Goal: Task Accomplishment & Management: Manage account settings

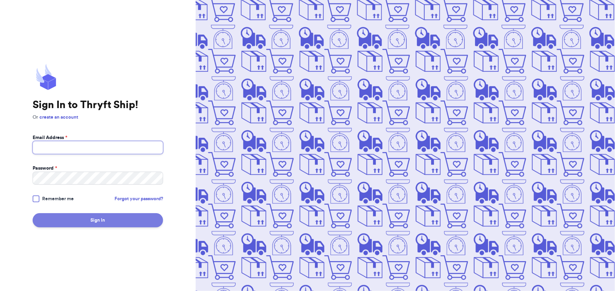
type input "[PERSON_NAME][EMAIL_ADDRESS][DOMAIN_NAME]"
click at [134, 221] on button "Sign In" at bounding box center [98, 220] width 131 height 14
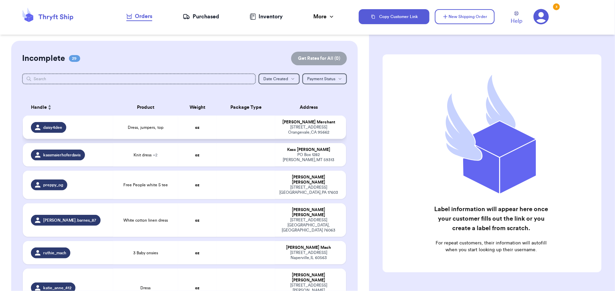
click at [160, 125] on td "Dress, jumpers, top" at bounding box center [145, 127] width 65 height 23
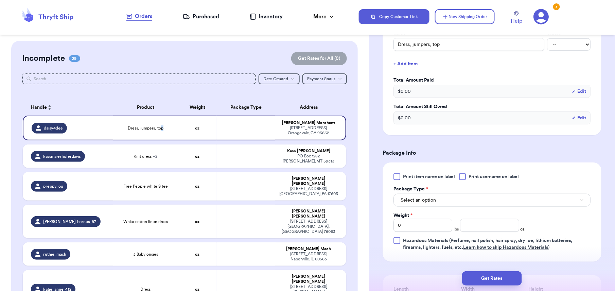
scroll to position [179, 0]
click at [394, 182] on div "Print item name on label Print username on label Package Type * Select an optio…" at bounding box center [492, 212] width 197 height 78
click at [399, 177] on div at bounding box center [397, 176] width 7 height 7
click at [0, 0] on input "Print item name on label" at bounding box center [0, 0] width 0 height 0
click at [438, 197] on button "Select an option" at bounding box center [492, 199] width 197 height 13
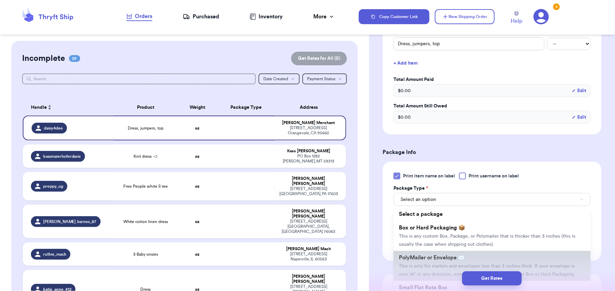
click at [425, 255] on li "PolyMailer or Envelope ✉️ This is only for mailers and envelopes less than 3 in…" at bounding box center [492, 266] width 197 height 30
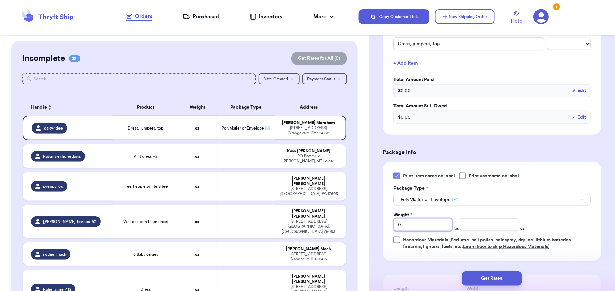
click at [421, 230] on input "0" at bounding box center [423, 224] width 59 height 13
type input "1"
click at [473, 227] on input "number" at bounding box center [489, 224] width 59 height 13
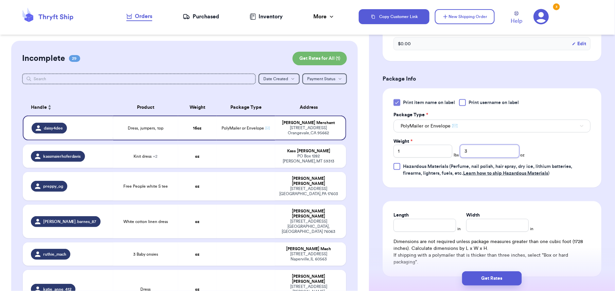
scroll to position [322, 0]
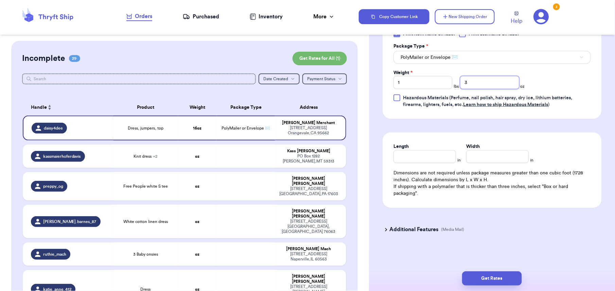
type input "3"
click at [434, 160] on input "Length" at bounding box center [425, 156] width 63 height 13
type input "12"
click at [478, 158] on input "Width *" at bounding box center [497, 156] width 63 height 13
type input "12"
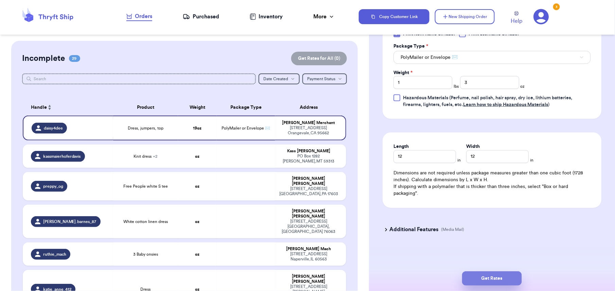
click at [486, 278] on button "Get Rates" at bounding box center [492, 278] width 60 height 14
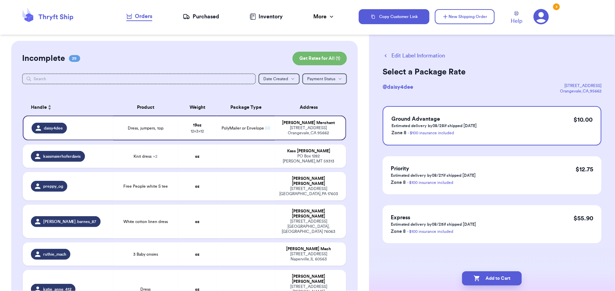
scroll to position [0, 0]
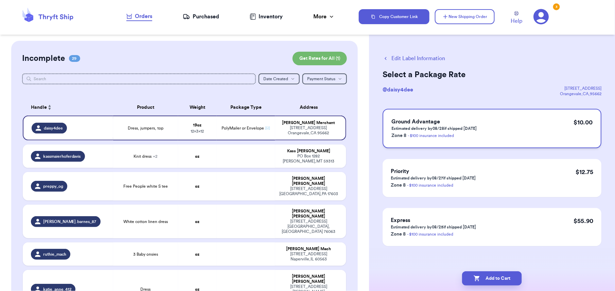
click at [509, 130] on div "Ground Advantage Estimated delivery by 08/28 if shipped [DATE] Zone 8 - $100 in…" at bounding box center [492, 128] width 219 height 39
click at [490, 274] on button "Add to Cart" at bounding box center [492, 278] width 60 height 14
checkbox input "true"
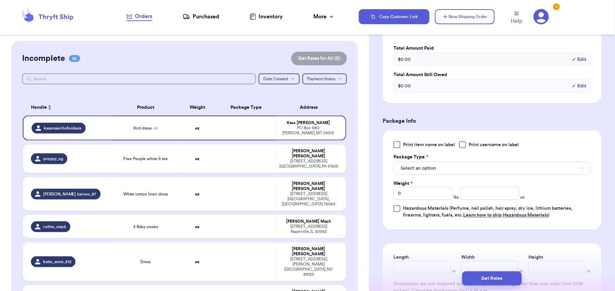
scroll to position [261, 0]
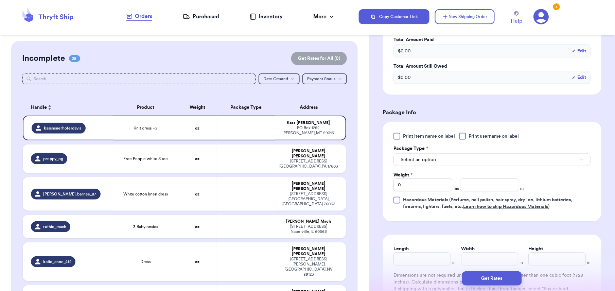
click at [399, 140] on div "Print item name on label Print username on label Package Type * Select an optio…" at bounding box center [492, 172] width 197 height 78
click at [397, 136] on div at bounding box center [397, 136] width 7 height 7
click at [0, 0] on input "Print item name on label" at bounding box center [0, 0] width 0 height 0
click at [415, 161] on span "Select an option" at bounding box center [418, 159] width 35 height 7
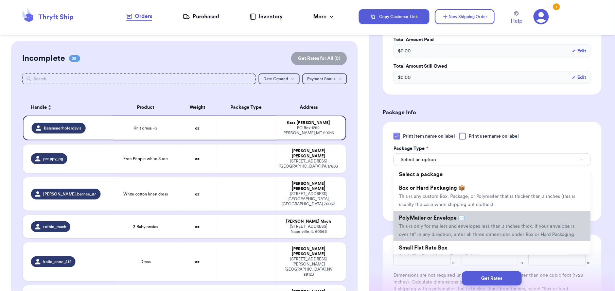
click at [420, 226] on span "This is only for mailers and envelopes less than 3 inches thick. If your envelo…" at bounding box center [487, 230] width 176 height 13
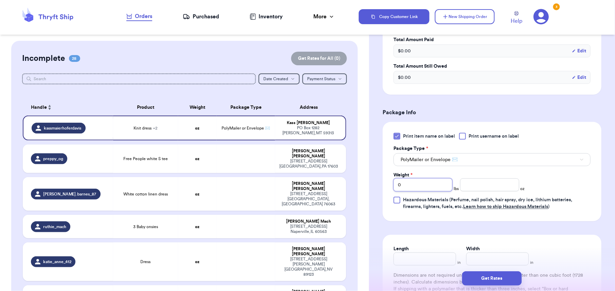
click at [419, 188] on input "0" at bounding box center [423, 184] width 59 height 13
type input "1"
click at [416, 256] on input "Length" at bounding box center [425, 259] width 63 height 13
type input "1"
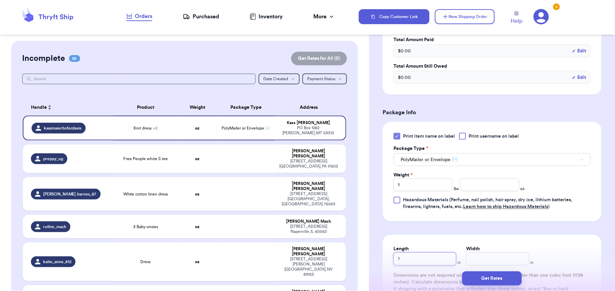
type input "12"
click at [483, 260] on input "Width *" at bounding box center [497, 259] width 63 height 13
type input "1"
type input "12"
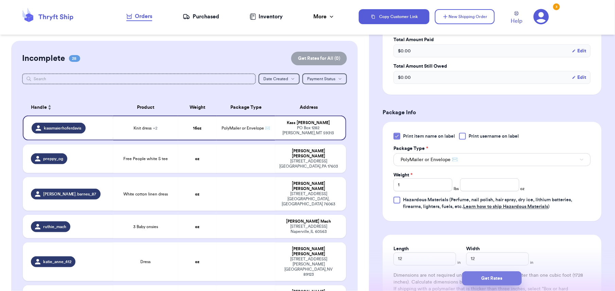
click at [498, 275] on button "Get Rates" at bounding box center [492, 278] width 60 height 14
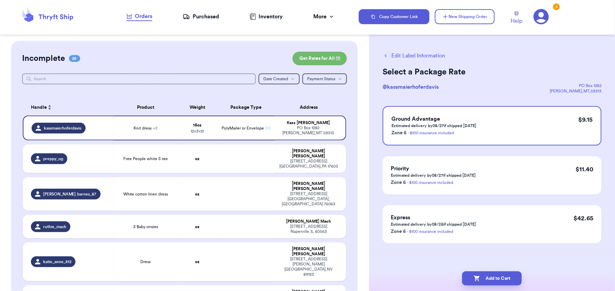
scroll to position [0, 0]
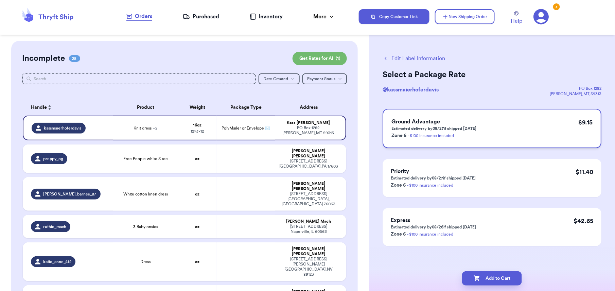
click at [466, 141] on div "Ground Advantage Estimated delivery by 08/27 if shipped [DATE] Zone 6 - $100 in…" at bounding box center [492, 128] width 219 height 39
click at [466, 271] on button "Add to Cart" at bounding box center [492, 278] width 60 height 14
checkbox input "true"
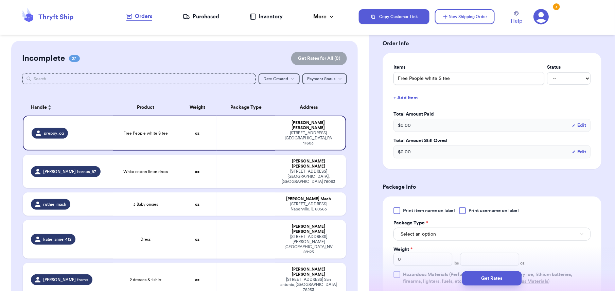
scroll to position [146, 0]
click at [396, 206] on div at bounding box center [397, 208] width 7 height 7
click at [0, 0] on input "Print item name on label" at bounding box center [0, 0] width 0 height 0
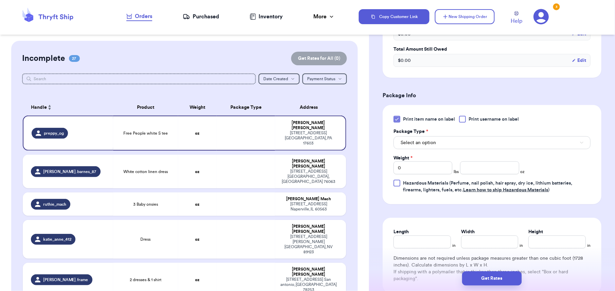
scroll to position [240, 0]
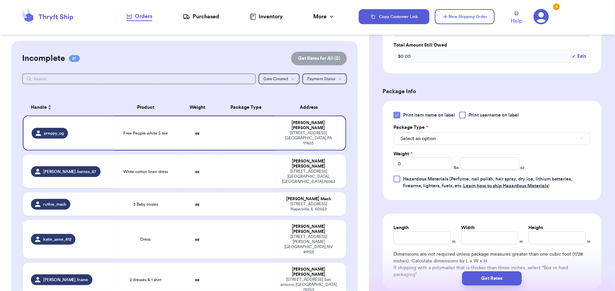
drag, startPoint x: 431, startPoint y: 132, endPoint x: 429, endPoint y: 135, distance: 3.6
click at [430, 135] on div "Select an option" at bounding box center [492, 138] width 197 height 14
click at [429, 135] on button "Select an option" at bounding box center [492, 138] width 197 height 13
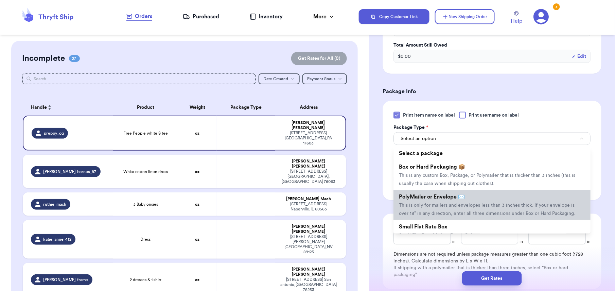
click at [420, 203] on li "PolyMailer or Envelope ✉️ This is only for mailers and envelopes less than 3 in…" at bounding box center [492, 205] width 197 height 30
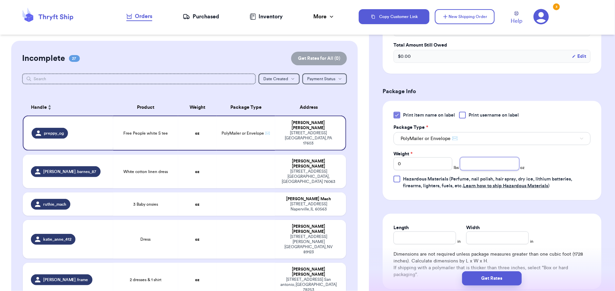
click at [465, 163] on input "number" at bounding box center [489, 163] width 59 height 13
type input "1"
type input "6"
click at [424, 237] on input "Length" at bounding box center [425, 238] width 63 height 13
type input "8"
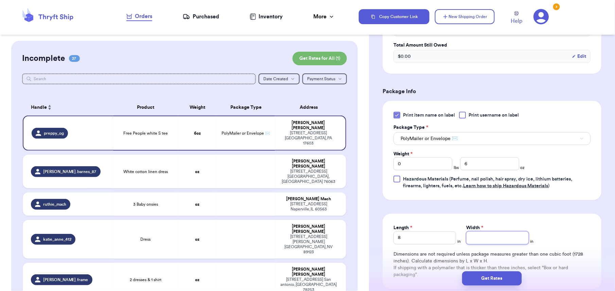
click at [471, 241] on input "Width *" at bounding box center [497, 238] width 63 height 13
type input "8"
click at [478, 279] on button "Get Rates" at bounding box center [492, 278] width 60 height 14
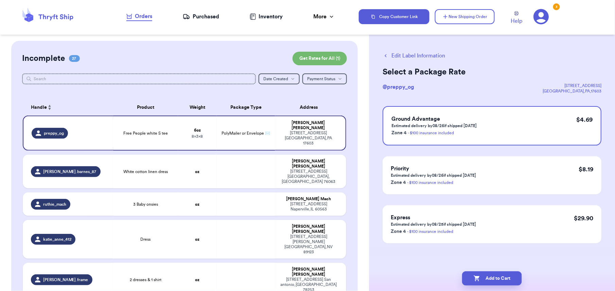
scroll to position [0, 0]
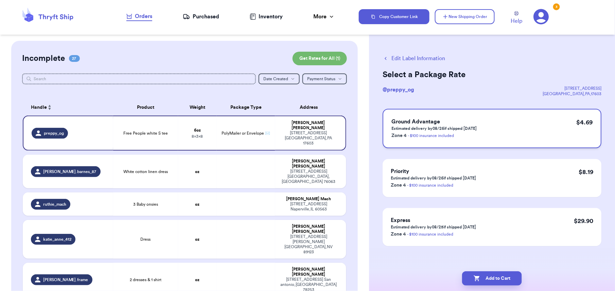
click at [492, 135] on div "Ground Advantage Estimated delivery by 08/26 if shipped [DATE] Zone 4 - $100 in…" at bounding box center [492, 128] width 219 height 39
click at [477, 279] on icon "button" at bounding box center [477, 278] width 7 height 7
checkbox input "true"
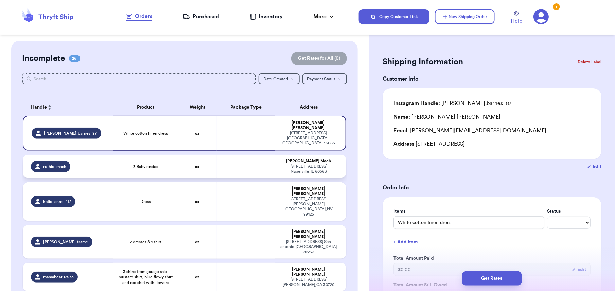
click at [217, 155] on td at bounding box center [246, 166] width 58 height 23
type input "3 Baby onsies"
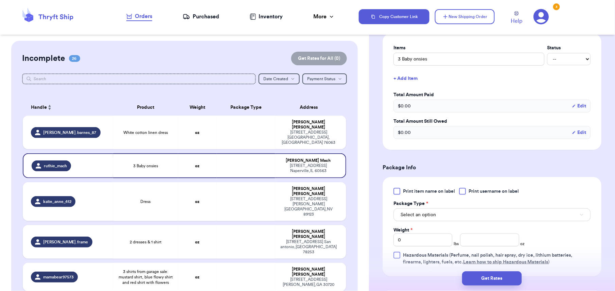
scroll to position [165, 0]
click at [413, 191] on span "Print item name on label" at bounding box center [429, 190] width 52 height 7
click at [0, 0] on input "Print item name on label" at bounding box center [0, 0] width 0 height 0
click at [439, 212] on button "Select an option" at bounding box center [492, 213] width 197 height 13
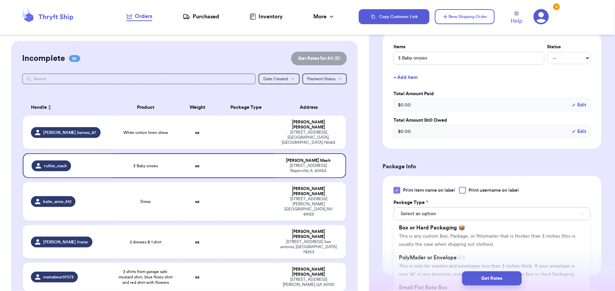
scroll to position [26, 0]
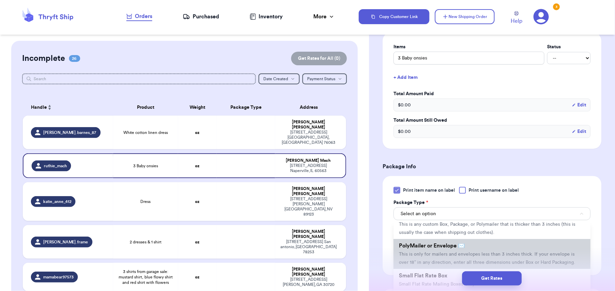
click at [483, 244] on li "PolyMailer or Envelope ✉️ This is only for mailers and envelopes less than 3 in…" at bounding box center [492, 254] width 197 height 30
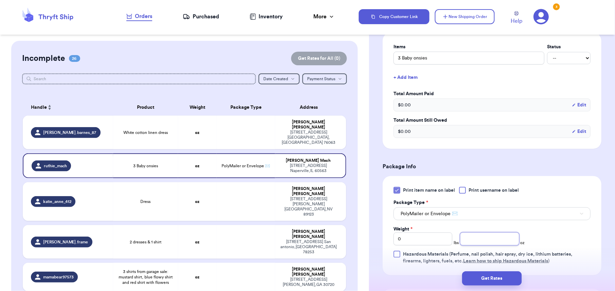
click at [467, 241] on input "number" at bounding box center [489, 239] width 59 height 13
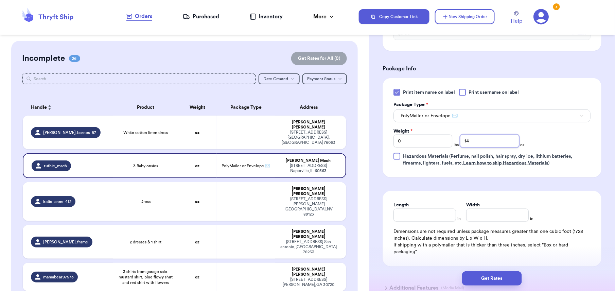
scroll to position [285, 0]
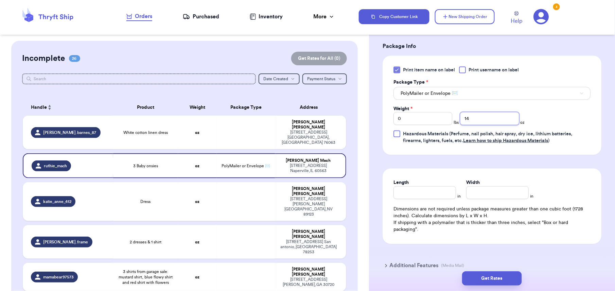
type input "14"
click at [427, 193] on input "Length" at bounding box center [425, 192] width 63 height 13
type input "10"
click at [466, 195] on input "Width *" at bounding box center [497, 192] width 63 height 13
type input "10"
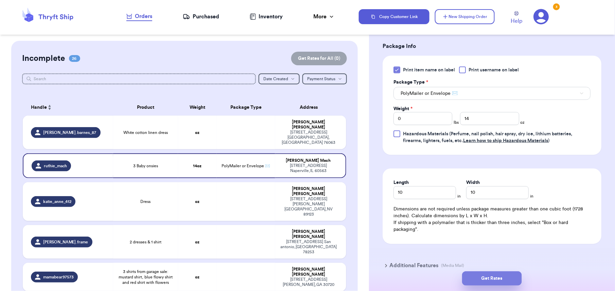
click at [472, 282] on button "Get Rates" at bounding box center [492, 278] width 60 height 14
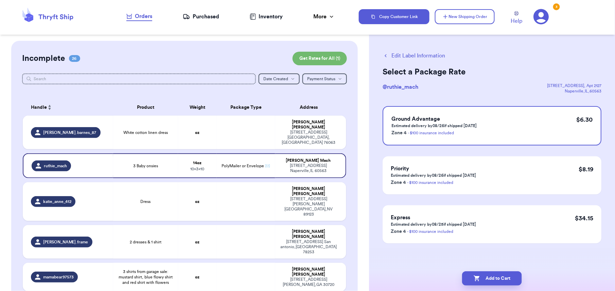
scroll to position [0, 0]
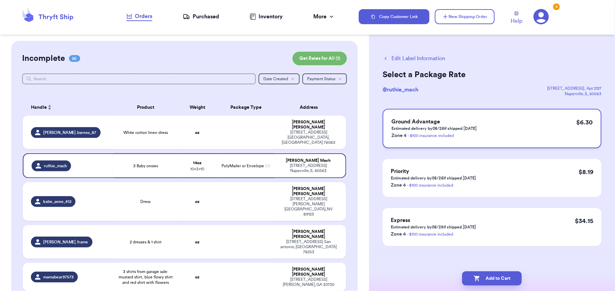
click at [435, 128] on p "Estimated delivery by 08/26 if shipped [DATE]" at bounding box center [434, 128] width 85 height 5
click at [476, 273] on button "Add to Cart" at bounding box center [492, 278] width 60 height 14
checkbox input "true"
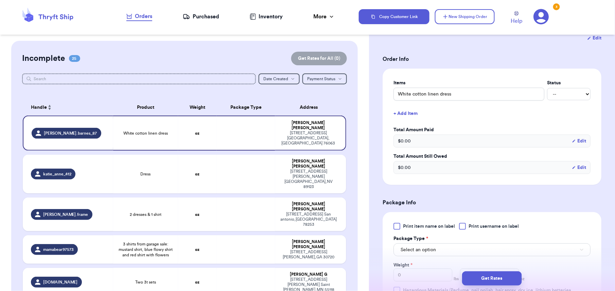
scroll to position [139, 0]
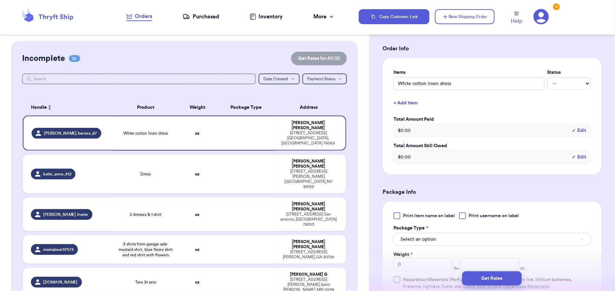
click at [396, 217] on div at bounding box center [397, 215] width 7 height 7
click at [0, 0] on input "Print item name on label" at bounding box center [0, 0] width 0 height 0
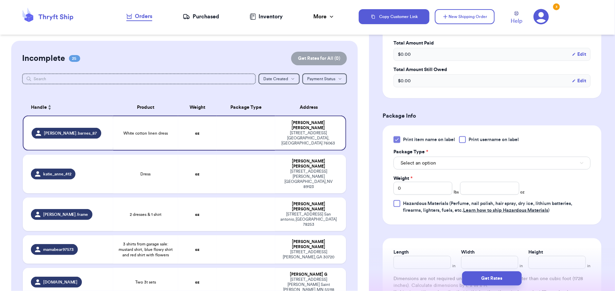
scroll to position [223, 0]
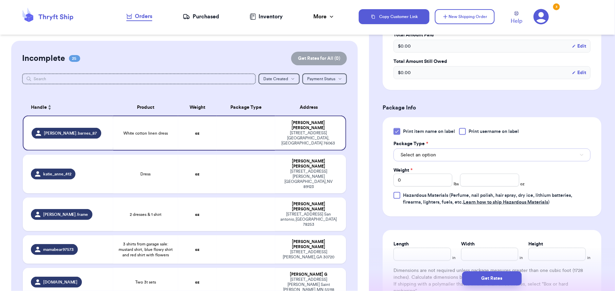
click at [459, 157] on button "Select an option" at bounding box center [492, 155] width 197 height 13
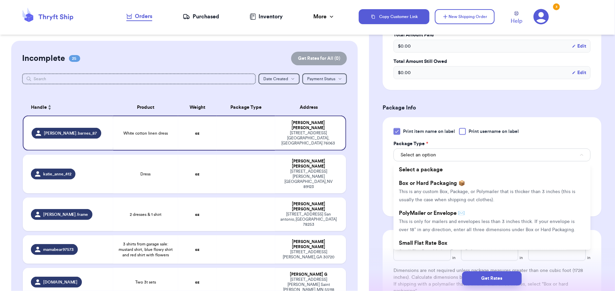
click at [431, 233] on li "PolyMailer or Envelope ✉️ This is only for mailers and envelopes less than 3 in…" at bounding box center [492, 221] width 197 height 30
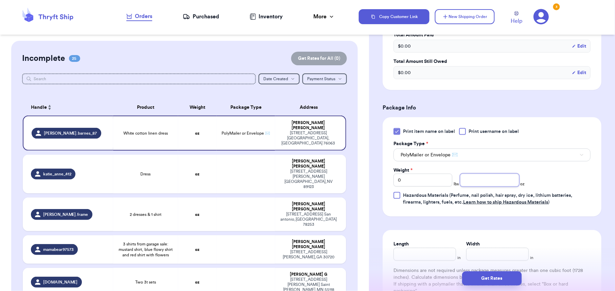
drag, startPoint x: 471, startPoint y: 188, endPoint x: 469, endPoint y: 182, distance: 7.0
click at [469, 186] on div "Print item name on label Print username on label Package Type * PolyMailer or E…" at bounding box center [492, 167] width 197 height 78
click at [469, 182] on input "number" at bounding box center [489, 180] width 59 height 13
type input "12"
click at [424, 255] on input "Length" at bounding box center [425, 254] width 63 height 13
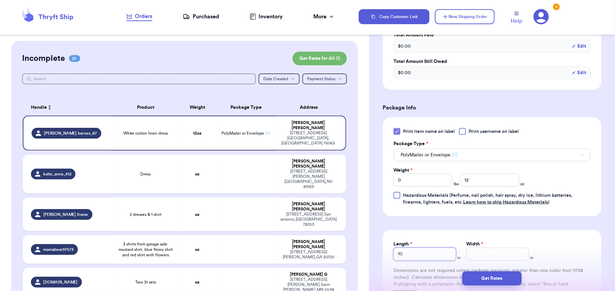
type input "10"
click at [477, 257] on input "Width *" at bounding box center [497, 254] width 63 height 13
type input "10"
click at [493, 276] on button "Get Rates" at bounding box center [492, 278] width 60 height 14
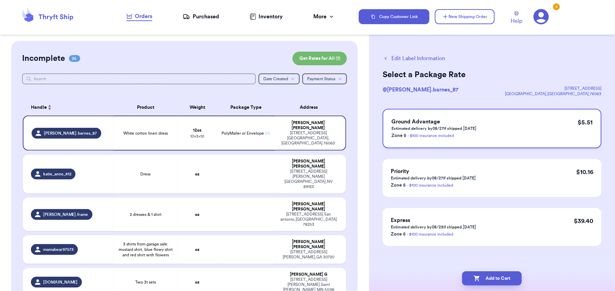
click at [520, 131] on div "Ground Advantage Estimated delivery by 08/27 if shipped [DATE] Zone 5 - $100 in…" at bounding box center [492, 128] width 219 height 39
click at [488, 272] on button "Add to Cart" at bounding box center [492, 278] width 60 height 14
checkbox input "true"
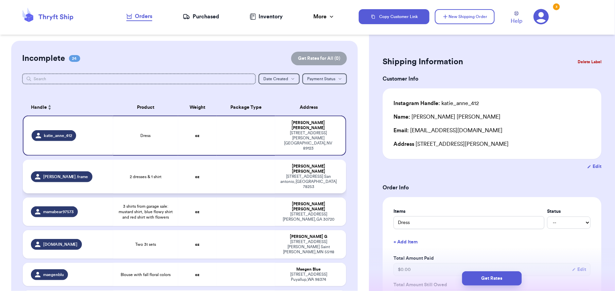
click at [237, 160] on td at bounding box center [246, 177] width 58 height 34
type input "2 dresses & 1 shirt"
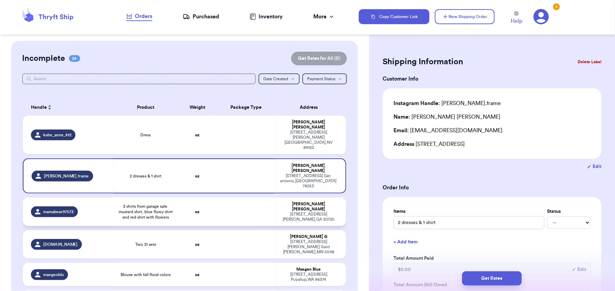
click at [221, 198] on td at bounding box center [246, 212] width 58 height 29
type input "3 shirts from garage sale: mustard shirt, blue flowy shirt and red shirt with f…"
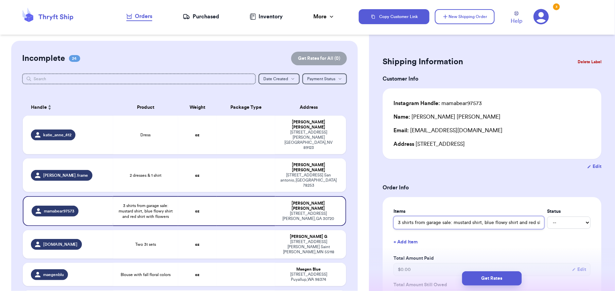
click at [401, 221] on input "3 shirts from garage sale: mustard shirt, blue flowy shirt and red shirt with f…" at bounding box center [469, 222] width 151 height 13
type input "shirts from garage sale: mustard shirt, blue flowy shirt and red shirt with flo…"
type input "2 shirts from garage sale: mustard shirt, blue flowy shirt and red shirt with f…"
drag, startPoint x: 452, startPoint y: 222, endPoint x: 401, endPoint y: 221, distance: 50.3
click at [401, 221] on input "2 shirts from garage sale: mustard shirt, blue flowy shirt and red shirt with f…" at bounding box center [469, 222] width 151 height 13
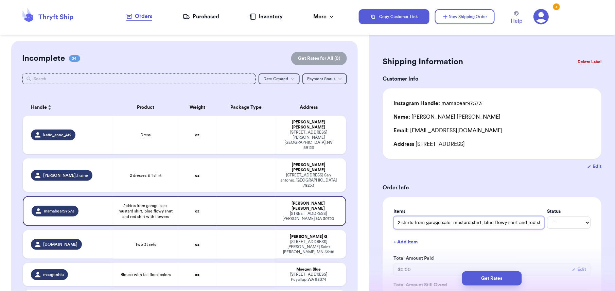
type input "2 mustard shirt, blue flowy shirt and red shirt with flowers"
drag, startPoint x: 476, startPoint y: 221, endPoint x: 433, endPoint y: 223, distance: 43.2
click at [433, 223] on input "2 mustard shirt, blue flowy shirt and red shirt with flowers" at bounding box center [469, 222] width 151 height 13
type input "2 mustard shirt, red shirt with flowers"
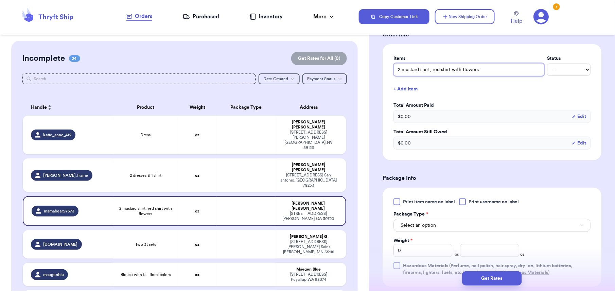
scroll to position [159, 0]
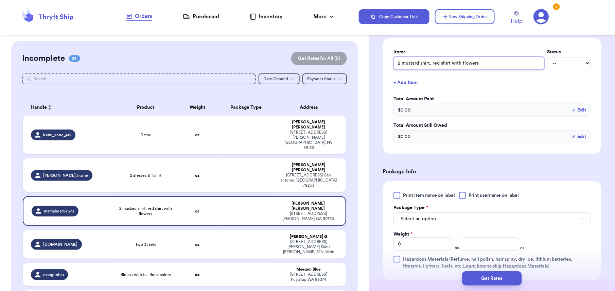
type input "2 mustard shirt, red shirt with flowers"
click at [405, 199] on span "Print item name on label" at bounding box center [429, 195] width 52 height 7
click at [0, 0] on input "Print item name on label" at bounding box center [0, 0] width 0 height 0
click at [454, 222] on button "Select an option" at bounding box center [492, 218] width 197 height 13
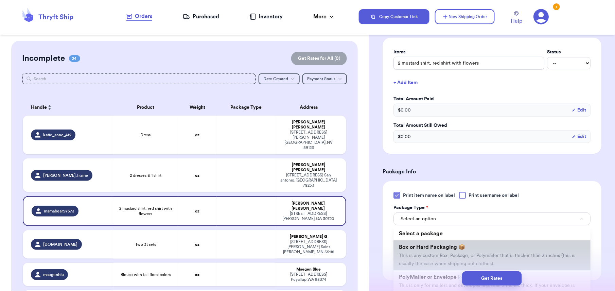
click at [429, 261] on li "Box or Hard Packaging 📦 This is any custom Box, Package, or Polymailer that is …" at bounding box center [492, 255] width 197 height 30
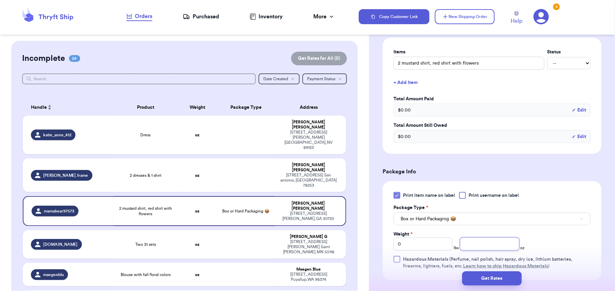
click at [470, 246] on input "number" at bounding box center [489, 244] width 59 height 13
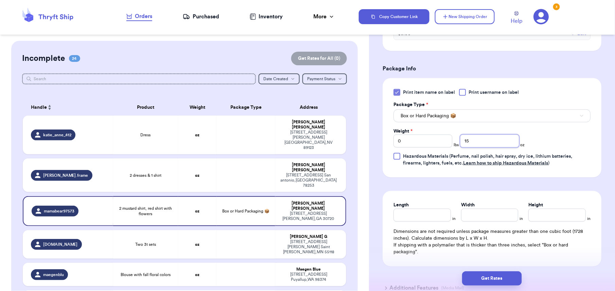
scroll to position [270, 0]
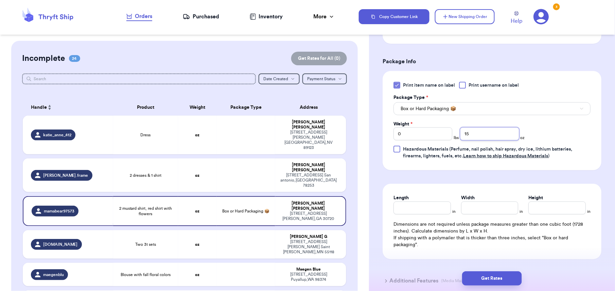
type input "15"
click at [430, 109] on span "Box or Hard Packaging 📦" at bounding box center [428, 108] width 55 height 7
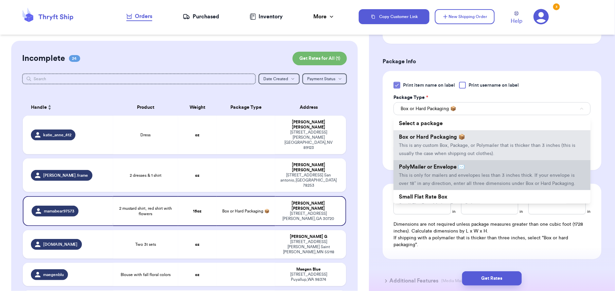
click at [418, 164] on li "PolyMailer or Envelope ✉️ This is only for mailers and envelopes less than 3 in…" at bounding box center [492, 175] width 197 height 30
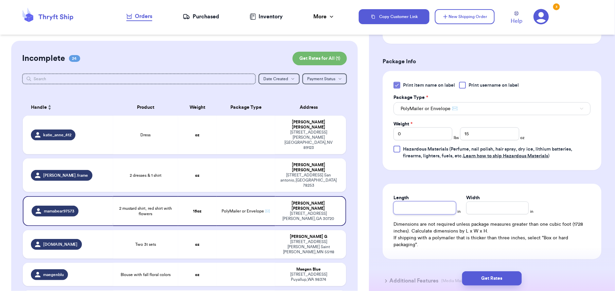
click at [413, 206] on input "Length" at bounding box center [425, 208] width 63 height 13
type input "10"
click at [486, 211] on input "Width *" at bounding box center [497, 208] width 63 height 13
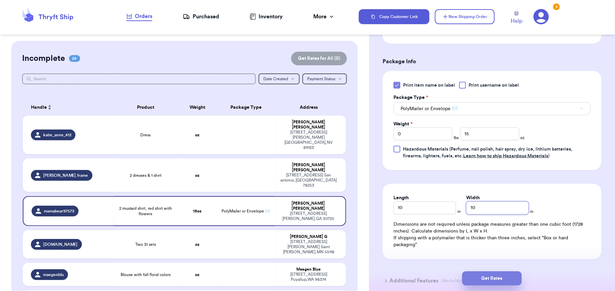
type input "10"
click at [475, 280] on button "Get Rates" at bounding box center [492, 278] width 60 height 14
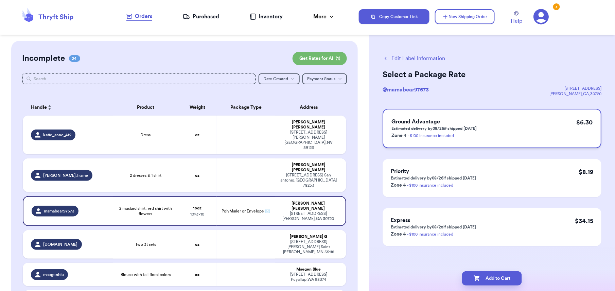
click at [450, 136] on link "- $100 insurance included" at bounding box center [431, 136] width 46 height 4
click at [505, 129] on div "Ground Advantage Estimated delivery by 08/26 if shipped [DATE] Zone 4 - $100 in…" at bounding box center [492, 128] width 219 height 39
click at [479, 275] on icon "button" at bounding box center [477, 278] width 7 height 7
checkbox input "true"
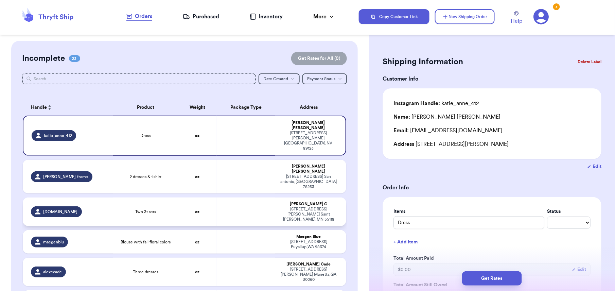
click at [298, 207] on div "[STREET_ADDRESS][PERSON_NAME][PERSON_NAME]" at bounding box center [308, 214] width 59 height 15
type input "Two 3t sets"
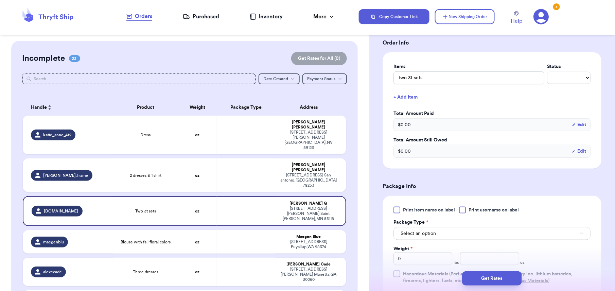
scroll to position [181, 0]
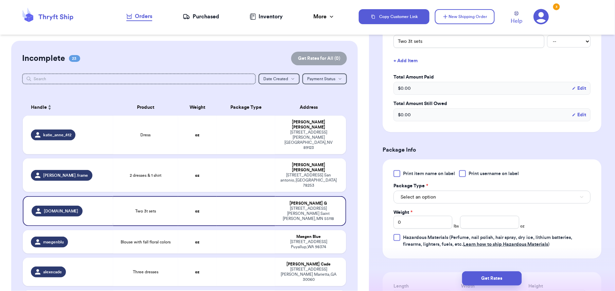
click at [408, 173] on span "Print item name on label" at bounding box center [429, 173] width 52 height 7
click at [0, 0] on input "Print item name on label" at bounding box center [0, 0] width 0 height 0
click at [459, 192] on button "Select an option" at bounding box center [492, 197] width 197 height 13
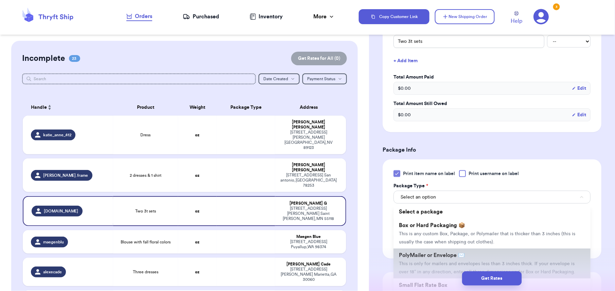
click at [434, 251] on li "PolyMailer or Envelope ✉️ This is only for mailers and envelopes less than 3 in…" at bounding box center [492, 264] width 197 height 30
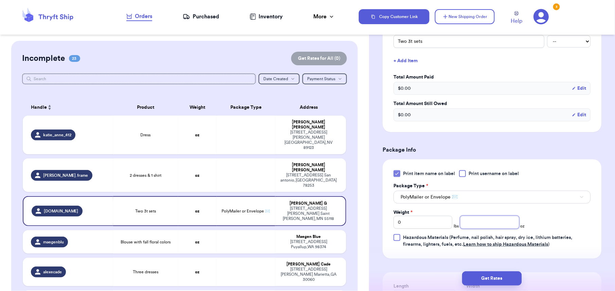
click at [474, 225] on input "number" at bounding box center [489, 222] width 59 height 13
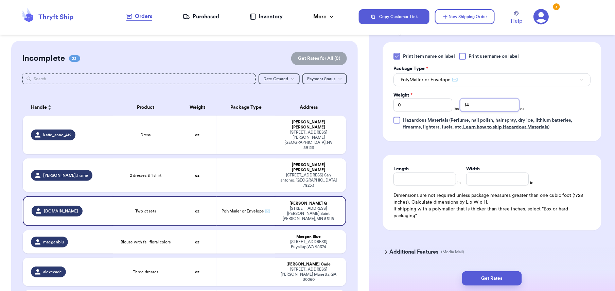
type input "14"
click at [400, 178] on input "Length" at bounding box center [425, 179] width 63 height 13
type input "10"
click at [471, 181] on input "Width *" at bounding box center [497, 179] width 63 height 13
type input "1"
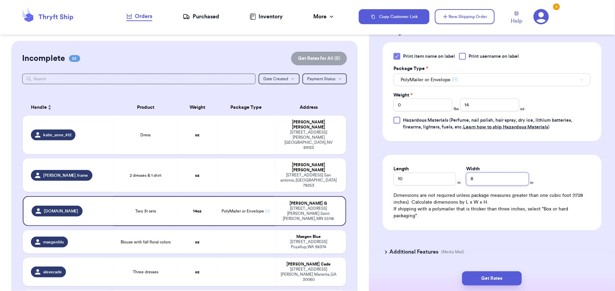
type input "8"
click at [416, 182] on input "10" at bounding box center [425, 179] width 63 height 13
click at [416, 183] on input "10" at bounding box center [425, 179] width 63 height 13
type input "1"
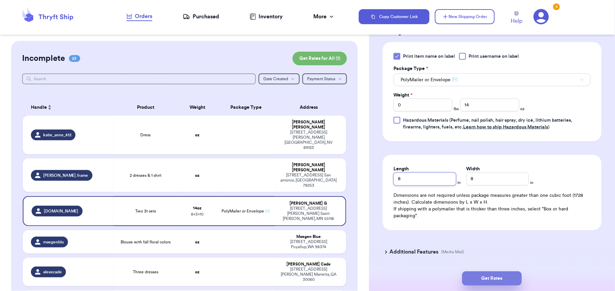
type input "8"
click at [487, 276] on button "Get Rates" at bounding box center [492, 278] width 60 height 14
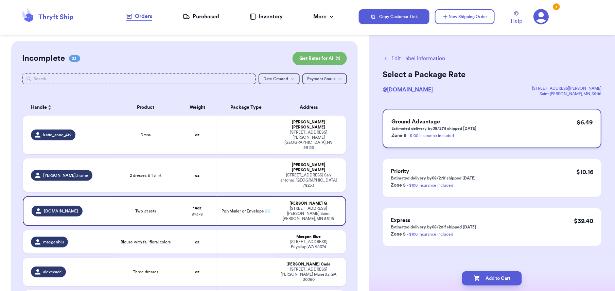
click at [431, 141] on div "Ground Advantage Estimated delivery by 08/27 if shipped [DATE] Zone 5 - $100 in…" at bounding box center [492, 128] width 219 height 39
click at [474, 276] on icon "button" at bounding box center [477, 278] width 7 height 7
checkbox input "true"
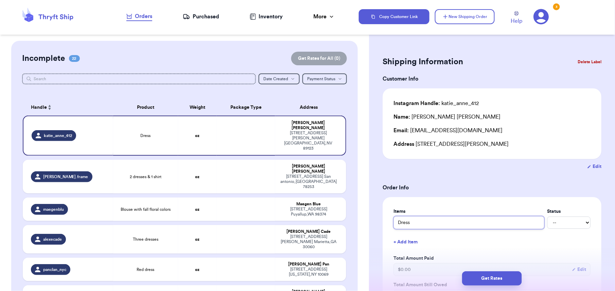
click at [398, 222] on input "Dress" at bounding box center [469, 222] width 151 height 13
type input "xDress"
type input "xxDress"
type input "xxlDress"
type input "xxl Dress"
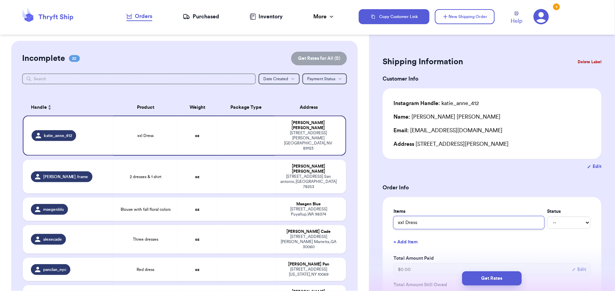
type input "xxl Dress"
type input "xxl bDress"
type input "xxl blDress"
type input "xxl bluDress"
type input "xxl blueDress"
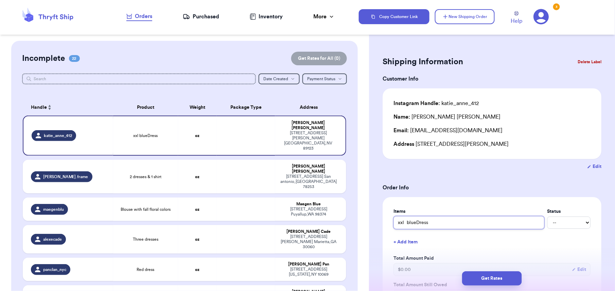
type input "xxl blue Dress"
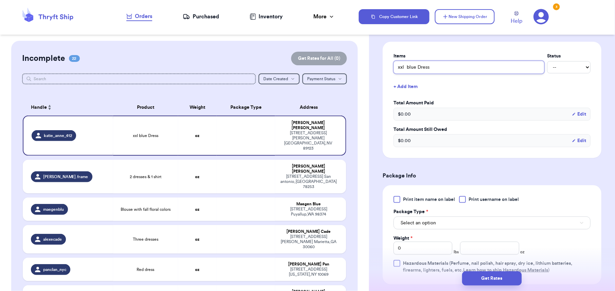
scroll to position [160, 0]
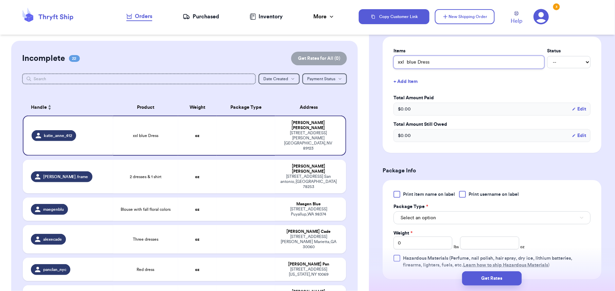
type input "xxl blue Dress"
click at [412, 194] on span "Print item name on label" at bounding box center [429, 194] width 52 height 7
click at [0, 0] on input "Print item name on label" at bounding box center [0, 0] width 0 height 0
click at [441, 222] on button "Select an option" at bounding box center [492, 217] width 197 height 13
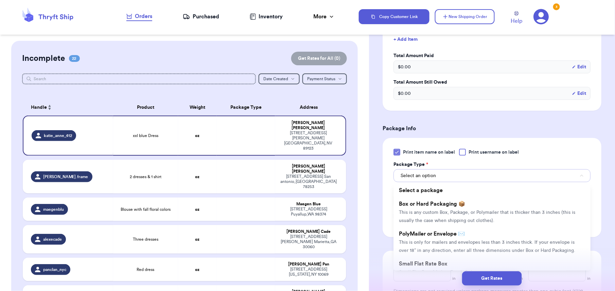
scroll to position [212, 0]
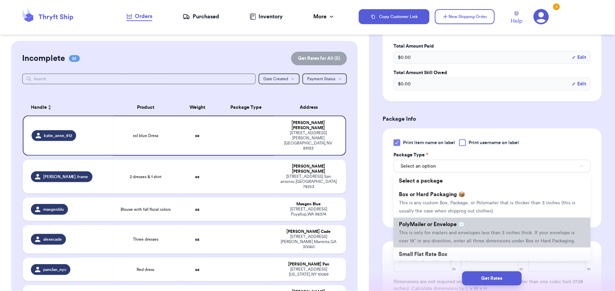
click at [410, 237] on li "PolyMailer or Envelope ✉️ This is only for mailers and envelopes less than 3 in…" at bounding box center [492, 233] width 197 height 30
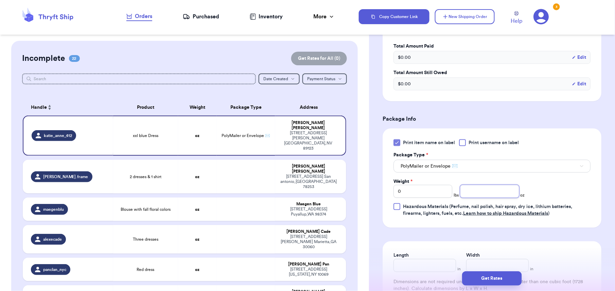
click at [463, 193] on input "number" at bounding box center [489, 191] width 59 height 13
type input "10"
click at [419, 267] on div "Get Rates" at bounding box center [492, 278] width 246 height 25
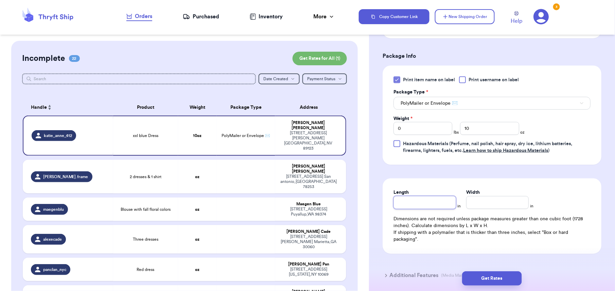
click at [407, 203] on input "Length" at bounding box center [425, 202] width 63 height 13
type input "10"
click at [495, 202] on input "Width *" at bounding box center [497, 202] width 63 height 13
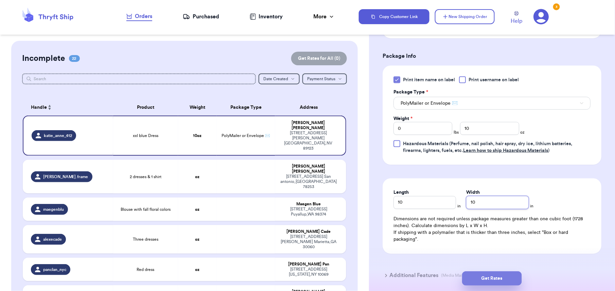
type input "10"
click at [506, 277] on button "Get Rates" at bounding box center [492, 278] width 60 height 14
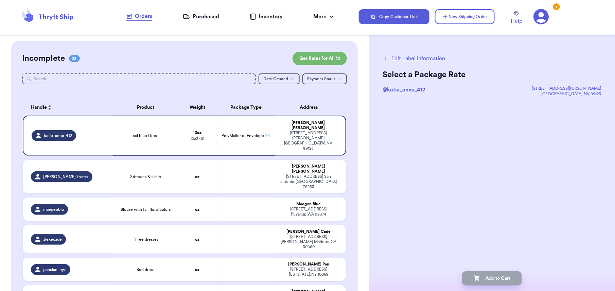
scroll to position [0, 0]
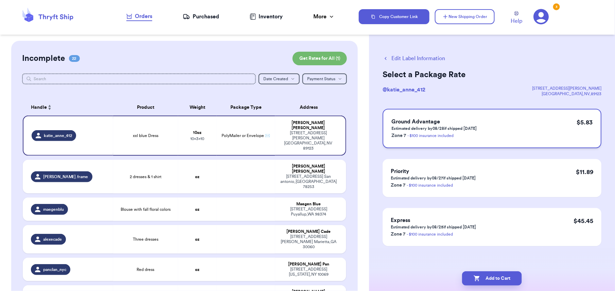
click at [485, 129] on div "Ground Advantage Estimated delivery by 08/28 if shipped [DATE] Zone 7 - $100 in…" at bounding box center [492, 128] width 219 height 39
click at [483, 272] on button "Add to Cart" at bounding box center [492, 278] width 60 height 14
checkbox input "true"
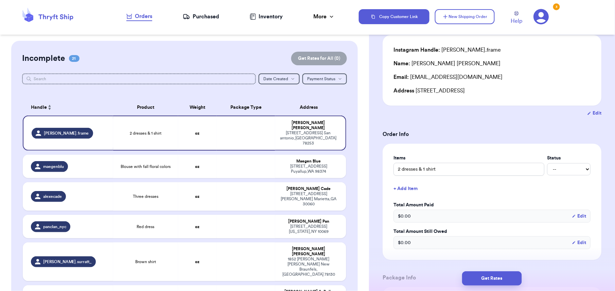
scroll to position [63, 0]
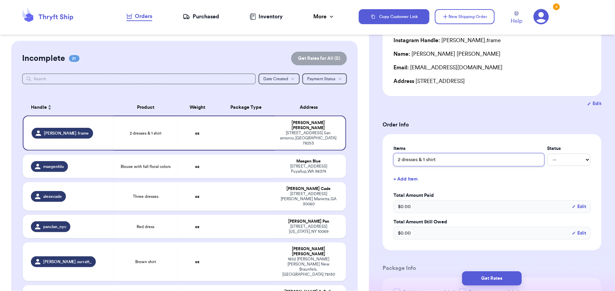
click at [397, 159] on input "2 dresses & 1 shirt" at bounding box center [469, 159] width 151 height 13
type input "b2 dresses & 1 shirt"
type input "bl2 dresses & 1 shirt"
type input "blu2 dresses & 1 shirt"
type input "blue2 dresses & 1 shirt"
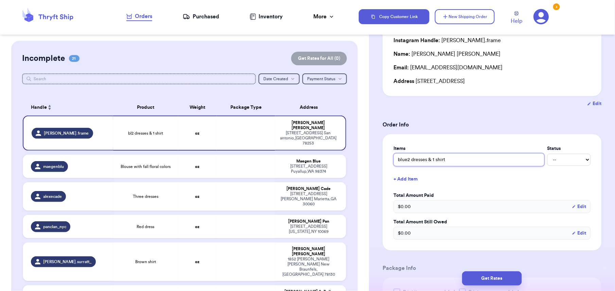
type input "blue 2 dresses & 1 shirt"
type input "blue a2 dresses & 1 shirt"
type input "blue an2 dresses & 1 shirt"
type input "blue and2 dresses & 1 shirt"
type input "blue and 2 dresses & 1 shirt"
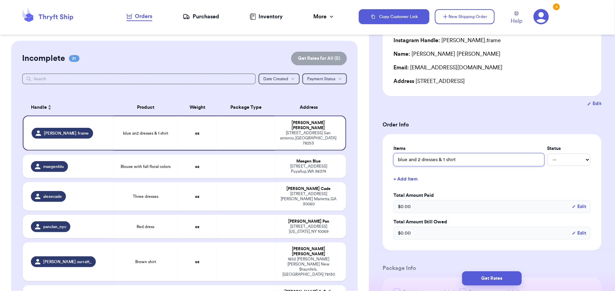
type input "blue and p2 dresses & 1 shirt"
type input "blue and pi2 dresses & 1 shirt"
type input "blue and pin2 dresses & 1 shirt"
type input "blue and pink2 dresses & 1 shirt"
type input "blue and pink 2 dresses & 1 shirt"
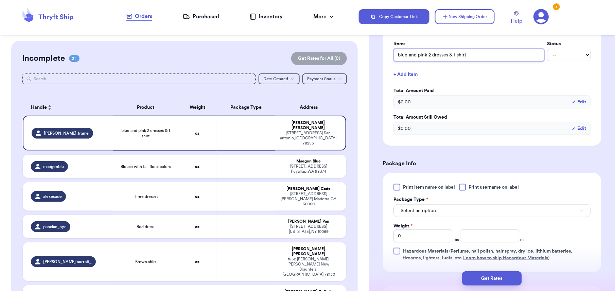
scroll to position [170, 0]
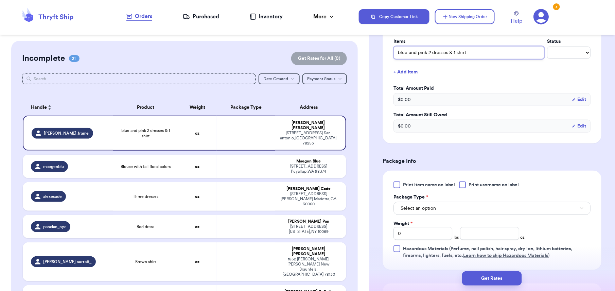
type input "blue and pink 2 dresses & 1 shirt"
click at [417, 180] on div "Print item name on label Print username on label Package Type * Select an optio…" at bounding box center [492, 220] width 219 height 99
click at [412, 187] on span "Print item name on label" at bounding box center [429, 185] width 52 height 7
click at [0, 0] on input "Print item name on label" at bounding box center [0, 0] width 0 height 0
click at [445, 207] on button "Select an option" at bounding box center [492, 208] width 197 height 13
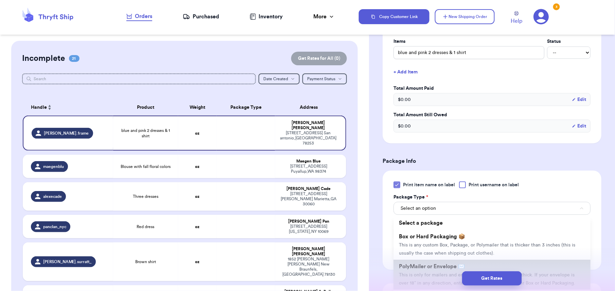
click at [455, 264] on li "PolyMailer or Envelope ✉️ This is only for mailers and envelopes less than 3 in…" at bounding box center [492, 275] width 197 height 30
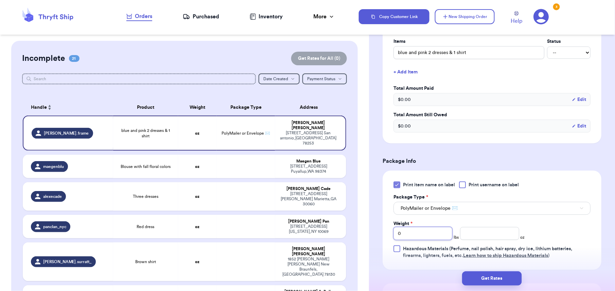
click at [421, 233] on input "0" at bounding box center [423, 233] width 59 height 13
type input "1"
type input "12"
click at [497, 237] on input "number" at bounding box center [489, 233] width 59 height 13
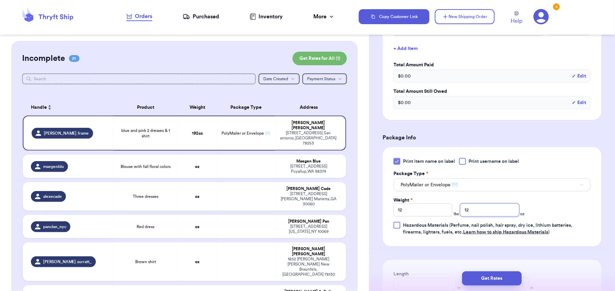
scroll to position [223, 0]
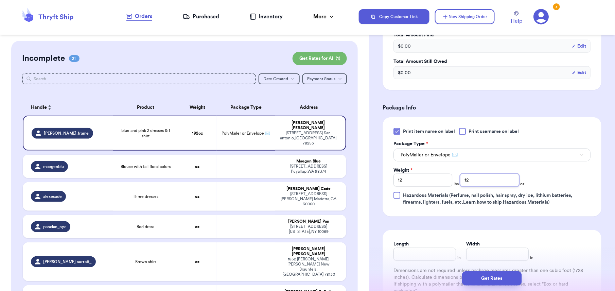
type input "12"
click at [419, 176] on input "12" at bounding box center [423, 180] width 59 height 13
type input "1"
click at [470, 183] on input "12" at bounding box center [489, 180] width 59 height 13
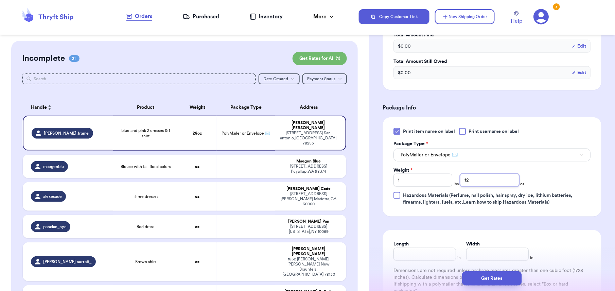
type input "1"
type input "2"
click at [429, 254] on input "Length" at bounding box center [425, 254] width 63 height 13
type input "12"
click at [487, 256] on input "Width *" at bounding box center [497, 254] width 63 height 13
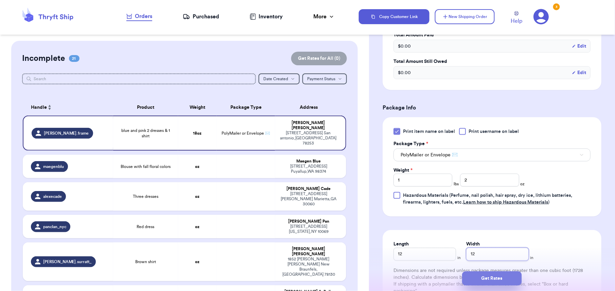
type input "12"
click at [492, 276] on button "Get Rates" at bounding box center [492, 278] width 60 height 14
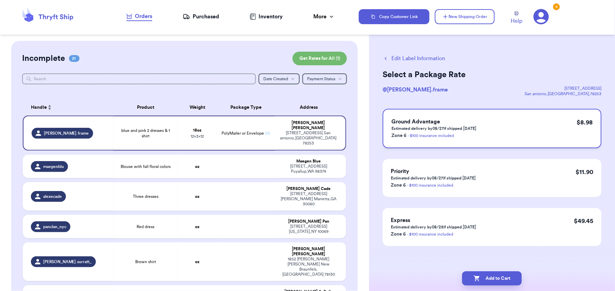
click at [508, 127] on div "Ground Advantage Estimated delivery by 08/27 if shipped [DATE] Zone 6 - $100 in…" at bounding box center [492, 128] width 219 height 39
click at [491, 278] on button "Add to Cart" at bounding box center [492, 278] width 60 height 14
checkbox input "true"
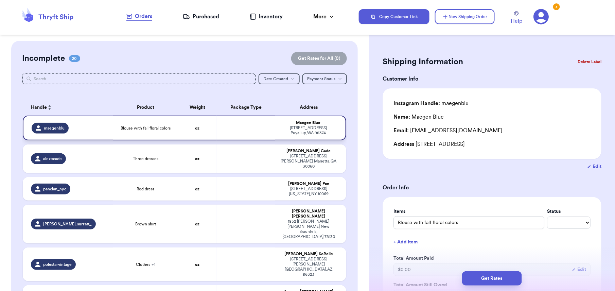
click at [251, 134] on td at bounding box center [246, 128] width 58 height 25
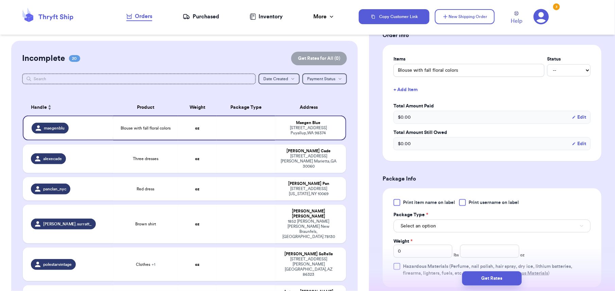
scroll to position [154, 0]
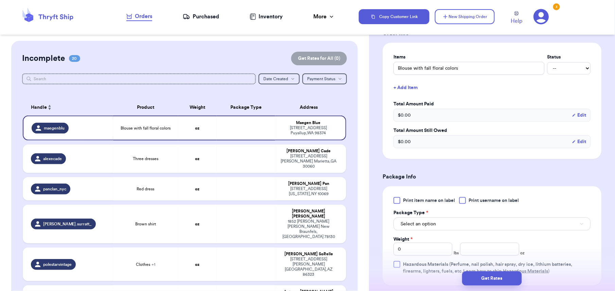
click at [395, 199] on div at bounding box center [397, 200] width 7 height 7
click at [0, 0] on input "Print item name on label" at bounding box center [0, 0] width 0 height 0
click at [421, 222] on button "Select an option" at bounding box center [492, 224] width 197 height 13
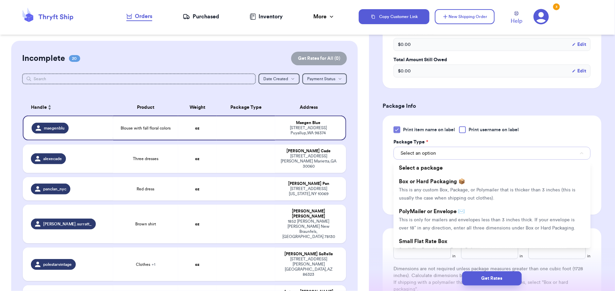
scroll to position [237, 0]
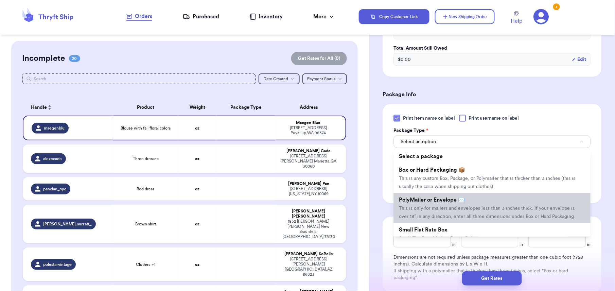
click at [461, 212] on li "PolyMailer or Envelope ✉️ This is only for mailers and envelopes less than 3 in…" at bounding box center [492, 208] width 197 height 30
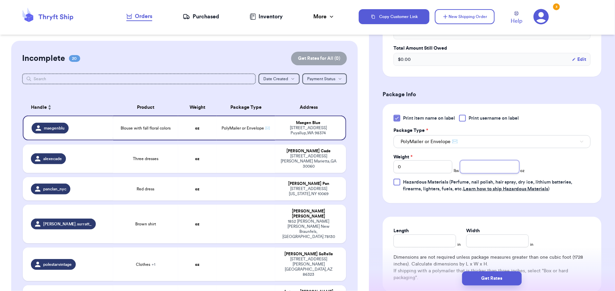
click at [475, 164] on input "number" at bounding box center [489, 166] width 59 height 13
type input "6"
click at [433, 246] on input "Length" at bounding box center [425, 241] width 63 height 13
type input "6"
click at [469, 241] on input "Width *" at bounding box center [497, 241] width 63 height 13
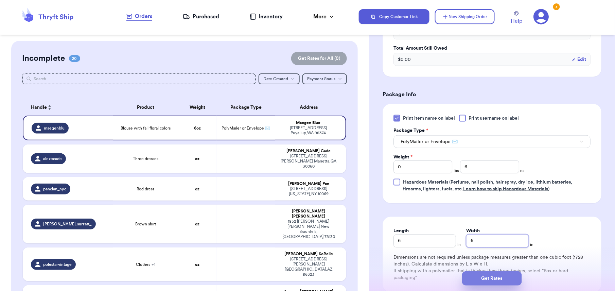
type input "6"
click at [483, 277] on button "Get Rates" at bounding box center [492, 278] width 60 height 14
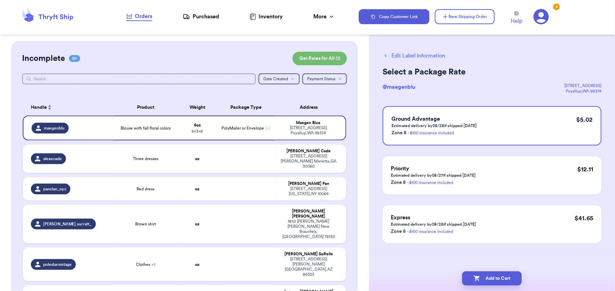
scroll to position [0, 0]
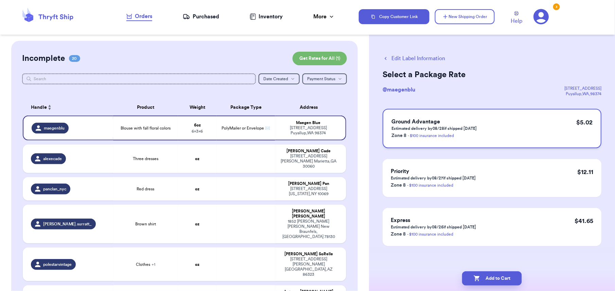
click at [486, 122] on div "Ground Advantage Estimated delivery by 08/28 if shipped [DATE] Zone 8 - $100 in…" at bounding box center [492, 128] width 219 height 39
click at [483, 277] on button "Add to Cart" at bounding box center [492, 278] width 60 height 14
checkbox input "true"
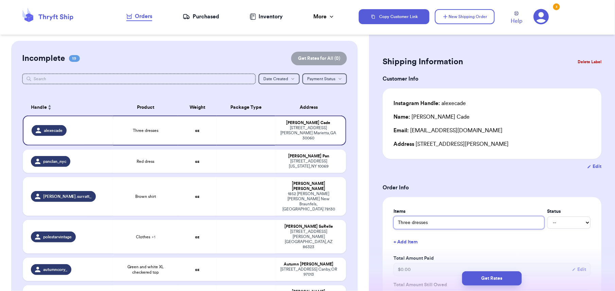
drag, startPoint x: 400, startPoint y: 221, endPoint x: 430, endPoint y: 223, distance: 30.0
click at [430, 223] on input "Three dresses" at bounding box center [469, 222] width 151 height 13
click at [439, 223] on input "Three dresses" at bounding box center [469, 222] width 151 height 13
click at [397, 222] on input "Three dresses" at bounding box center [469, 222] width 151 height 13
type input "bThree dresses"
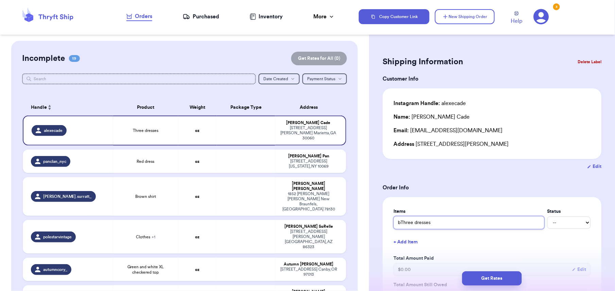
type input "boThree dresses"
type input "bohThree dresses"
type input "bohoThree dresses"
type input "boho Three dresses"
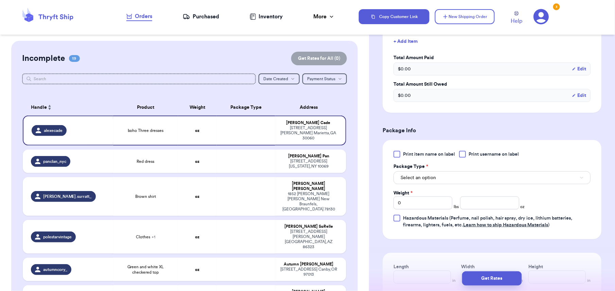
scroll to position [206, 0]
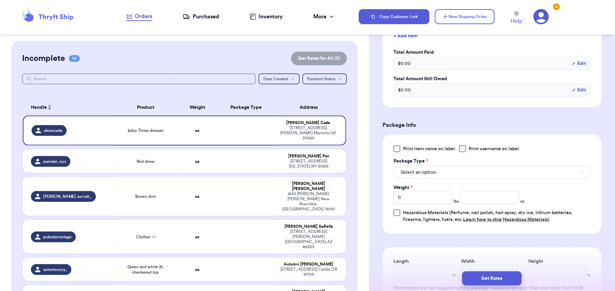
type input "boho Three dresses"
click at [432, 151] on span "Print item name on label" at bounding box center [429, 149] width 52 height 7
click at [0, 0] on input "Print item name on label" at bounding box center [0, 0] width 0 height 0
click at [448, 172] on button "Select an option" at bounding box center [492, 172] width 197 height 13
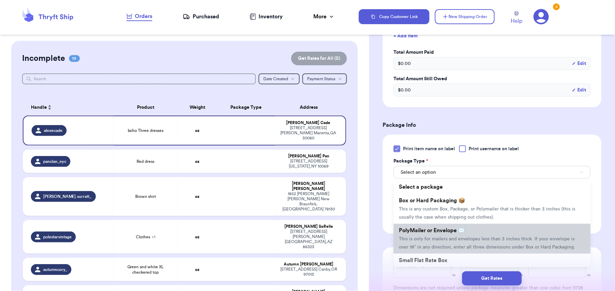
click at [439, 238] on span "This is only for mailers and envelopes less than 3 inches thick. If your envelo…" at bounding box center [487, 243] width 176 height 13
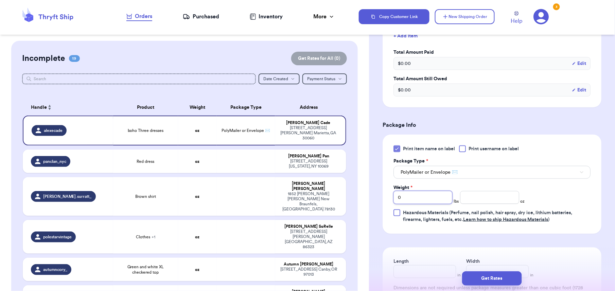
click at [427, 198] on input "0" at bounding box center [423, 197] width 59 height 13
type input "1"
click at [467, 202] on input "number" at bounding box center [489, 197] width 59 height 13
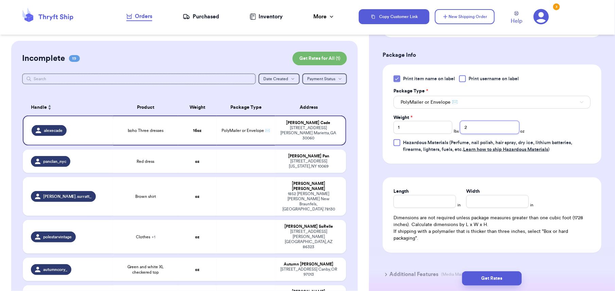
scroll to position [290, 0]
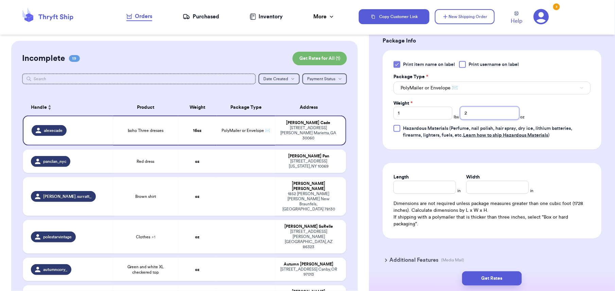
type input "2"
click at [403, 187] on input "Length" at bounding box center [425, 187] width 63 height 13
type input "12"
click at [508, 191] on input "Width *" at bounding box center [497, 187] width 63 height 13
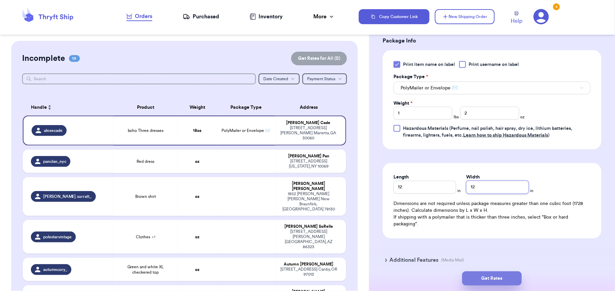
type input "12"
click at [501, 276] on button "Get Rates" at bounding box center [492, 278] width 60 height 14
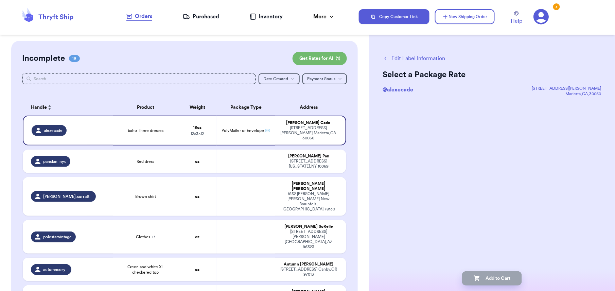
scroll to position [0, 0]
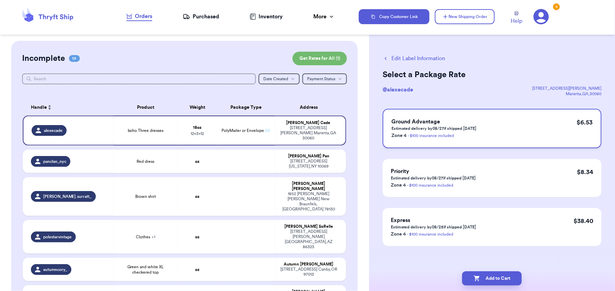
click at [522, 141] on div "Ground Advantage Estimated delivery by 08/27 if shipped [DATE] Zone 4 - $100 in…" at bounding box center [492, 128] width 219 height 39
click at [490, 275] on button "Add to Cart" at bounding box center [492, 278] width 60 height 14
checkbox input "true"
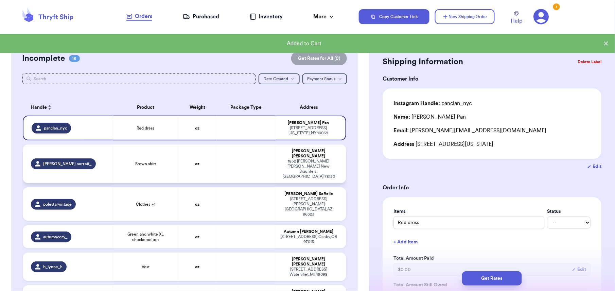
click at [186, 157] on td "oz" at bounding box center [197, 163] width 39 height 39
type input "Brown shirt"
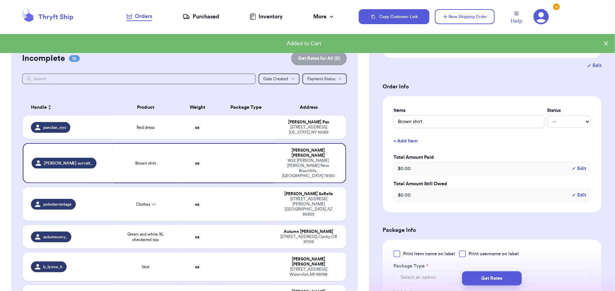
scroll to position [140, 0]
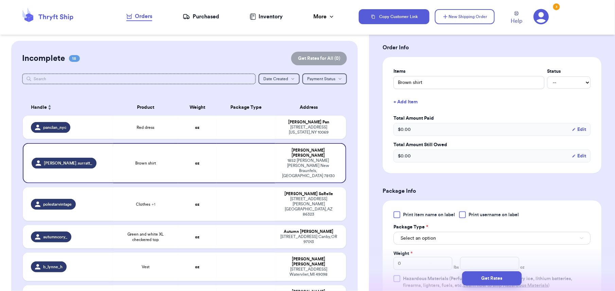
click at [426, 210] on div "Print item name on label Print username on label Package Type * Select an optio…" at bounding box center [492, 250] width 219 height 99
click at [423, 212] on span "Print item name on label" at bounding box center [429, 214] width 52 height 7
click at [0, 0] on input "Print item name on label" at bounding box center [0, 0] width 0 height 0
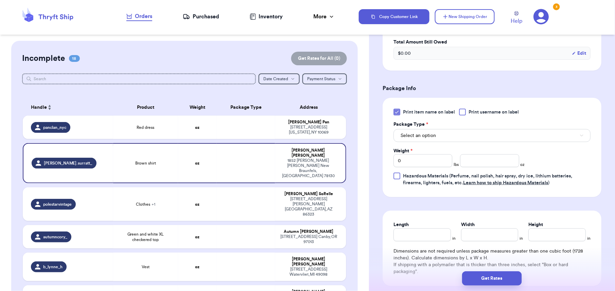
scroll to position [277, 0]
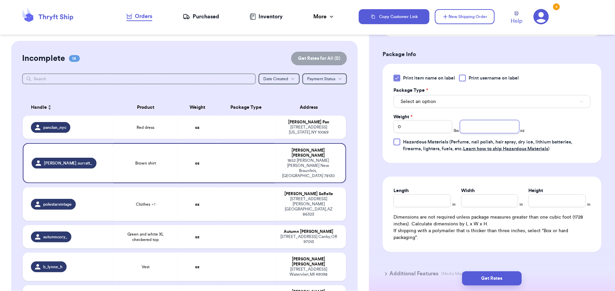
click at [468, 131] on input "number" at bounding box center [489, 126] width 59 height 13
type input "6"
click at [430, 105] on span "Select an option" at bounding box center [418, 101] width 35 height 7
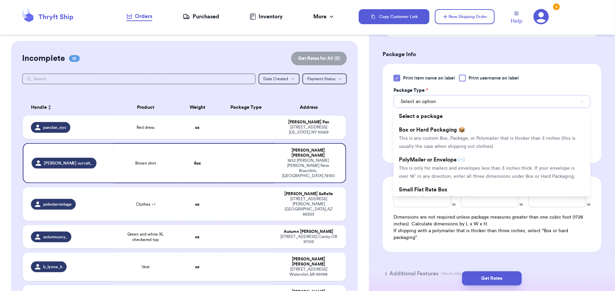
click at [430, 105] on span "Select an option" at bounding box center [418, 101] width 35 height 7
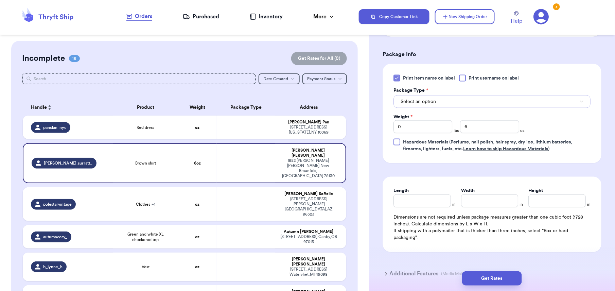
click at [428, 105] on span "Select an option" at bounding box center [418, 101] width 35 height 7
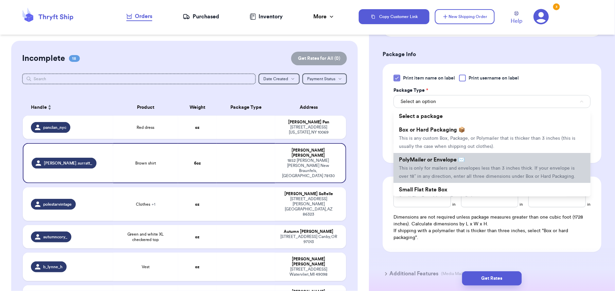
click at [425, 157] on li "PolyMailer or Envelope ✉️ This is only for mailers and envelopes less than 3 in…" at bounding box center [492, 168] width 197 height 30
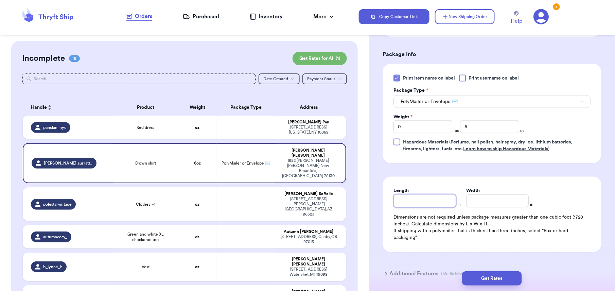
click at [435, 201] on input "Length" at bounding box center [425, 200] width 63 height 13
type input "6"
click at [489, 201] on input "Width *" at bounding box center [497, 200] width 63 height 13
type input "6"
click at [489, 271] on button "Get Rates" at bounding box center [492, 278] width 60 height 14
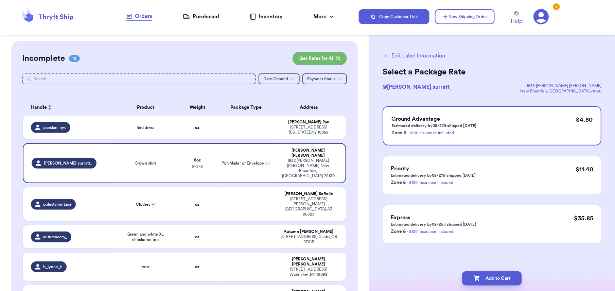
scroll to position [0, 0]
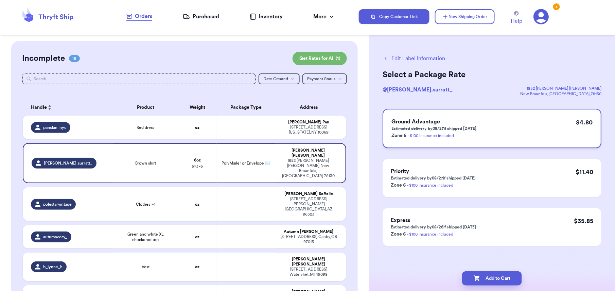
click at [495, 126] on div "Ground Advantage Estimated delivery by 08/27 if shipped [DATE] Zone 6 - $100 in…" at bounding box center [492, 128] width 219 height 39
click at [499, 281] on button "Add to Cart" at bounding box center [492, 278] width 60 height 14
checkbox input "true"
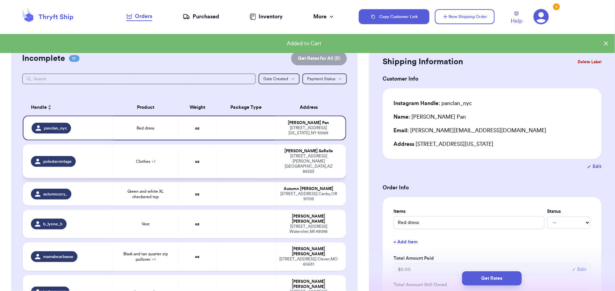
click at [237, 153] on td at bounding box center [246, 161] width 58 height 34
type input "Clothes"
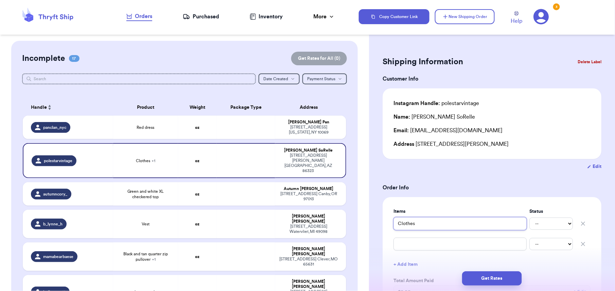
click at [426, 224] on input "Clothes" at bounding box center [460, 223] width 133 height 13
type input "l"
type input "li"
type input "lit"
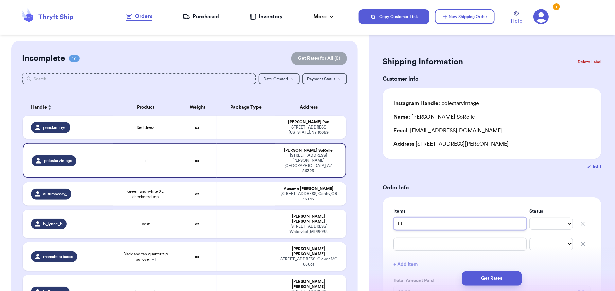
type input "litt"
type input "littl"
type input "little"
type input "little g"
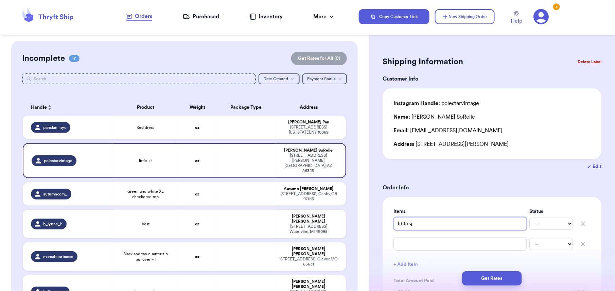
type input "little gi"
type input "little gir"
type input "little girl"
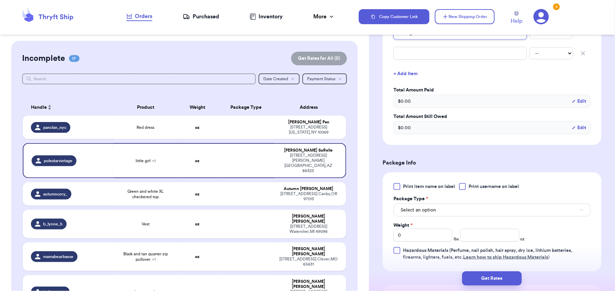
scroll to position [199, 0]
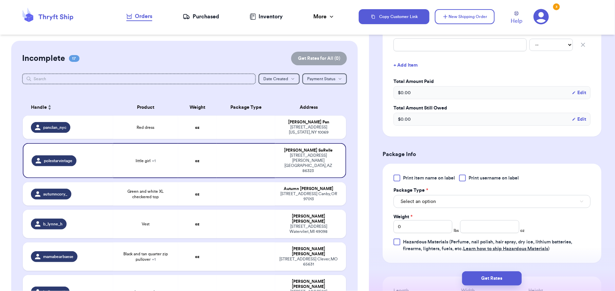
click at [425, 181] on span "Print item name on label" at bounding box center [429, 178] width 52 height 7
click at [0, 0] on input "Print item name on label" at bounding box center [0, 0] width 0 height 0
click at [448, 203] on button "Select an option" at bounding box center [492, 201] width 197 height 13
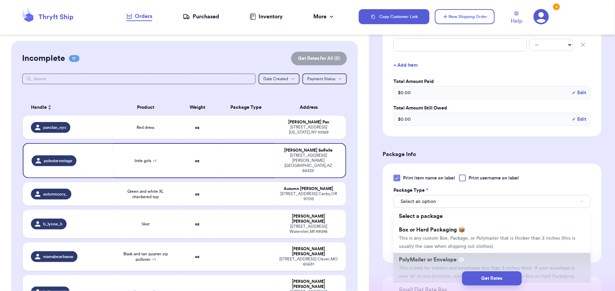
click at [444, 260] on span "PolyMailer or Envelope ✉️" at bounding box center [432, 259] width 66 height 5
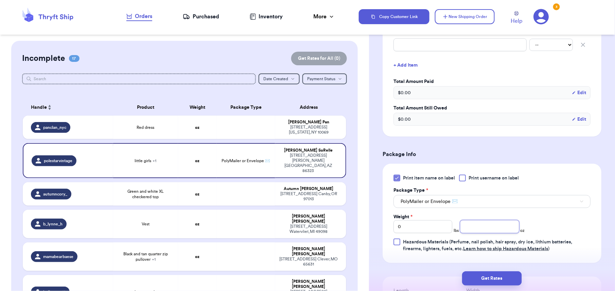
click at [468, 228] on input "number" at bounding box center [489, 226] width 59 height 13
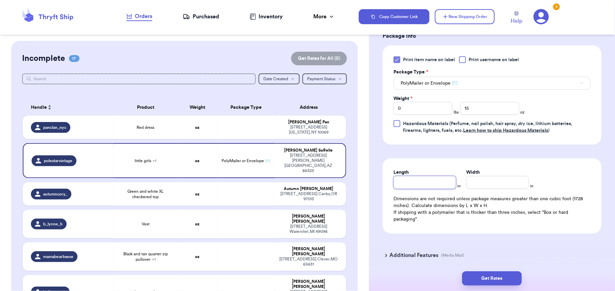
click at [426, 184] on input "Length" at bounding box center [425, 182] width 63 height 13
click at [489, 180] on input "Width *" at bounding box center [497, 182] width 63 height 13
click at [497, 278] on button "Get Rates" at bounding box center [492, 278] width 60 height 14
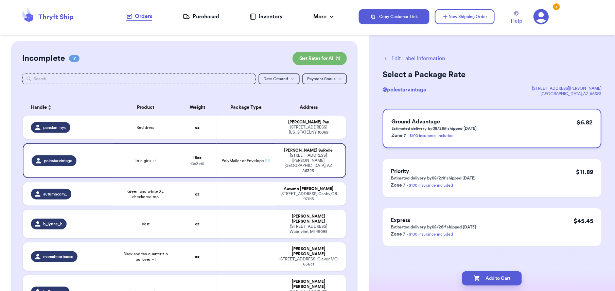
click at [546, 142] on div "Ground Advantage Estimated delivery by 08/28 if shipped [DATE] Zone 7 - $100 in…" at bounding box center [492, 128] width 219 height 39
click at [506, 277] on button "Add to Cart" at bounding box center [492, 278] width 60 height 14
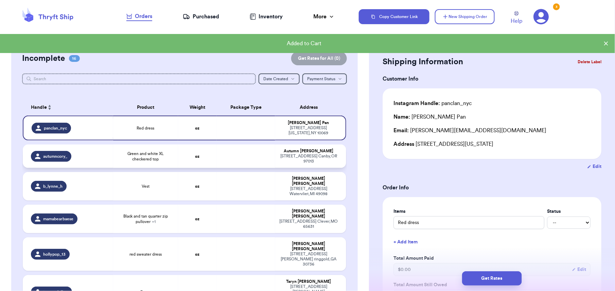
click at [241, 159] on td at bounding box center [246, 155] width 58 height 23
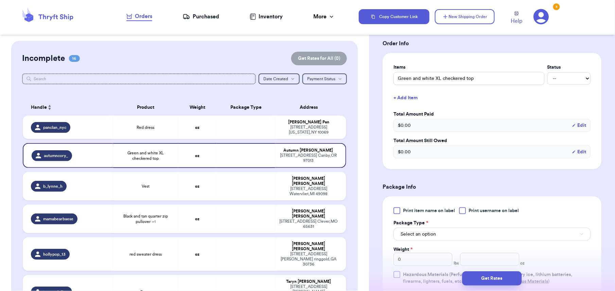
scroll to position [148, 0]
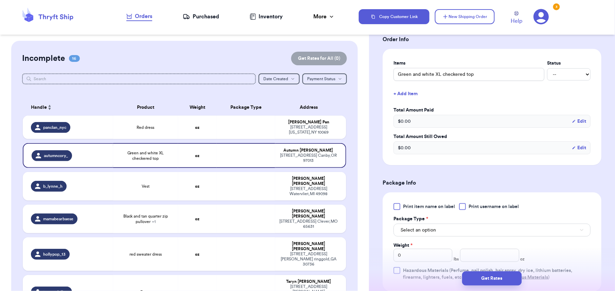
click at [403, 206] on label "Print item name on label" at bounding box center [425, 206] width 62 height 7
click at [0, 0] on input "Print item name on label" at bounding box center [0, 0] width 0 height 0
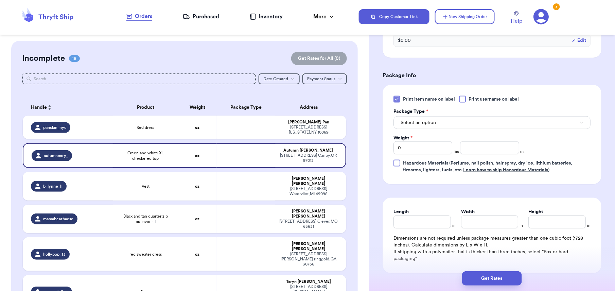
scroll to position [261, 0]
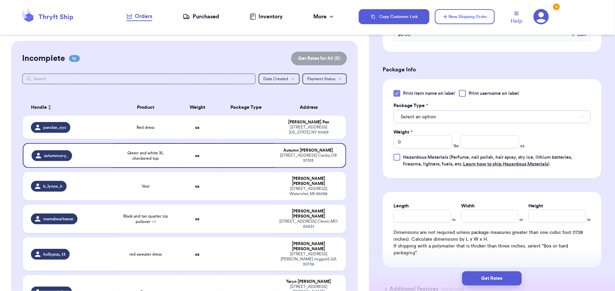
click at [530, 113] on button "Select an option" at bounding box center [492, 116] width 197 height 13
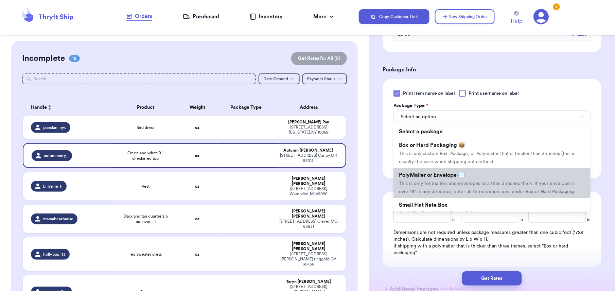
click at [463, 173] on span "PolyMailer or Envelope ✉️" at bounding box center [432, 174] width 66 height 5
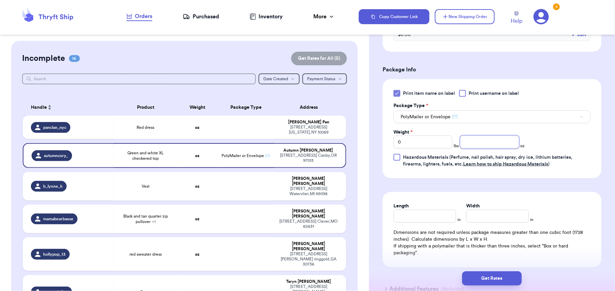
click at [474, 141] on input "number" at bounding box center [489, 142] width 59 height 13
click at [426, 216] on input "Length" at bounding box center [425, 216] width 63 height 13
click at [475, 215] on input "Width *" at bounding box center [497, 216] width 63 height 13
click at [482, 275] on button "Get Rates" at bounding box center [492, 278] width 60 height 14
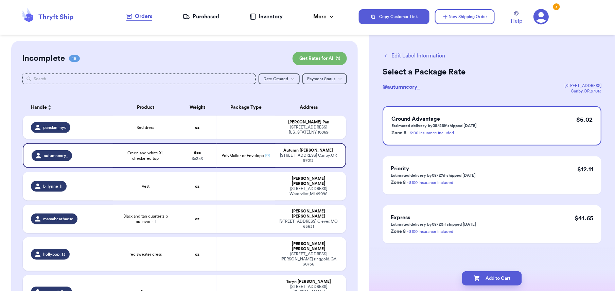
scroll to position [0, 0]
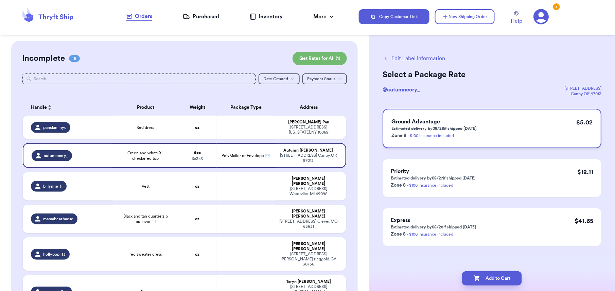
click at [506, 124] on div "Ground Advantage Estimated delivery by 08/28 if shipped [DATE] Zone 8 - $100 in…" at bounding box center [492, 128] width 219 height 39
click at [496, 276] on button "Add to Cart" at bounding box center [492, 278] width 60 height 14
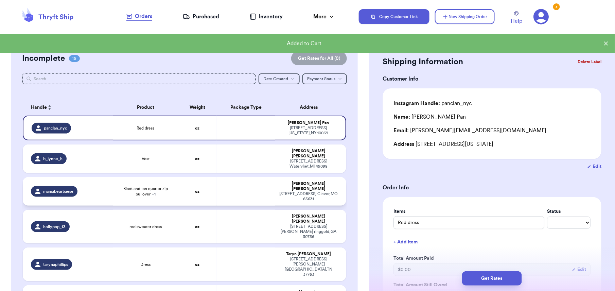
click at [102, 177] on td "mamabearbaese" at bounding box center [68, 191] width 91 height 29
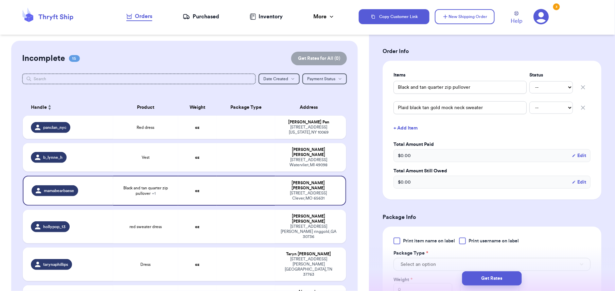
scroll to position [223, 0]
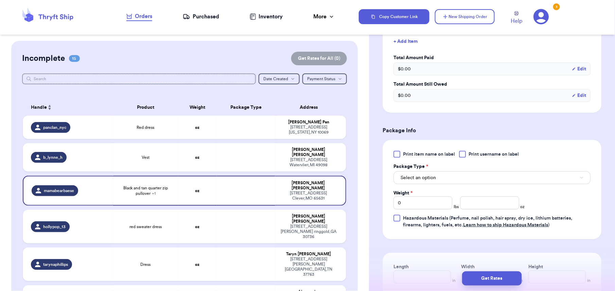
click at [396, 154] on div at bounding box center [397, 154] width 7 height 7
click at [0, 0] on input "Print item name on label" at bounding box center [0, 0] width 0 height 0
click at [449, 184] on button "Select an option" at bounding box center [492, 177] width 197 height 13
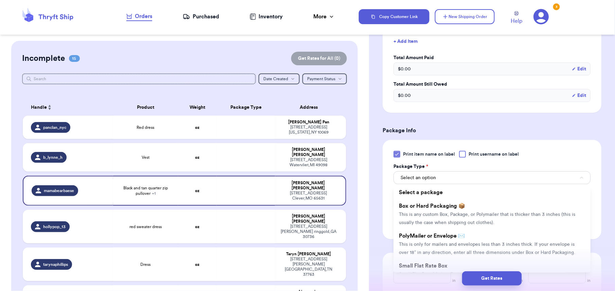
click at [441, 239] on span "PolyMailer or Envelope ✉️" at bounding box center [432, 235] width 66 height 5
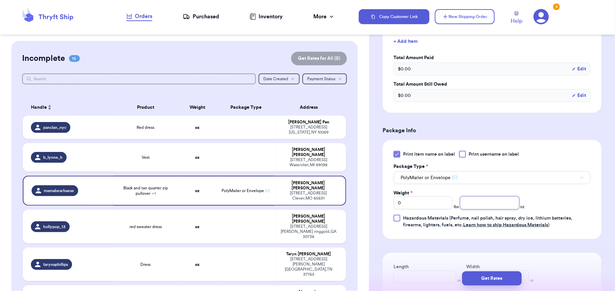
click at [464, 208] on input "number" at bounding box center [489, 203] width 59 height 13
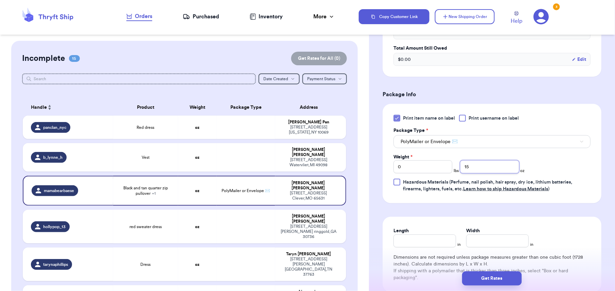
scroll to position [338, 0]
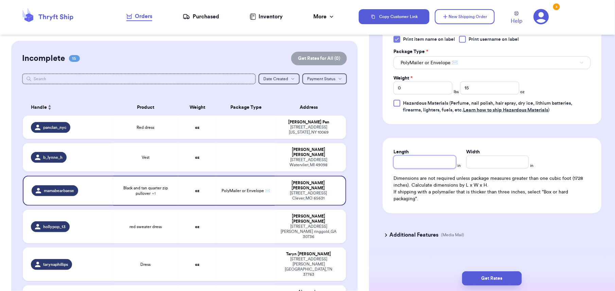
click at [431, 164] on input "Length" at bounding box center [425, 162] width 63 height 13
click at [483, 163] on input "Width *" at bounding box center [497, 162] width 63 height 13
click at [477, 275] on button "Get Rates" at bounding box center [492, 278] width 60 height 14
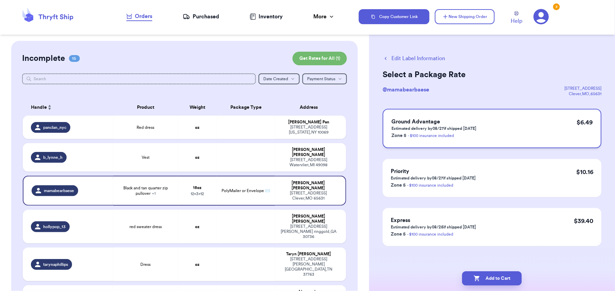
click at [546, 121] on div "Ground Advantage Estimated delivery by 08/27 if shipped [DATE] Zone 5 - $100 in…" at bounding box center [492, 128] width 219 height 39
click at [489, 280] on button "Add to Cart" at bounding box center [492, 278] width 60 height 14
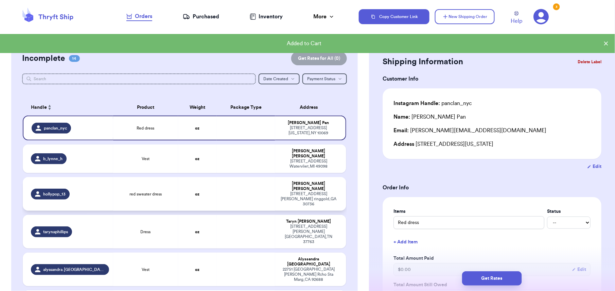
click at [167, 186] on td "red sweater dress" at bounding box center [145, 194] width 65 height 34
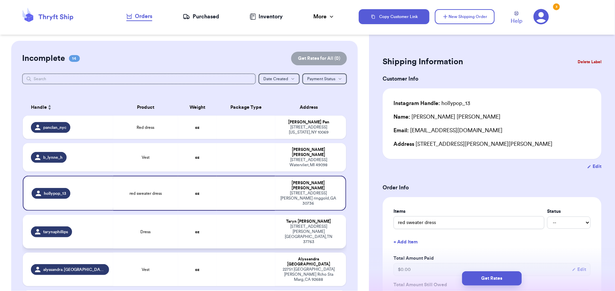
click at [157, 229] on div "Dress" at bounding box center [145, 231] width 57 height 5
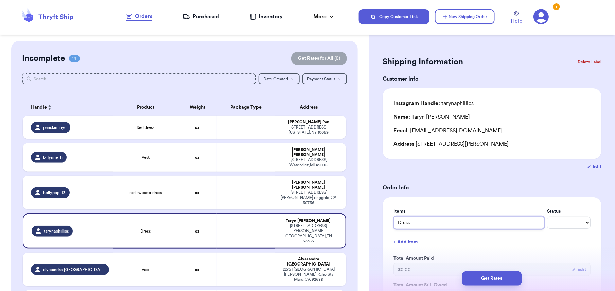
click at [395, 222] on input "Dress" at bounding box center [469, 222] width 151 height 13
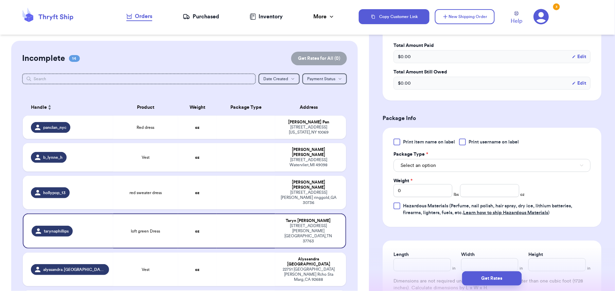
scroll to position [248, 0]
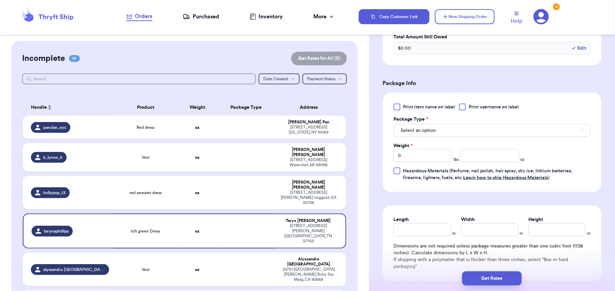
click at [413, 109] on span "Print item name on label" at bounding box center [429, 107] width 52 height 7
click at [0, 0] on input "Print item name on label" at bounding box center [0, 0] width 0 height 0
click at [468, 151] on input "number" at bounding box center [489, 155] width 59 height 13
click at [441, 130] on button "Select an option" at bounding box center [492, 130] width 197 height 13
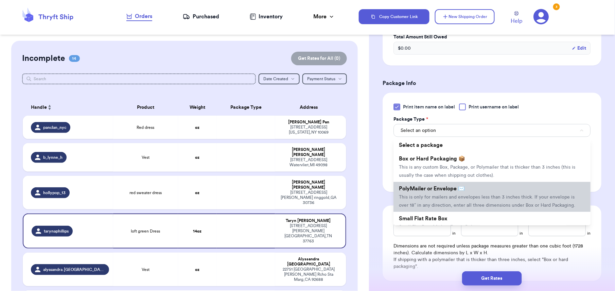
click at [425, 199] on span "This is only for mailers and envelopes less than 3 inches thick. If your envelo…" at bounding box center [487, 201] width 176 height 13
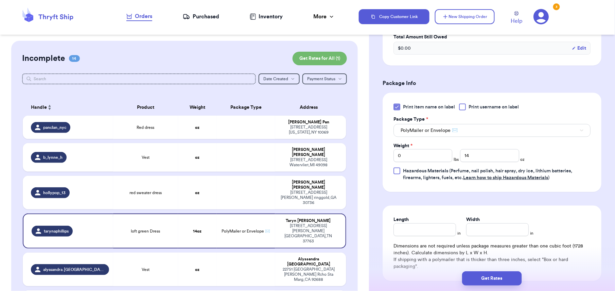
click at [406, 223] on label "Length" at bounding box center [401, 220] width 15 height 7
click at [406, 223] on input "Length" at bounding box center [425, 229] width 63 height 13
click at [471, 233] on input "Width *" at bounding box center [497, 229] width 63 height 13
click at [490, 277] on button "Get Rates" at bounding box center [492, 278] width 60 height 14
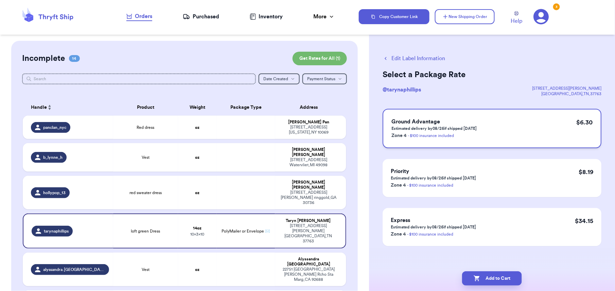
click at [475, 144] on div "Ground Advantage Estimated delivery by 08/26 if shipped [DATE] Zone 4 - $100 in…" at bounding box center [492, 128] width 219 height 39
click at [491, 276] on button "Add to Cart" at bounding box center [492, 278] width 60 height 14
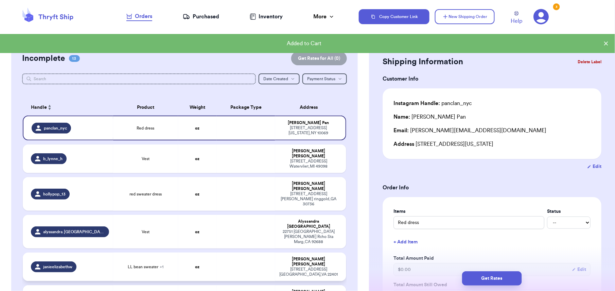
click at [139, 253] on td "LL bean sweater + 1" at bounding box center [145, 267] width 65 height 29
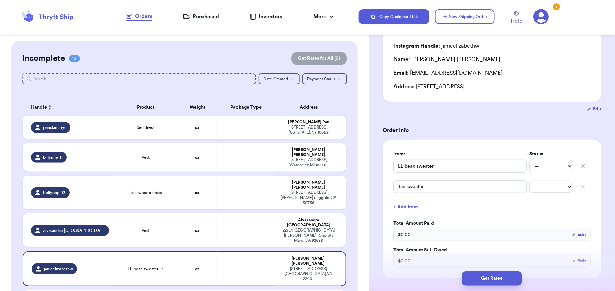
scroll to position [58, 0]
click at [399, 185] on input "Tan sweater" at bounding box center [460, 185] width 133 height 13
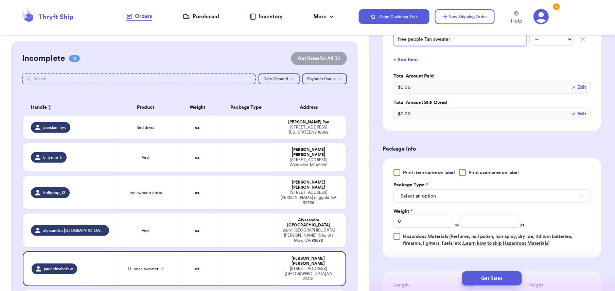
scroll to position [212, 0]
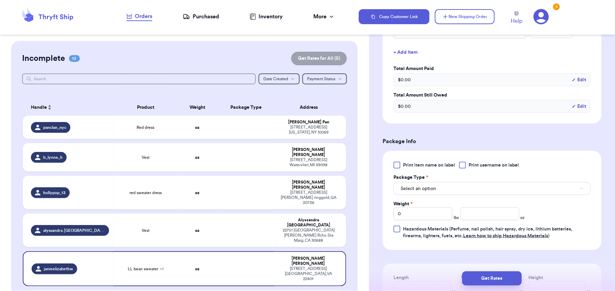
click at [414, 165] on span "Print item name on label" at bounding box center [429, 165] width 52 height 7
click at [0, 0] on input "Print item name on label" at bounding box center [0, 0] width 0 height 0
click at [449, 192] on button "Select an option" at bounding box center [492, 188] width 197 height 13
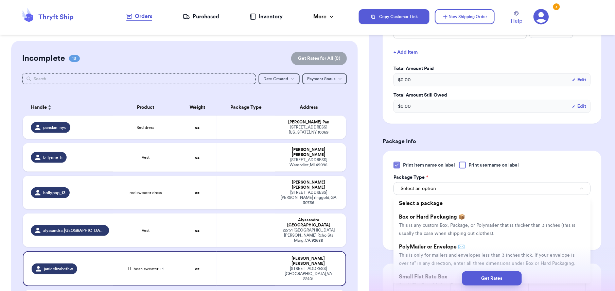
click at [434, 249] on span "PolyMailer or Envelope ✉️" at bounding box center [432, 246] width 66 height 5
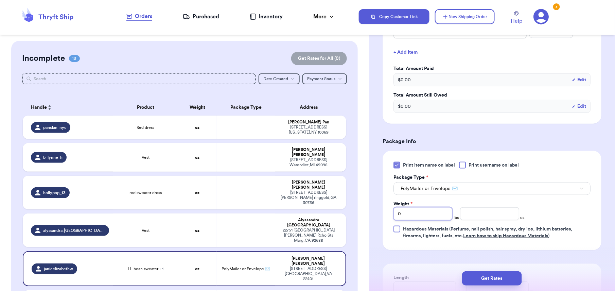
click at [411, 217] on input "0" at bounding box center [423, 213] width 59 height 13
click at [478, 215] on input "number" at bounding box center [489, 213] width 59 height 13
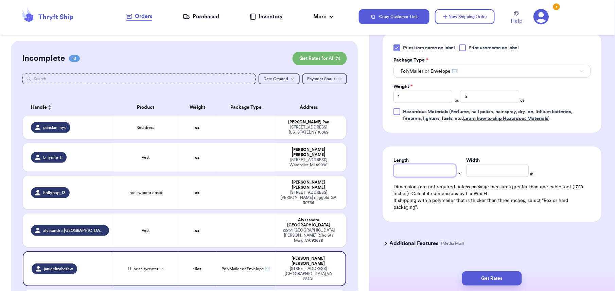
click at [406, 174] on input "Length" at bounding box center [425, 170] width 63 height 13
click at [481, 177] on input "Width *" at bounding box center [497, 170] width 63 height 13
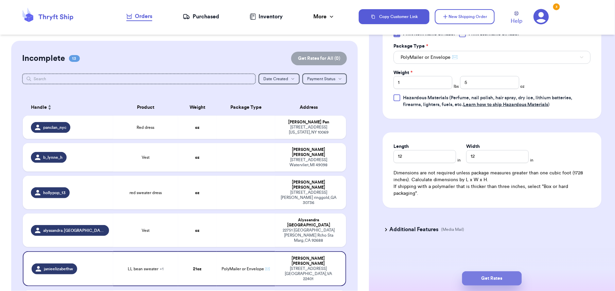
click at [491, 279] on button "Get Rates" at bounding box center [492, 278] width 60 height 14
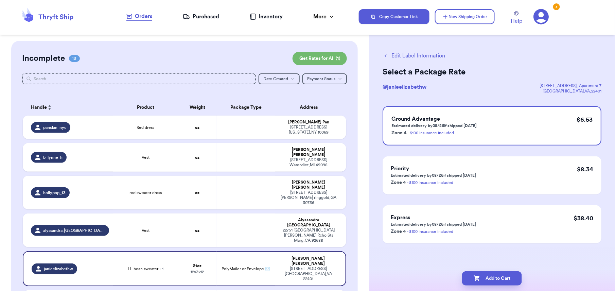
scroll to position [0, 0]
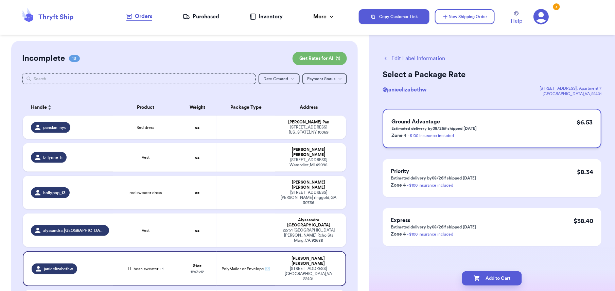
click at [445, 131] on p "Zone 4 - $100 insurance included" at bounding box center [434, 135] width 85 height 8
click at [490, 282] on button "Add to Cart" at bounding box center [492, 278] width 60 height 14
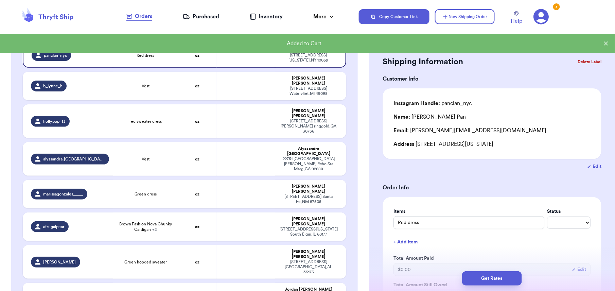
scroll to position [74, 0]
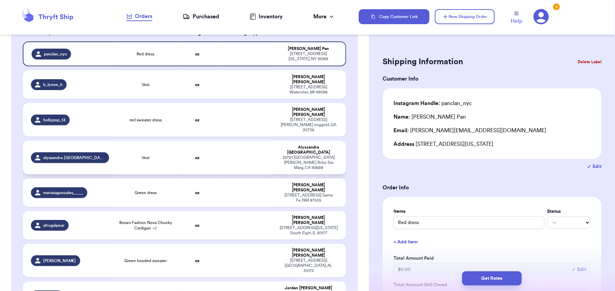
click at [200, 143] on td "oz" at bounding box center [197, 158] width 39 height 34
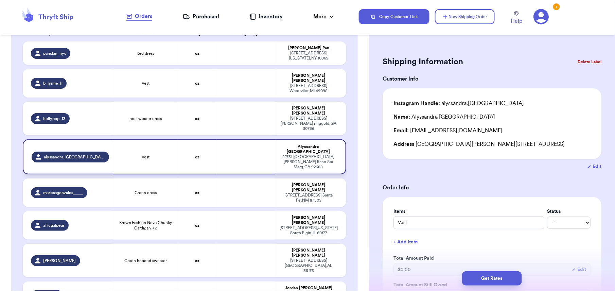
click at [218, 143] on td at bounding box center [246, 156] width 58 height 35
click at [397, 224] on input "Vest" at bounding box center [469, 222] width 151 height 13
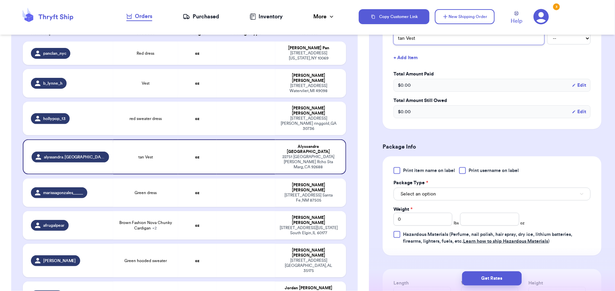
scroll to position [187, 0]
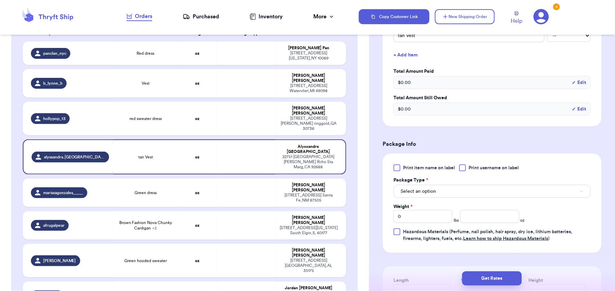
click at [402, 174] on div "Print item name on label Print username on label Package Type * Select an optio…" at bounding box center [492, 204] width 197 height 78
click at [399, 167] on div at bounding box center [397, 168] width 7 height 7
click at [0, 0] on input "Print item name on label" at bounding box center [0, 0] width 0 height 0
click at [508, 196] on button "Select an option" at bounding box center [492, 191] width 197 height 13
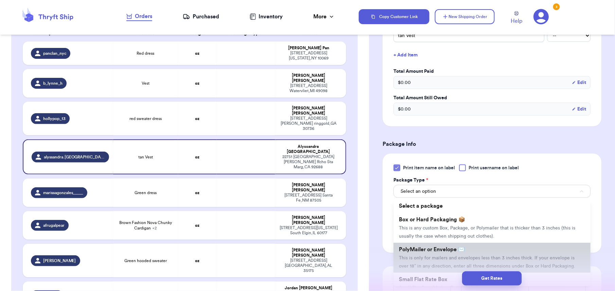
click at [436, 253] on li "PolyMailer or Envelope ✉️ This is only for mailers and envelopes less than 3 in…" at bounding box center [492, 258] width 197 height 30
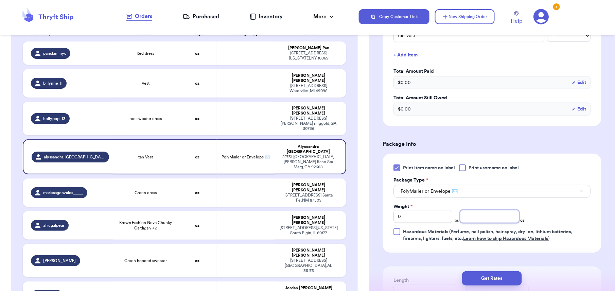
click at [465, 217] on input "number" at bounding box center [489, 216] width 59 height 13
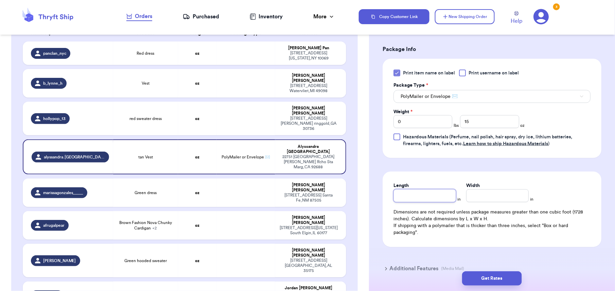
click at [416, 202] on input "Length" at bounding box center [425, 195] width 63 height 13
click at [473, 193] on input "Width *" at bounding box center [497, 195] width 63 height 13
click at [492, 282] on button "Get Rates" at bounding box center [492, 278] width 60 height 14
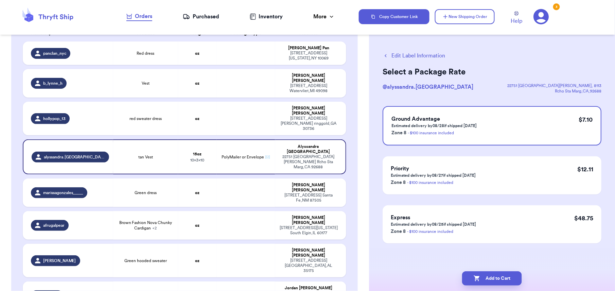
scroll to position [0, 0]
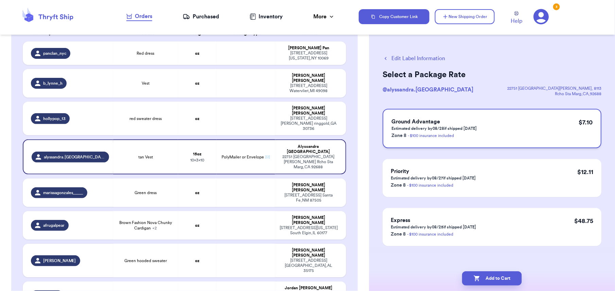
click at [471, 131] on p "Zone 8 - $100 insurance included" at bounding box center [434, 135] width 85 height 8
click at [483, 278] on button "Add to Cart" at bounding box center [492, 278] width 60 height 14
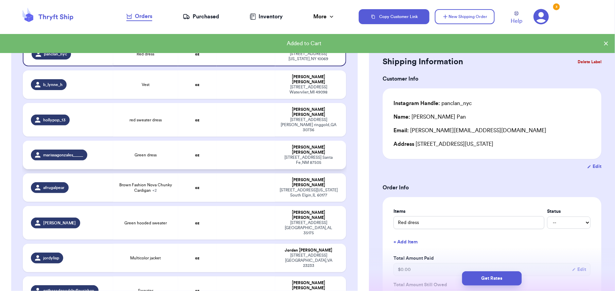
click at [185, 141] on td "oz" at bounding box center [197, 155] width 39 height 29
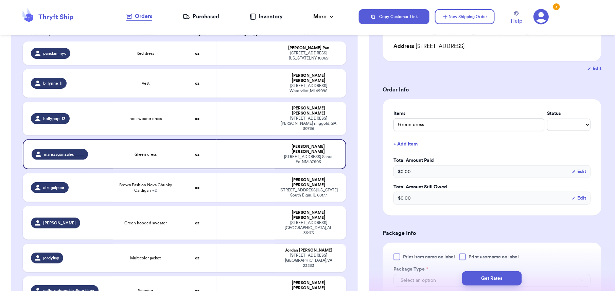
scroll to position [110, 0]
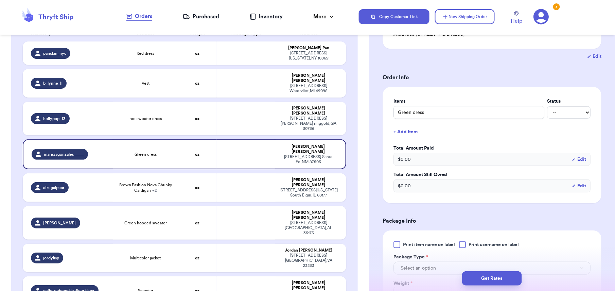
click at [420, 246] on span "Print item name on label" at bounding box center [429, 244] width 52 height 7
click at [0, 0] on input "Print item name on label" at bounding box center [0, 0] width 0 height 0
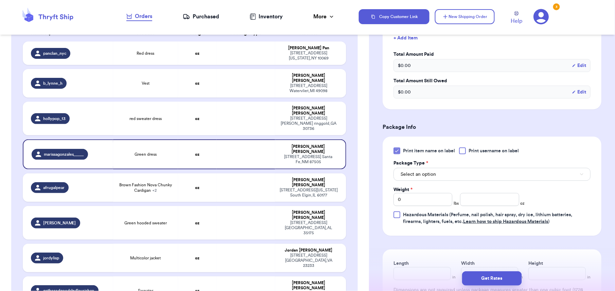
scroll to position [208, 0]
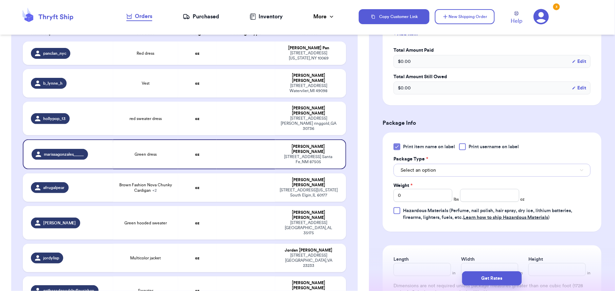
click at [522, 169] on button "Select an option" at bounding box center [492, 170] width 197 height 13
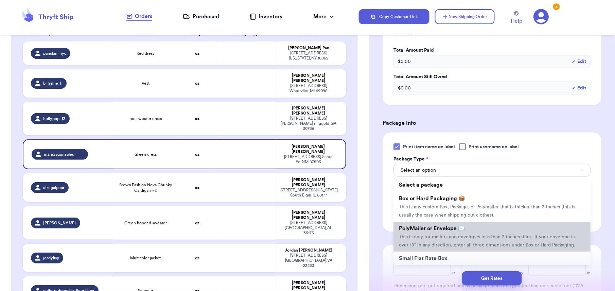
click at [469, 226] on li "PolyMailer or Envelope ✉️ This is only for mailers and envelopes less than 3 in…" at bounding box center [492, 237] width 197 height 30
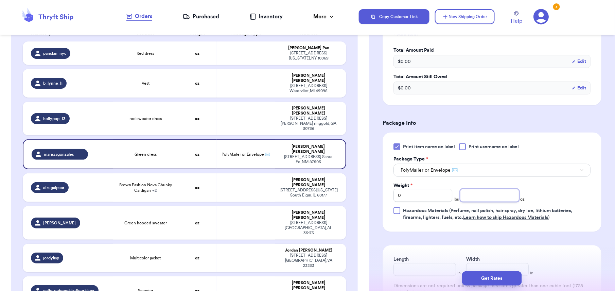
click at [479, 195] on input "number" at bounding box center [489, 195] width 59 height 13
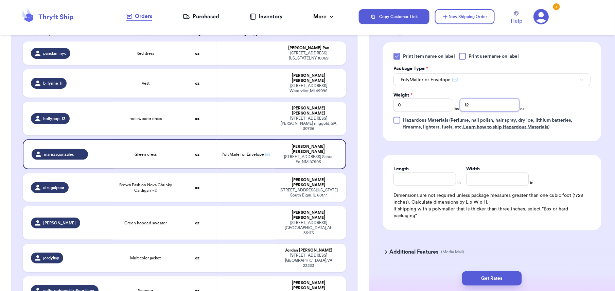
scroll to position [322, 0]
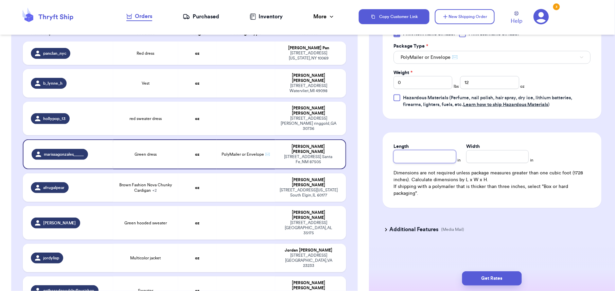
click at [410, 158] on input "Length" at bounding box center [425, 156] width 63 height 13
click at [494, 158] on input "Width *" at bounding box center [497, 156] width 63 height 13
click at [506, 273] on button "Get Rates" at bounding box center [492, 278] width 60 height 14
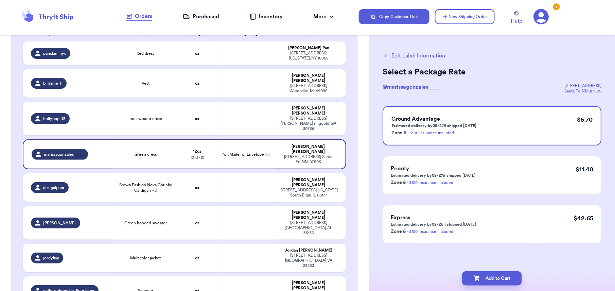
scroll to position [0, 0]
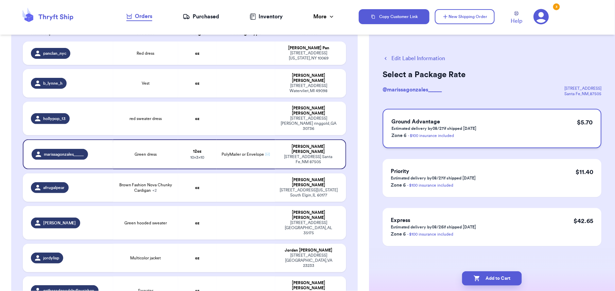
click at [556, 132] on div "Ground Advantage Estimated delivery by 08/27 if shipped [DATE] Zone 6 - $100 in…" at bounding box center [492, 128] width 219 height 39
click at [489, 280] on button "Add to Cart" at bounding box center [492, 278] width 60 height 14
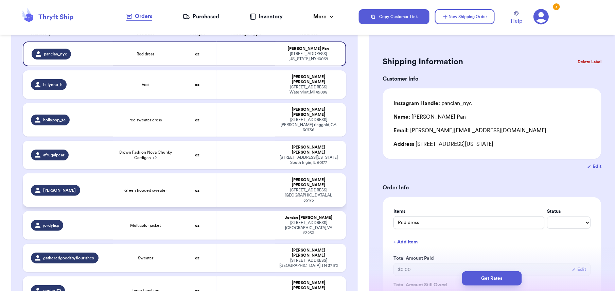
click at [187, 173] on td "oz" at bounding box center [197, 190] width 39 height 34
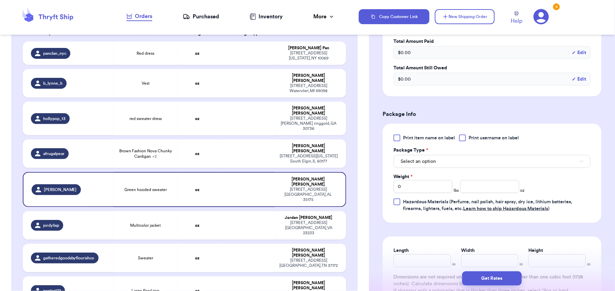
scroll to position [218, 0]
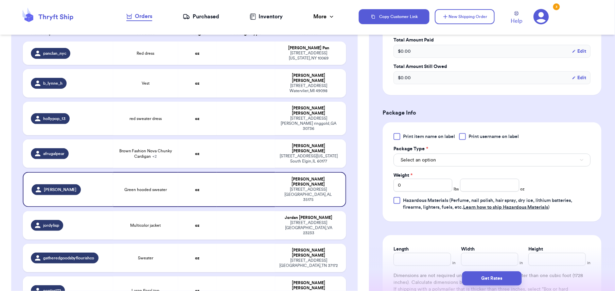
click at [408, 139] on span "Print item name on label" at bounding box center [429, 136] width 52 height 7
click at [0, 0] on input "Print item name on label" at bounding box center [0, 0] width 0 height 0
click at [430, 164] on span "Select an option" at bounding box center [418, 160] width 35 height 7
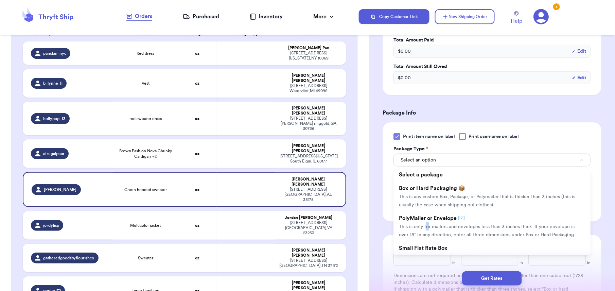
click at [426, 226] on span "This is only for mailers and envelopes less than 3 inches thick. If your envelo…" at bounding box center [487, 230] width 176 height 13
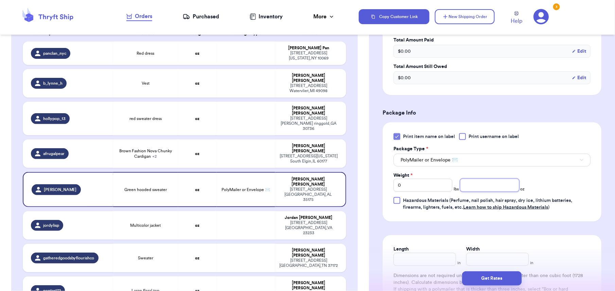
click at [464, 184] on input "number" at bounding box center [489, 185] width 59 height 13
click at [402, 260] on input "Length" at bounding box center [425, 259] width 63 height 13
click at [474, 258] on input "Width *" at bounding box center [497, 259] width 63 height 13
click at [483, 274] on button "Get Rates" at bounding box center [492, 278] width 60 height 14
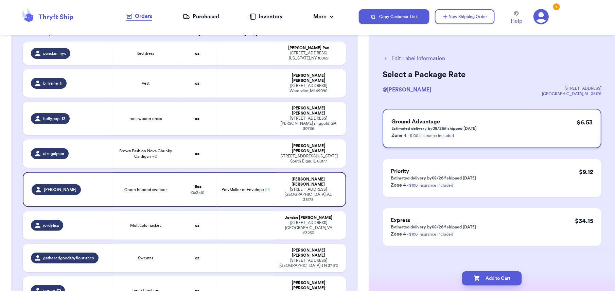
click at [517, 140] on div "Ground Advantage Estimated delivery by 08/26 if shipped [DATE] Zone 4 - $100 in…" at bounding box center [492, 128] width 219 height 39
click at [492, 274] on button "Add to Cart" at bounding box center [492, 278] width 60 height 14
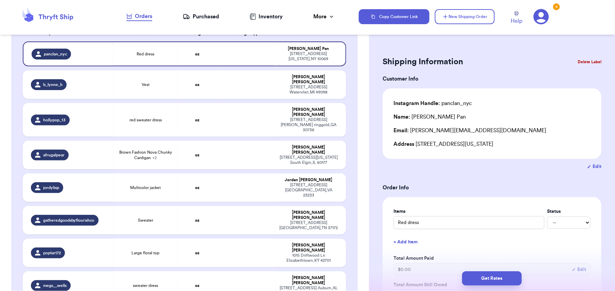
click at [137, 151] on table "Handle Product Weight Package Type Address panclan_nyc Red dress oz [PERSON_NAM…" at bounding box center [184, 183] width 325 height 325
click at [135, 173] on td "Multicolor jacket" at bounding box center [145, 187] width 65 height 29
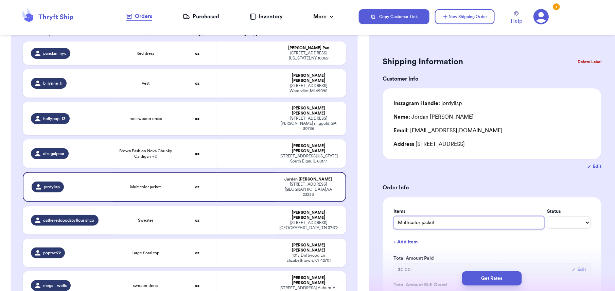
click at [396, 225] on input "Multicolor jacket" at bounding box center [469, 222] width 151 height 13
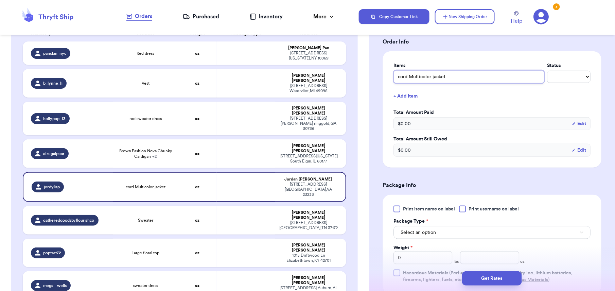
scroll to position [160, 0]
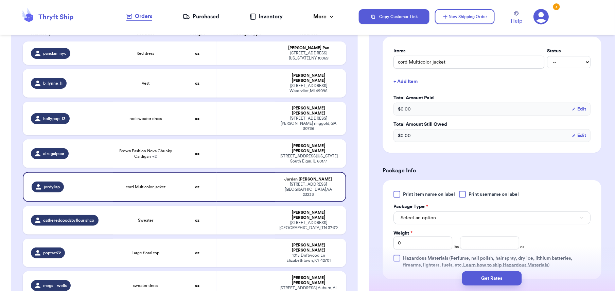
click at [427, 193] on span "Print item name on label" at bounding box center [429, 194] width 52 height 7
click at [0, 0] on input "Print item name on label" at bounding box center [0, 0] width 0 height 0
click at [453, 217] on button "Select an option" at bounding box center [492, 217] width 197 height 13
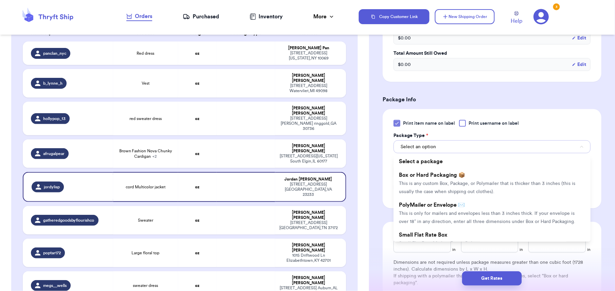
scroll to position [237, 0]
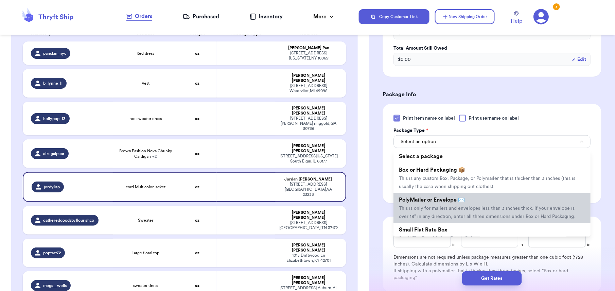
click at [496, 218] on span "This is only for mailers and envelopes less than 3 inches thick. If your envelo…" at bounding box center [487, 212] width 176 height 13
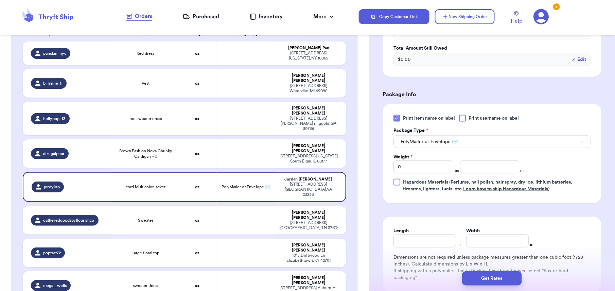
click at [463, 159] on div "Weight * 0 lbs oz" at bounding box center [460, 164] width 132 height 20
click at [466, 166] on input "number" at bounding box center [489, 166] width 59 height 13
click at [419, 241] on input "Length" at bounding box center [425, 241] width 63 height 13
click at [475, 242] on input "Width *" at bounding box center [497, 241] width 63 height 13
click at [490, 278] on button "Get Rates" at bounding box center [492, 278] width 60 height 14
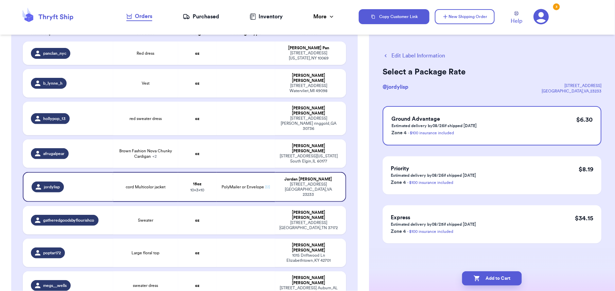
scroll to position [0, 0]
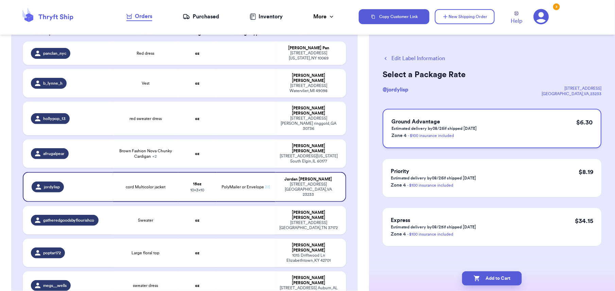
click at [523, 113] on div "Ground Advantage Estimated delivery by 08/26 if shipped [DATE] Zone 4 - $100 in…" at bounding box center [492, 128] width 219 height 39
click at [509, 281] on button "Add to Cart" at bounding box center [492, 278] width 60 height 14
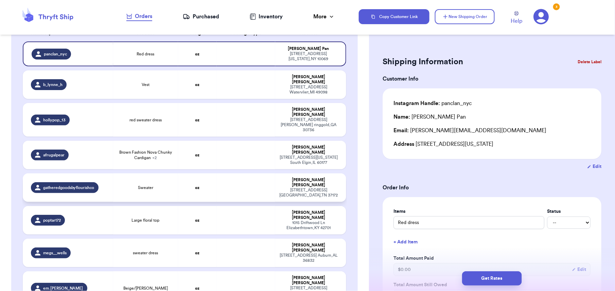
click at [157, 185] on div "Sweater" at bounding box center [145, 187] width 57 height 5
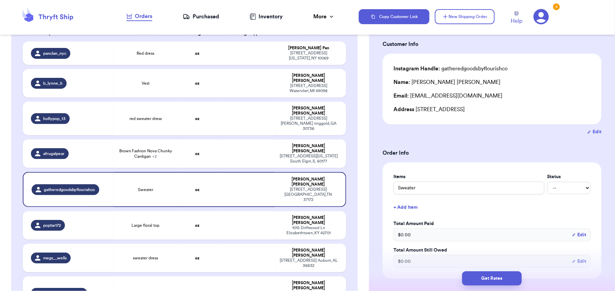
scroll to position [45, 0]
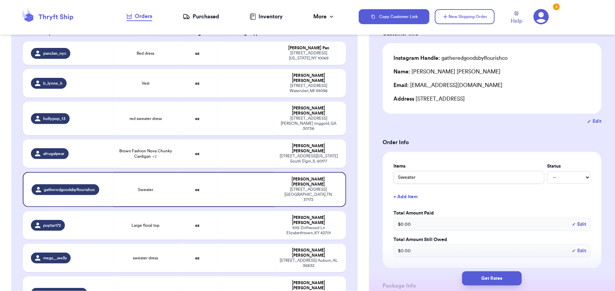
click at [377, 213] on div "Shipping Information Delete Label Customer Info Instagram Handle: gatheredgoods…" at bounding box center [492, 281] width 246 height 571
click at [398, 175] on input "Sweater" at bounding box center [469, 177] width 151 height 13
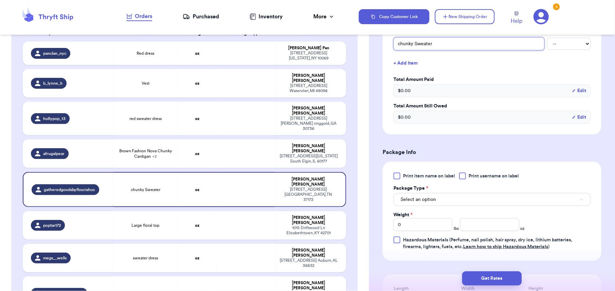
scroll to position [184, 0]
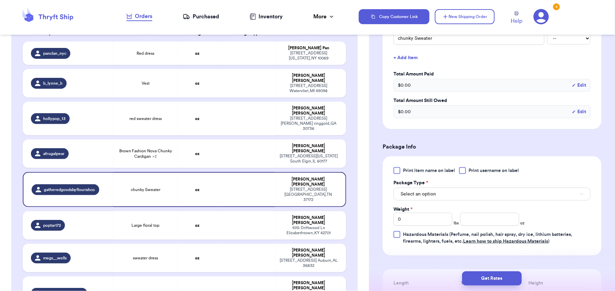
click at [424, 170] on span "Print item name on label" at bounding box center [429, 170] width 52 height 7
click at [0, 0] on input "Print item name on label" at bounding box center [0, 0] width 0 height 0
click at [452, 195] on button "Select an option" at bounding box center [492, 194] width 197 height 13
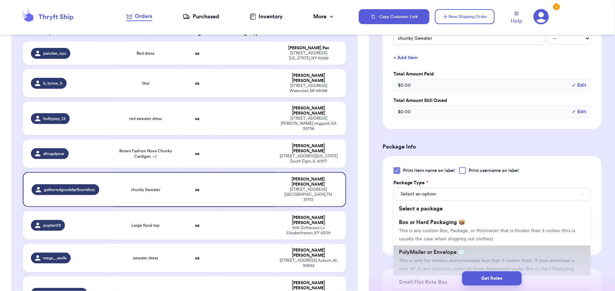
click at [447, 251] on span "PolyMailer or Envelope ✉️" at bounding box center [432, 252] width 66 height 5
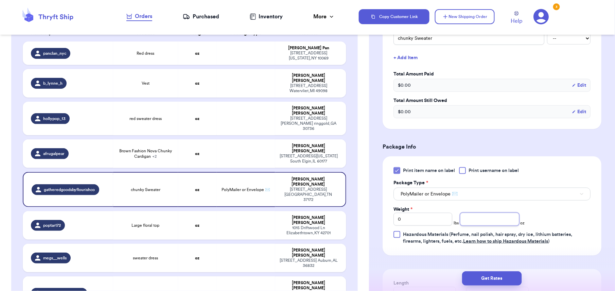
click at [463, 219] on input "number" at bounding box center [489, 219] width 59 height 13
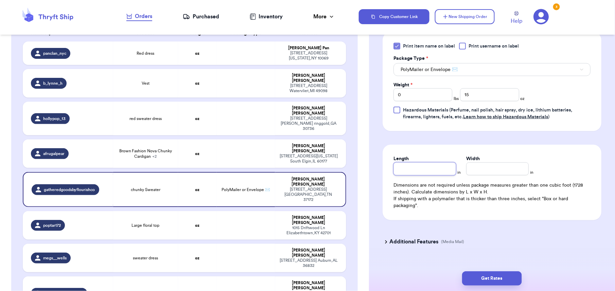
click at [431, 169] on input "Length" at bounding box center [425, 169] width 63 height 13
click at [483, 170] on input "Width *" at bounding box center [497, 169] width 63 height 13
click at [485, 278] on button "Get Rates" at bounding box center [492, 278] width 60 height 14
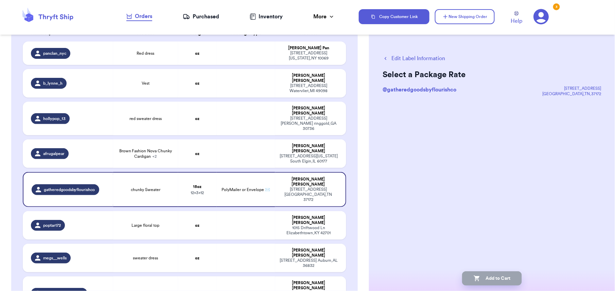
scroll to position [0, 0]
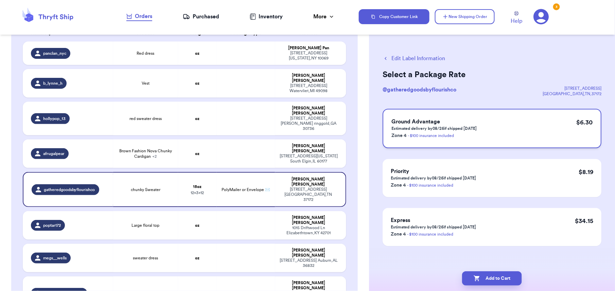
click at [502, 137] on div "Ground Advantage Estimated delivery by 08/26 if shipped [DATE] Zone 4 - $100 in…" at bounding box center [492, 128] width 219 height 39
click at [486, 282] on button "Add to Cart" at bounding box center [492, 278] width 60 height 14
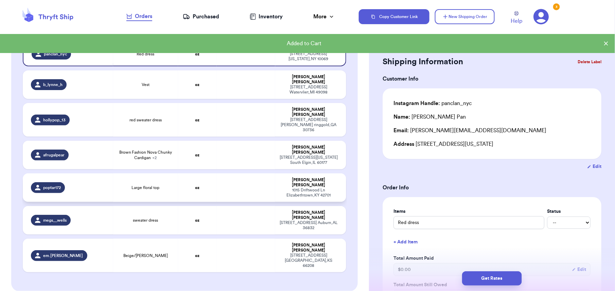
click at [236, 173] on td at bounding box center [246, 187] width 58 height 29
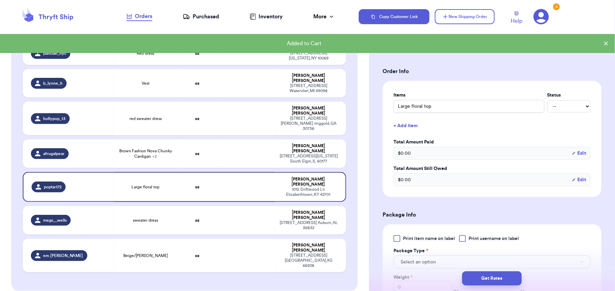
scroll to position [176, 0]
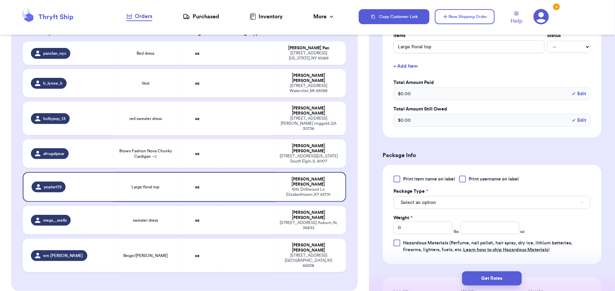
click at [406, 177] on span "Print item name on label" at bounding box center [429, 179] width 52 height 7
click at [0, 0] on input "Print item name on label" at bounding box center [0, 0] width 0 height 0
click at [466, 228] on input "number" at bounding box center [489, 227] width 59 height 13
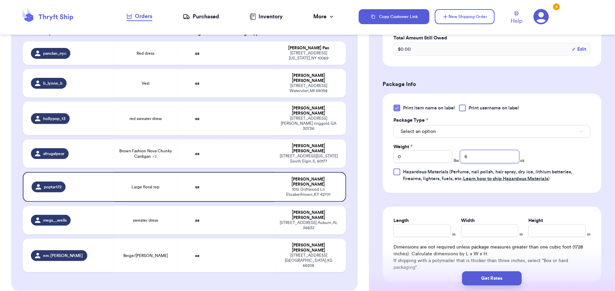
scroll to position [322, 0]
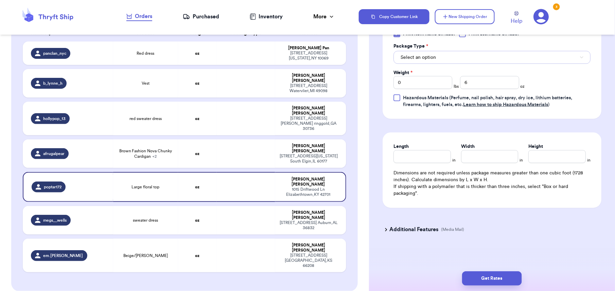
click at [445, 59] on button "Select an option" at bounding box center [492, 57] width 197 height 13
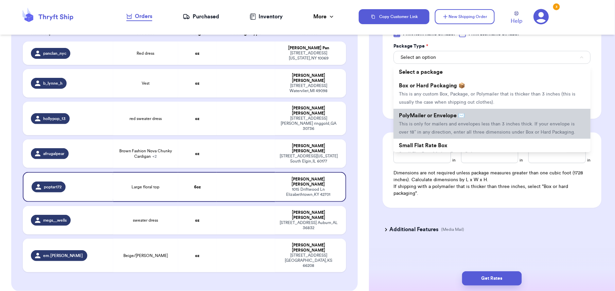
click at [435, 120] on li "PolyMailer or Envelope ✉️ This is only for mailers and envelopes less than 3 in…" at bounding box center [492, 124] width 197 height 30
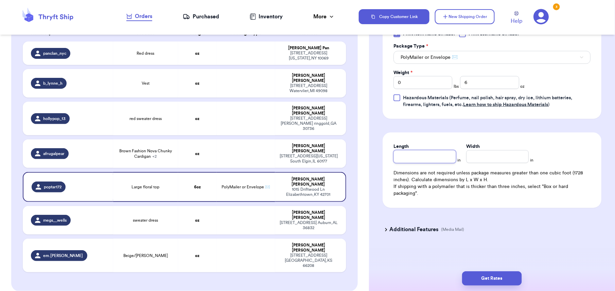
click at [419, 155] on input "Length" at bounding box center [425, 156] width 63 height 13
click at [469, 156] on input "Width *" at bounding box center [497, 156] width 63 height 13
click at [493, 276] on button "Get Rates" at bounding box center [492, 278] width 60 height 14
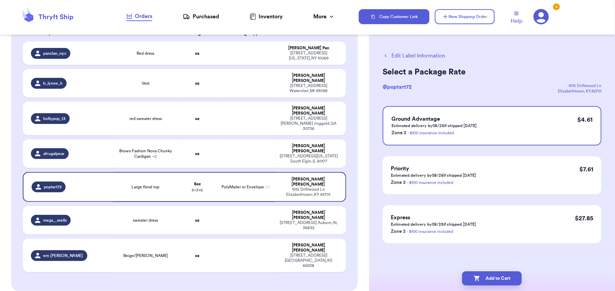
scroll to position [0, 0]
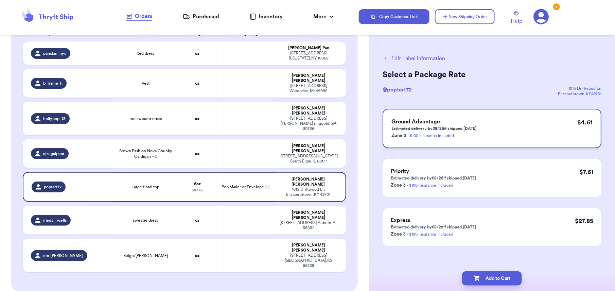
click at [504, 131] on div "Ground Advantage Estimated delivery by 08/26 if shipped [DATE] Zone 3 - $100 in…" at bounding box center [492, 128] width 219 height 39
click at [491, 282] on button "Add to Cart" at bounding box center [492, 278] width 60 height 14
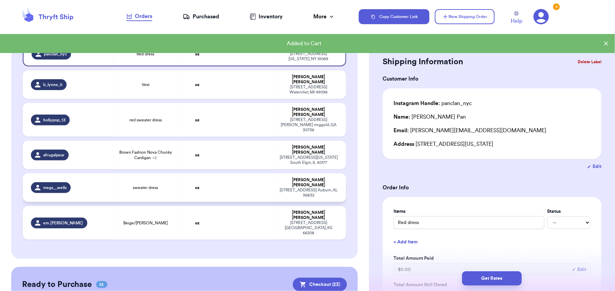
click at [206, 173] on td "oz" at bounding box center [197, 187] width 39 height 29
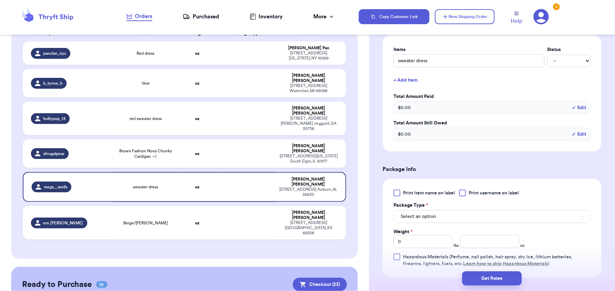
scroll to position [223, 0]
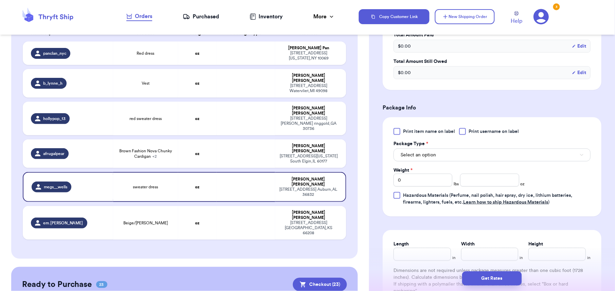
click at [420, 128] on div "Print item name on label Print username on label Package Type * Select an optio…" at bounding box center [492, 166] width 219 height 99
click at [423, 135] on span "Print item name on label" at bounding box center [429, 131] width 52 height 7
click at [0, 0] on input "Print item name on label" at bounding box center [0, 0] width 0 height 0
click at [447, 157] on button "Select an option" at bounding box center [492, 155] width 197 height 13
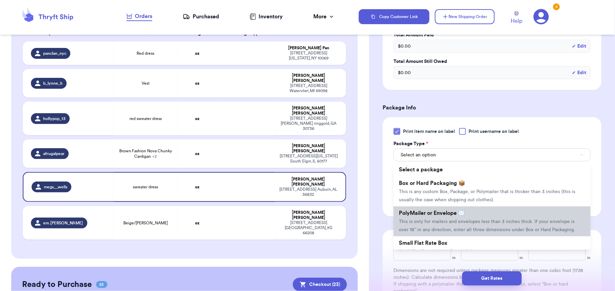
click at [445, 220] on span "This is only for mailers and envelopes less than 3 inches thick. If your envelo…" at bounding box center [487, 225] width 176 height 13
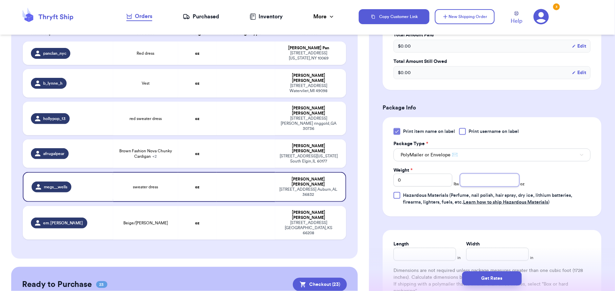
click at [468, 178] on input "number" at bounding box center [489, 180] width 59 height 13
click at [414, 252] on input "Length" at bounding box center [425, 254] width 63 height 13
click at [469, 256] on input "Width *" at bounding box center [497, 254] width 63 height 13
click at [491, 277] on button "Get Rates" at bounding box center [492, 278] width 60 height 14
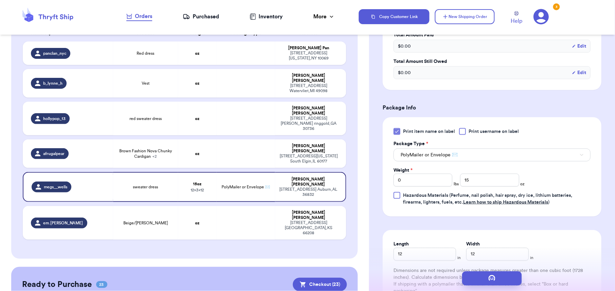
scroll to position [0, 0]
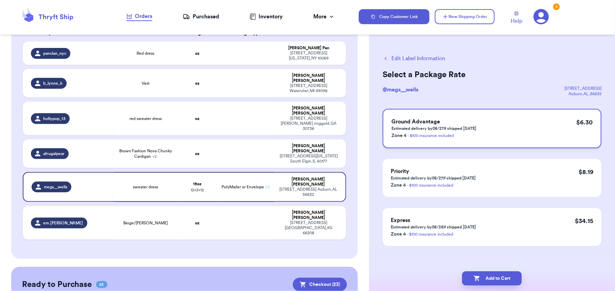
click at [560, 136] on div "Ground Advantage Estimated delivery by 08/27 if shipped [DATE] Zone 4 - $100 in…" at bounding box center [492, 128] width 219 height 39
click at [494, 283] on button "Add to Cart" at bounding box center [492, 278] width 60 height 14
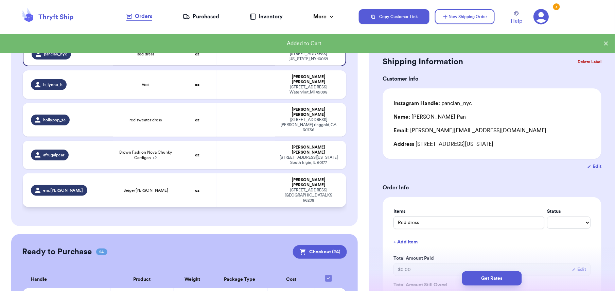
click at [285, 177] on div "[PERSON_NAME]" at bounding box center [308, 182] width 59 height 10
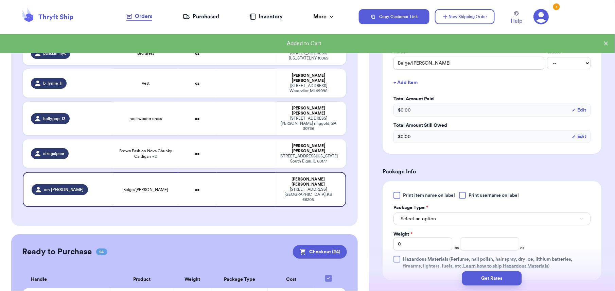
scroll to position [163, 0]
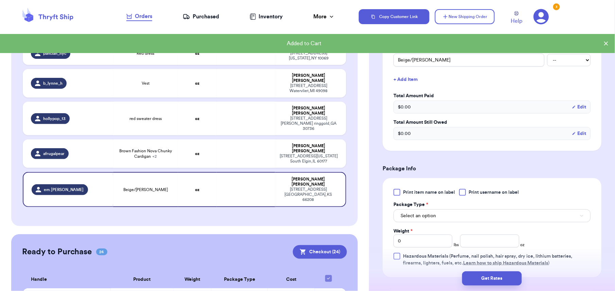
click at [409, 193] on span "Print item name on label" at bounding box center [429, 192] width 52 height 7
click at [0, 0] on input "Print item name on label" at bounding box center [0, 0] width 0 height 0
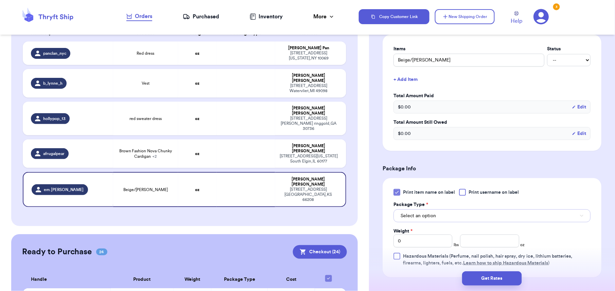
click at [435, 215] on span "Select an option" at bounding box center [418, 215] width 35 height 7
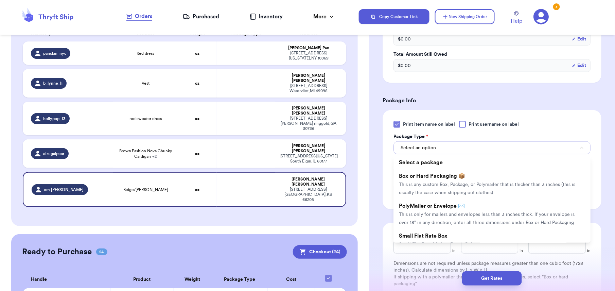
scroll to position [234, 0]
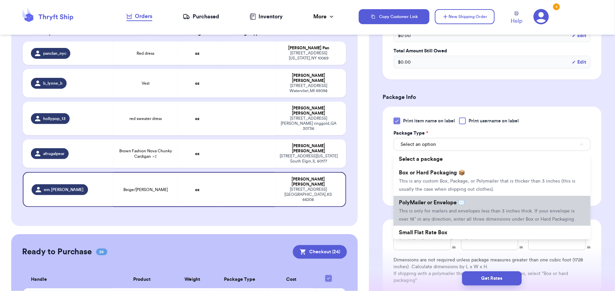
click at [510, 200] on li "PolyMailer or Envelope ✉️ This is only for mailers and envelopes less than 3 in…" at bounding box center [492, 211] width 197 height 30
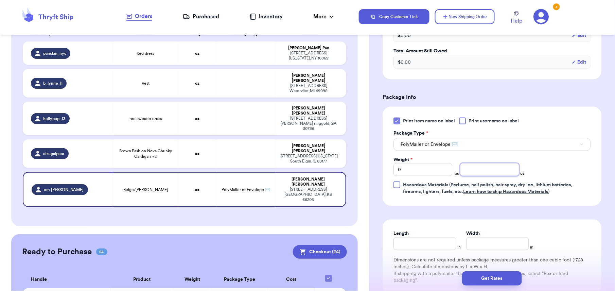
click at [486, 170] on input "number" at bounding box center [489, 169] width 59 height 13
click at [427, 240] on input "Length" at bounding box center [425, 243] width 63 height 13
click at [477, 248] on input "Width *" at bounding box center [497, 243] width 63 height 13
click at [489, 278] on button "Get Rates" at bounding box center [492, 278] width 60 height 14
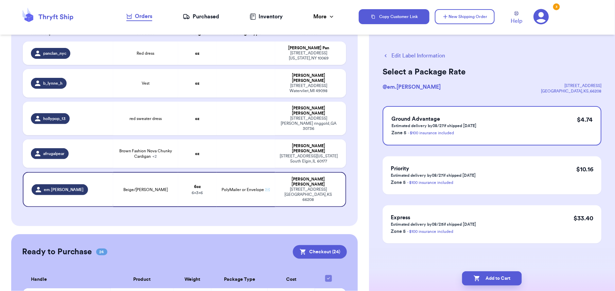
scroll to position [0, 0]
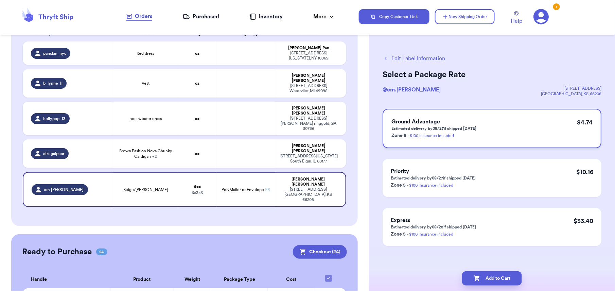
click at [567, 135] on div "Ground Advantage Estimated delivery by 08/27 if shipped [DATE] Zone 5 - $100 in…" at bounding box center [492, 128] width 219 height 39
click at [504, 271] on button "Add to Cart" at bounding box center [492, 278] width 60 height 14
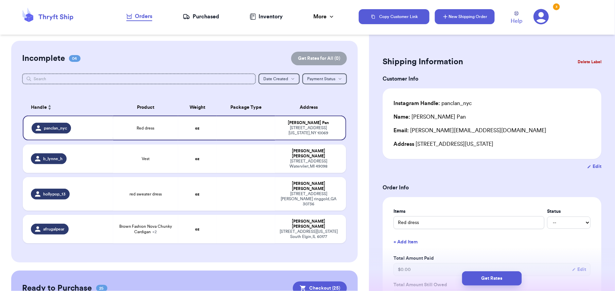
click at [479, 13] on button "New Shipping Order" at bounding box center [465, 16] width 60 height 15
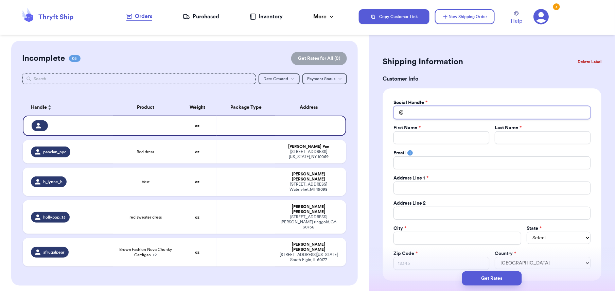
click at [405, 114] on input "Total Amount Paid" at bounding box center [492, 112] width 197 height 13
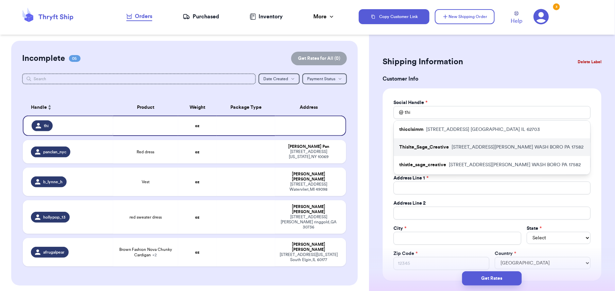
click at [455, 148] on p "[STREET_ADDRESS][PERSON_NAME]" at bounding box center [518, 147] width 132 height 7
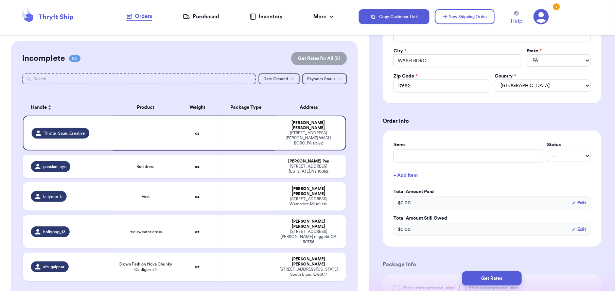
scroll to position [179, 0]
click at [409, 157] on input "text" at bounding box center [469, 154] width 151 height 13
click at [389, 168] on div "Items Status aerie -- Paid Owes + Add Item Total Amount Paid $ 0.00 Edit Total …" at bounding box center [492, 187] width 219 height 116
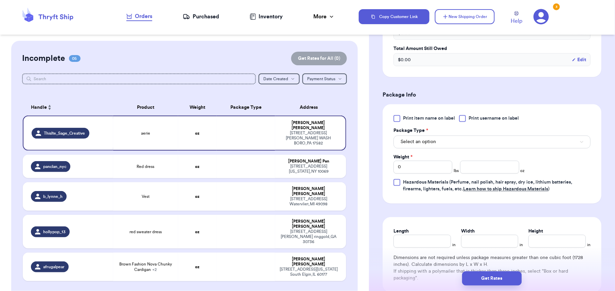
scroll to position [350, 0]
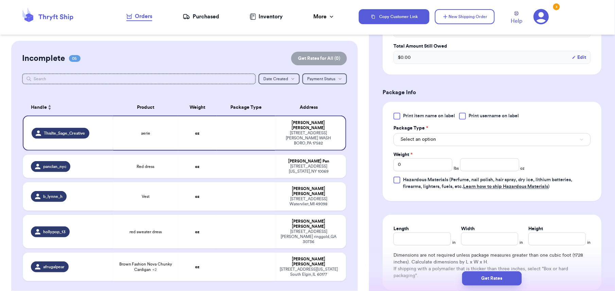
click at [407, 114] on div "Print item name on label Print username on label Package Type * Select an optio…" at bounding box center [492, 151] width 219 height 99
click at [408, 120] on span "Print item name on label" at bounding box center [429, 116] width 52 height 7
click at [0, 0] on input "Print item name on label" at bounding box center [0, 0] width 0 height 0
click at [422, 141] on span "Select an option" at bounding box center [418, 139] width 35 height 7
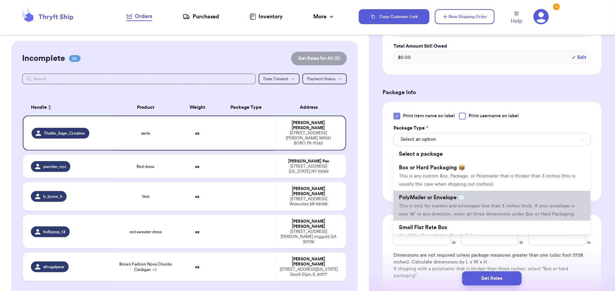
click at [411, 203] on li "PolyMailer or Envelope ✉️ This is only for mailers and envelopes less than 3 in…" at bounding box center [492, 206] width 197 height 30
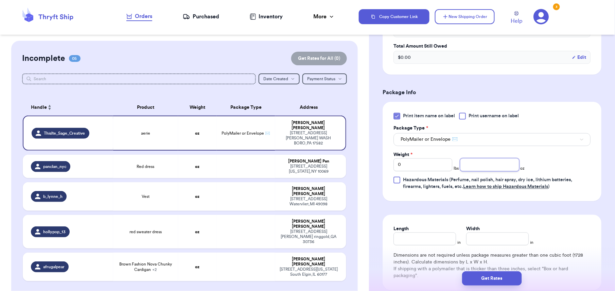
click at [471, 165] on input "number" at bounding box center [489, 164] width 59 height 13
click at [431, 242] on input "Length" at bounding box center [425, 239] width 63 height 13
click at [488, 243] on input "Width *" at bounding box center [497, 239] width 63 height 13
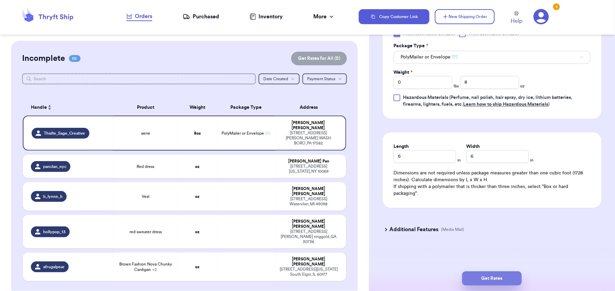
click at [496, 279] on button "Get Rates" at bounding box center [492, 278] width 60 height 14
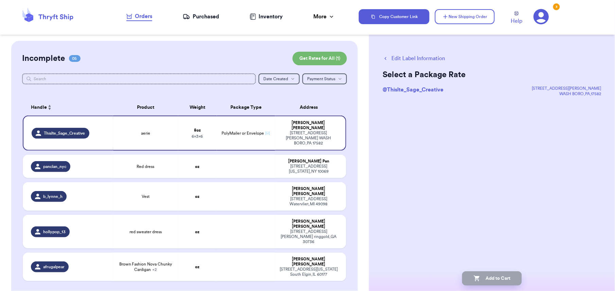
scroll to position [0, 0]
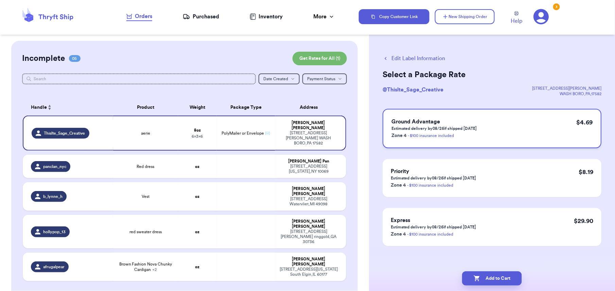
click at [514, 139] on div "Ground Advantage Estimated delivery by 08/26 if shipped [DATE] Zone 4 - $100 in…" at bounding box center [492, 128] width 219 height 39
click at [487, 271] on button "Add to Cart" at bounding box center [492, 278] width 60 height 14
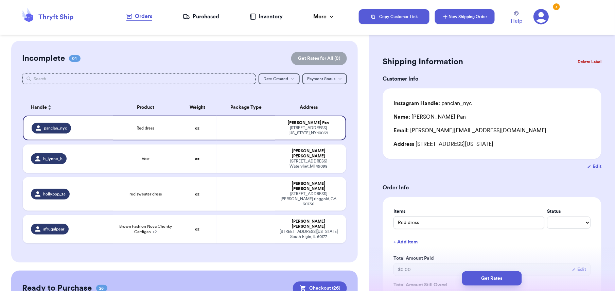
click at [468, 18] on button "New Shipping Order" at bounding box center [465, 16] width 60 height 15
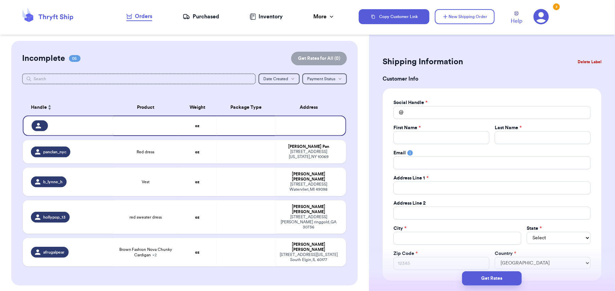
drag, startPoint x: 373, startPoint y: 177, endPoint x: 368, endPoint y: 184, distance: 8.7
click at [368, 184] on div "Customer Link New Order Incomplete 05 Get Rates for All ( 0 ) Get Rates for All…" at bounding box center [307, 145] width 615 height 291
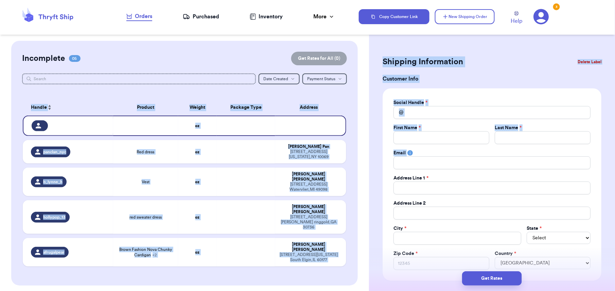
click at [385, 137] on div "Social Handle * @ First Name * Last Name * Email Address Line 1 * Address Line …" at bounding box center [492, 184] width 219 height 192
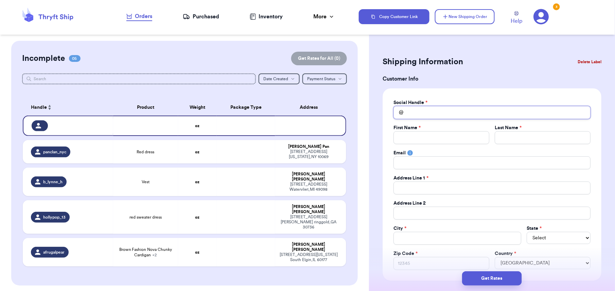
click at [409, 113] on input "Total Amount Paid" at bounding box center [492, 112] width 197 height 13
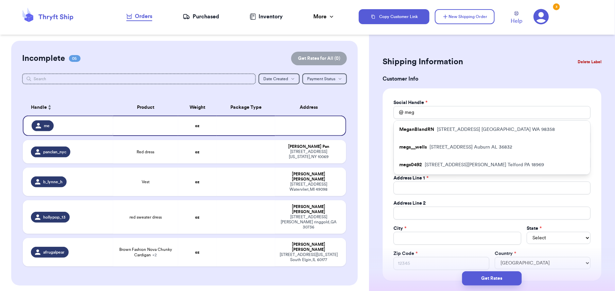
click at [460, 131] on p "[STREET_ADDRESS][PERSON_NAME]" at bounding box center [496, 129] width 118 height 7
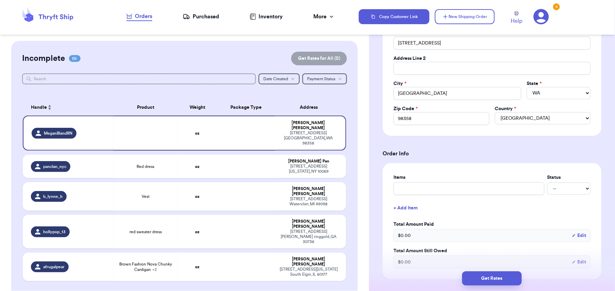
scroll to position [165, 0]
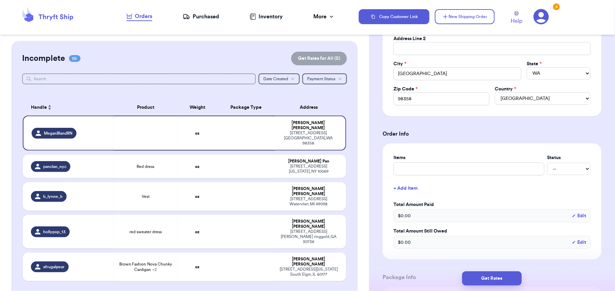
click at [397, 177] on div "Items Status -- Paid Owes + Add Item Total Amount Paid $ 0.00 Edit Total Amount…" at bounding box center [492, 201] width 197 height 95
click at [398, 175] on input "text" at bounding box center [469, 169] width 151 height 13
click at [389, 182] on div "Items Status clothes -- Paid Owes + Add Item Total Amount Paid $ 0.00 Edit Tota…" at bounding box center [492, 201] width 219 height 116
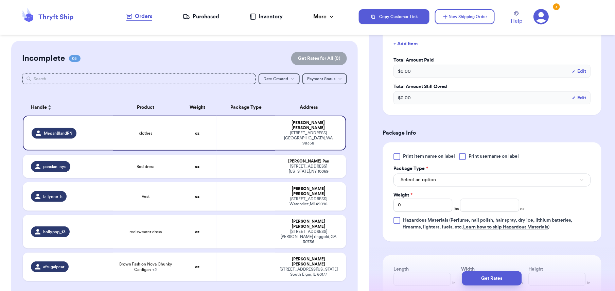
scroll to position [310, 0]
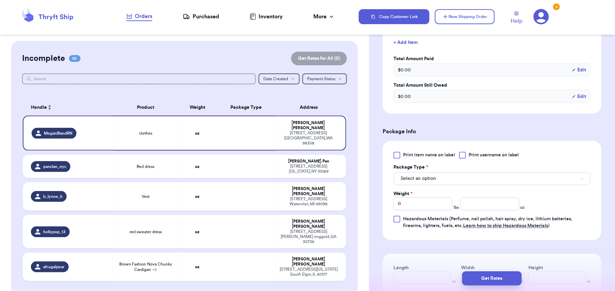
click at [420, 159] on span "Print item name on label" at bounding box center [429, 155] width 52 height 7
click at [0, 0] on input "Print item name on label" at bounding box center [0, 0] width 0 height 0
click at [449, 181] on button "Select an option" at bounding box center [492, 178] width 197 height 13
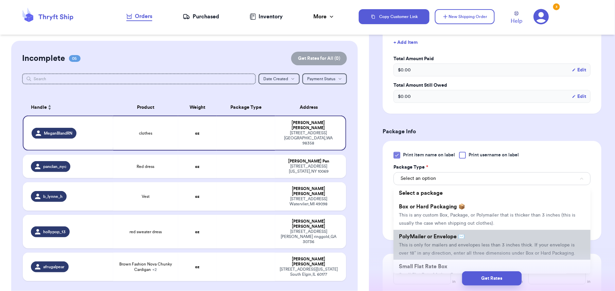
click at [446, 247] on span "This is only for mailers and envelopes less than 3 inches thick. If your envelo…" at bounding box center [487, 249] width 176 height 13
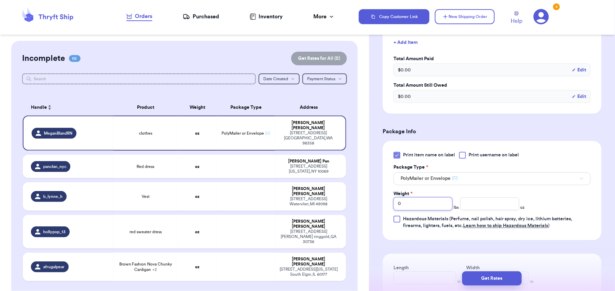
click at [418, 210] on input "0" at bounding box center [423, 204] width 59 height 13
click at [474, 208] on input "number" at bounding box center [489, 204] width 59 height 13
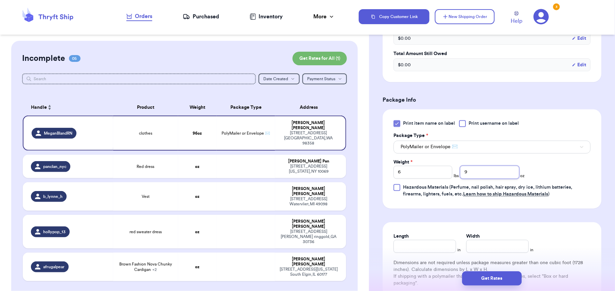
scroll to position [435, 0]
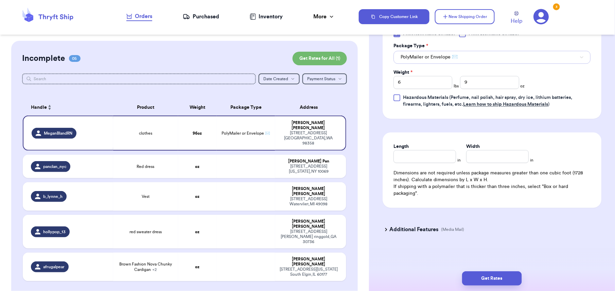
click at [431, 51] on button "PolyMailer or Envelope ✉️" at bounding box center [492, 57] width 197 height 13
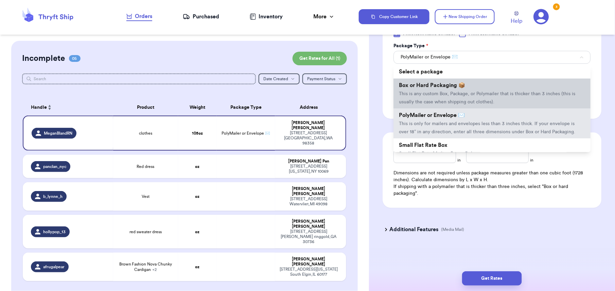
click at [426, 84] on span "Box or Hard Packaging 📦" at bounding box center [432, 85] width 66 height 5
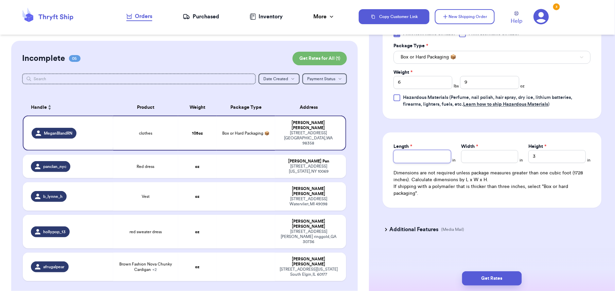
click at [413, 155] on input "Length *" at bounding box center [422, 156] width 57 height 13
click at [479, 157] on input "Width *" at bounding box center [489, 156] width 57 height 13
click at [534, 156] on input "3" at bounding box center [557, 156] width 57 height 13
click at [491, 275] on button "Get Rates" at bounding box center [492, 278] width 60 height 14
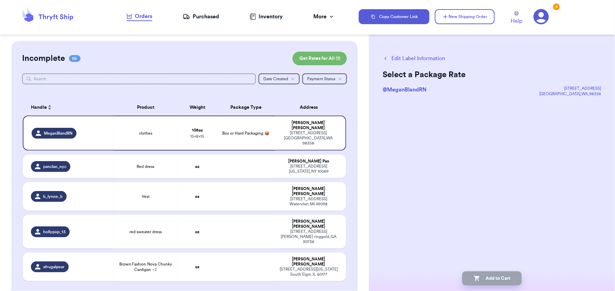
scroll to position [0, 0]
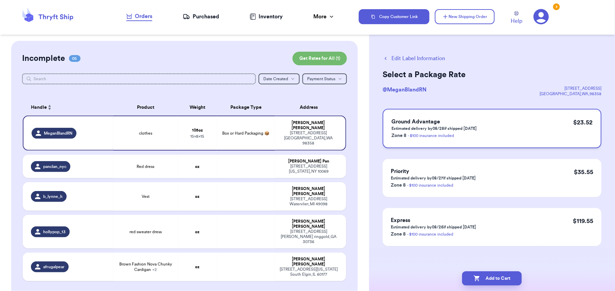
click at [491, 136] on div "Ground Advantage Estimated delivery by 08/28 if shipped [DATE] Zone 8 - $100 in…" at bounding box center [492, 128] width 219 height 39
click at [491, 277] on button "Add to Cart" at bounding box center [492, 278] width 60 height 14
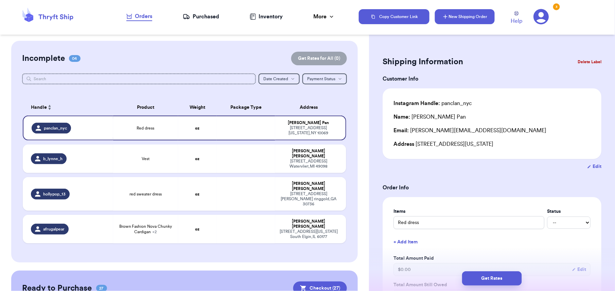
click at [469, 20] on button "New Shipping Order" at bounding box center [465, 16] width 60 height 15
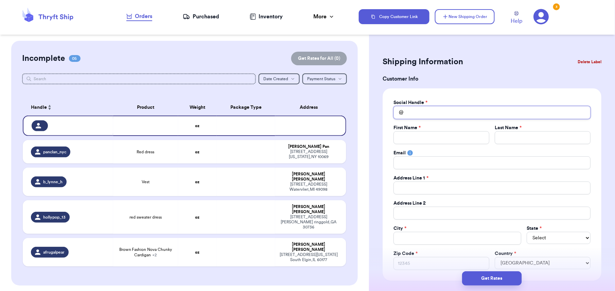
click at [416, 109] on input "Total Amount Paid" at bounding box center [492, 112] width 197 height 13
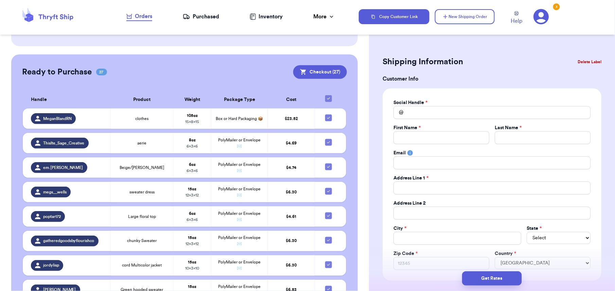
scroll to position [238, 0]
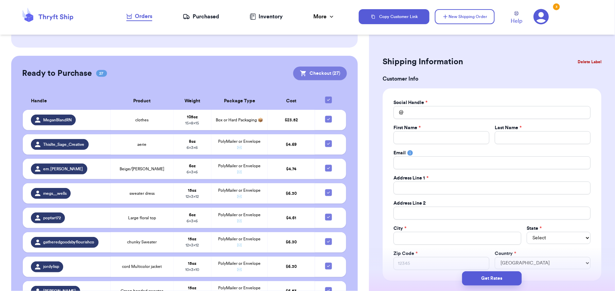
click at [305, 67] on button "Checkout ( 27 )" at bounding box center [320, 74] width 54 height 14
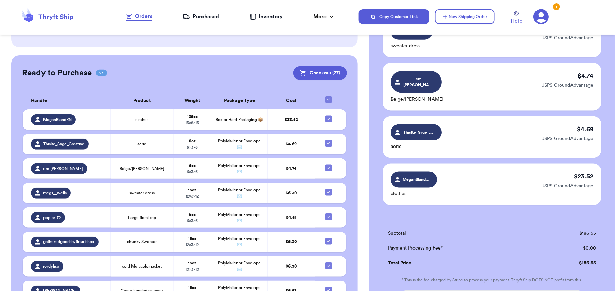
scroll to position [1247, 0]
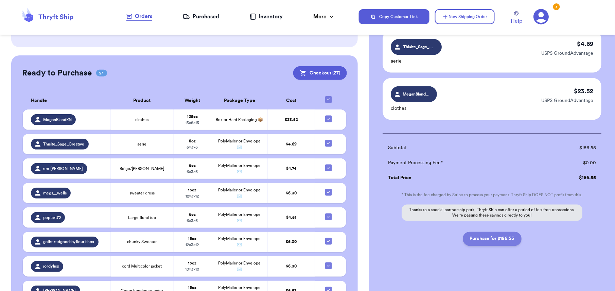
click at [480, 233] on button "Purchase for $186.55" at bounding box center [492, 239] width 59 height 14
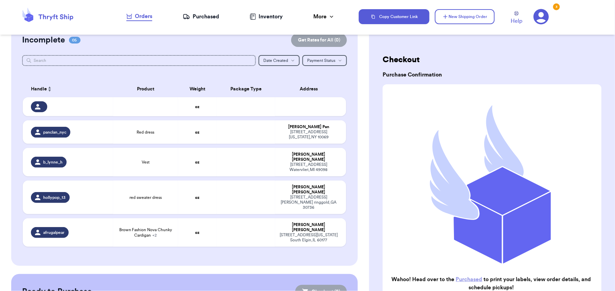
scroll to position [0, 0]
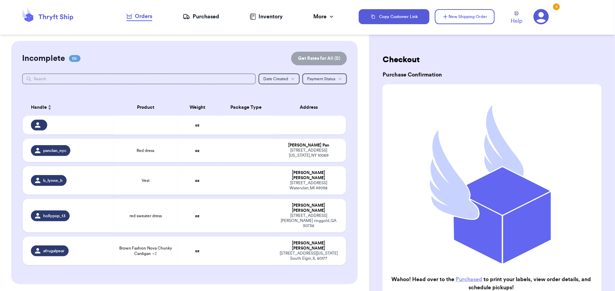
click at [213, 14] on div "Purchased" at bounding box center [201, 17] width 36 height 8
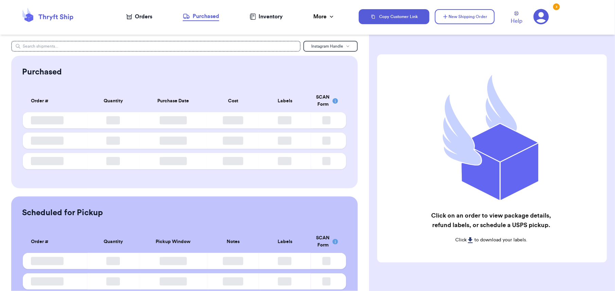
click at [204, 17] on div "Purchased" at bounding box center [201, 16] width 36 height 8
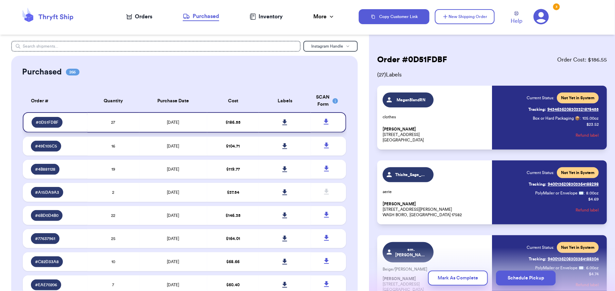
click at [283, 122] on icon at bounding box center [285, 122] width 5 height 6
click at [471, 14] on button "New Shipping Order" at bounding box center [465, 16] width 60 height 15
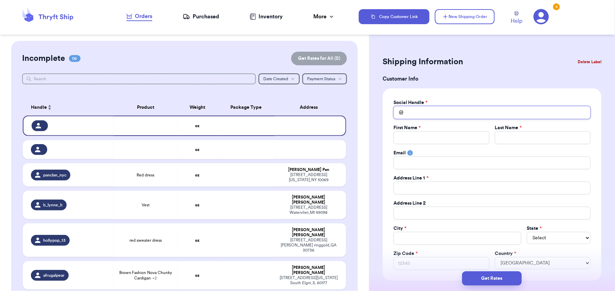
click at [407, 112] on input "Total Amount Paid" at bounding box center [492, 112] width 197 height 13
click at [401, 16] on button "Copy Customer Link" at bounding box center [394, 16] width 71 height 15
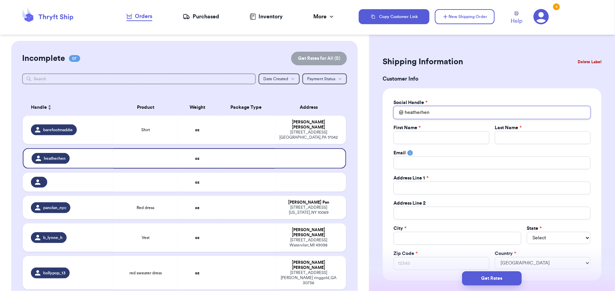
click at [439, 111] on input "heatherhen" at bounding box center [492, 112] width 197 height 13
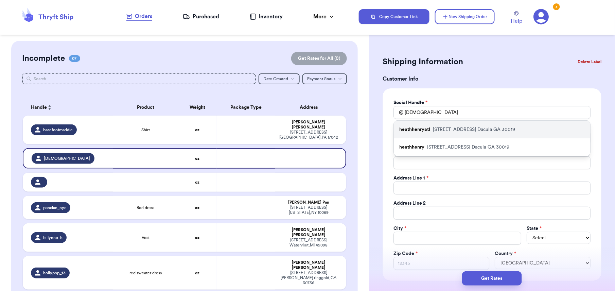
click at [464, 145] on p "[STREET_ADDRESS]" at bounding box center [468, 147] width 82 height 7
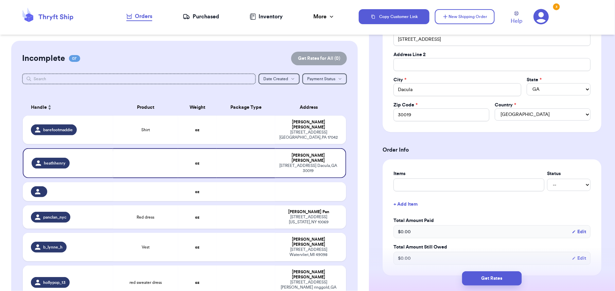
scroll to position [154, 0]
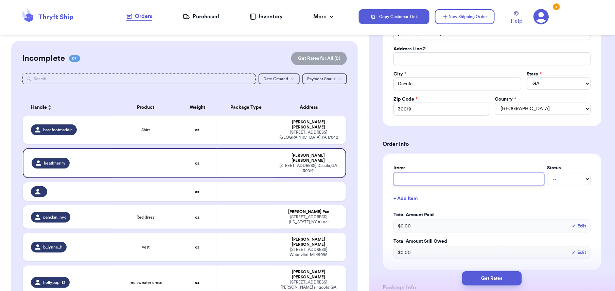
click at [408, 178] on input "text" at bounding box center [469, 179] width 151 height 13
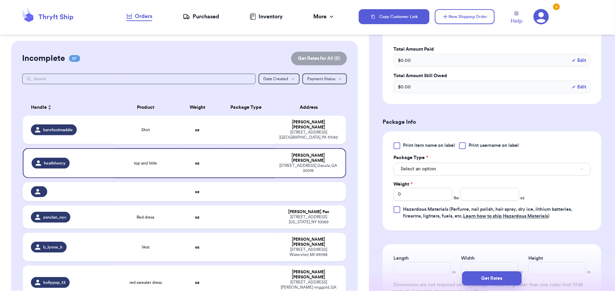
scroll to position [325, 0]
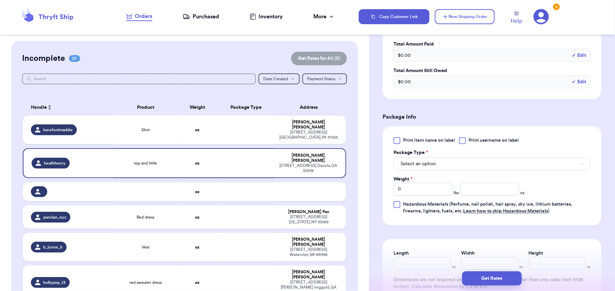
click at [397, 142] on div at bounding box center [397, 140] width 7 height 7
click at [0, 0] on input "Print item name on label" at bounding box center [0, 0] width 0 height 0
click at [430, 166] on span "Select an option" at bounding box center [418, 164] width 35 height 7
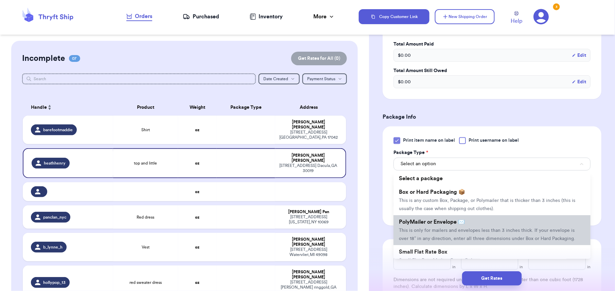
click at [433, 222] on span "PolyMailer or Envelope ✉️" at bounding box center [432, 222] width 66 height 5
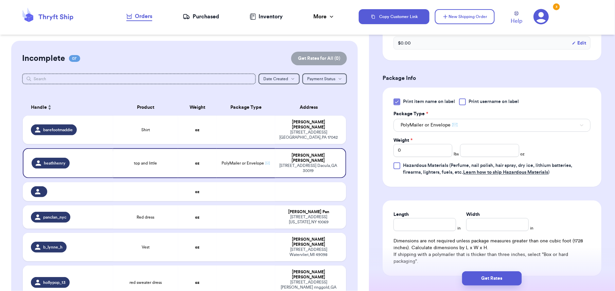
scroll to position [393, 0]
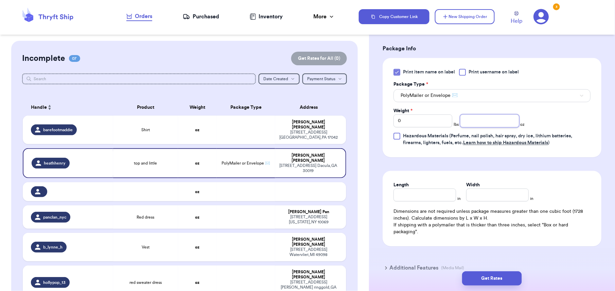
click at [462, 126] on input "number" at bounding box center [489, 121] width 59 height 13
click at [409, 193] on input "Length" at bounding box center [425, 195] width 63 height 13
click at [478, 195] on input "Width *" at bounding box center [497, 195] width 63 height 13
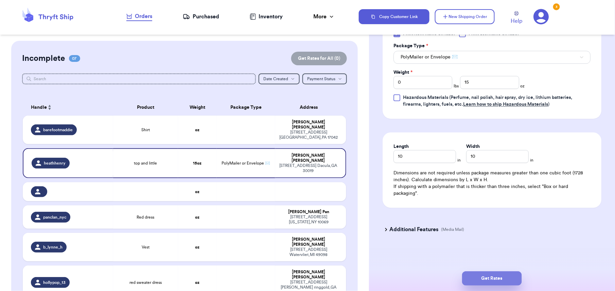
click at [492, 273] on button "Get Rates" at bounding box center [492, 278] width 60 height 14
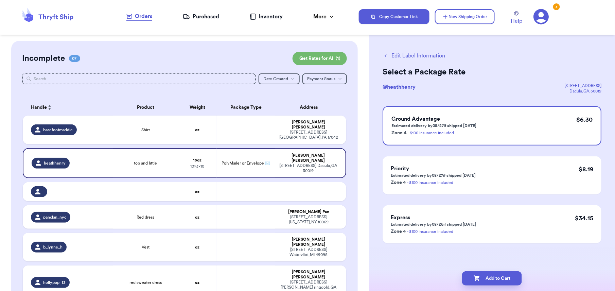
scroll to position [0, 0]
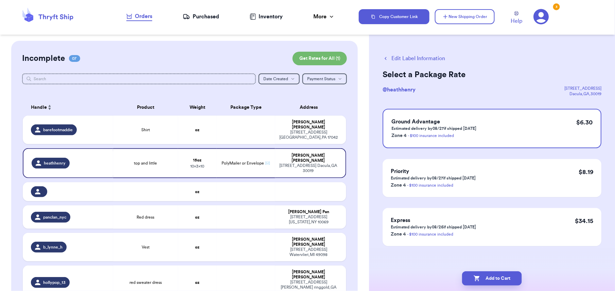
click at [498, 152] on div "Ground Advantage Estimated delivery by 08/27 if shipped [DATE] Zone 4 - $100 in…" at bounding box center [492, 177] width 219 height 137
click at [492, 129] on div "Ground Advantage Estimated delivery by 08/27 if shipped [DATE] Zone 4 - $100 in…" at bounding box center [492, 128] width 219 height 39
click at [475, 277] on icon "button" at bounding box center [477, 278] width 7 height 7
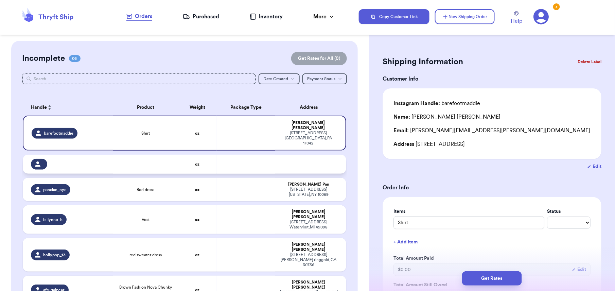
click at [162, 158] on td at bounding box center [145, 164] width 65 height 19
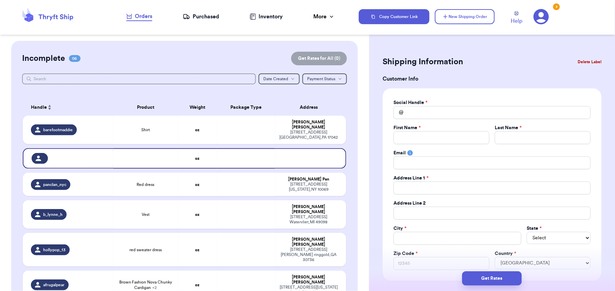
click at [575, 63] on button "Delete Label" at bounding box center [589, 61] width 29 height 15
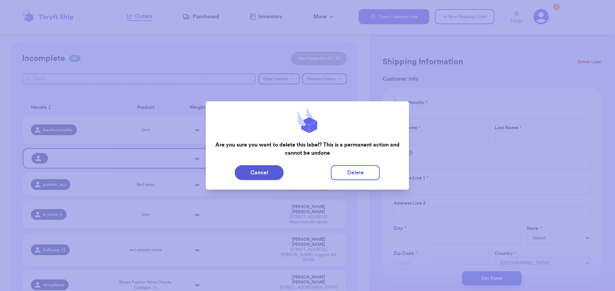
click at [381, 174] on div "Cancel Delete" at bounding box center [307, 172] width 192 height 15
click at [357, 172] on button "Delete" at bounding box center [355, 172] width 49 height 15
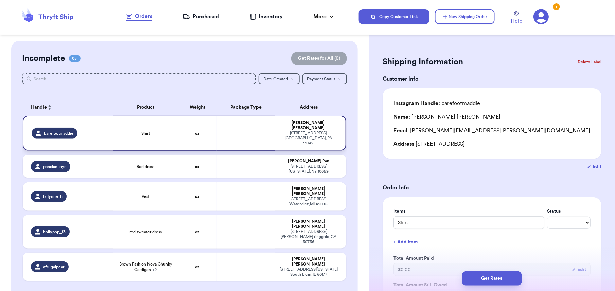
click at [266, 131] on td at bounding box center [246, 133] width 58 height 35
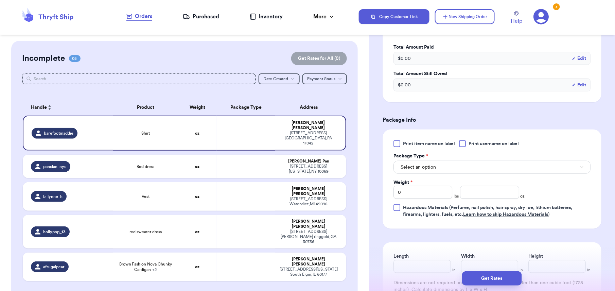
scroll to position [212, 0]
click at [413, 141] on span "Print item name on label" at bounding box center [429, 142] width 52 height 7
click at [0, 0] on input "Print item name on label" at bounding box center [0, 0] width 0 height 0
click at [466, 188] on input "number" at bounding box center [489, 191] width 59 height 13
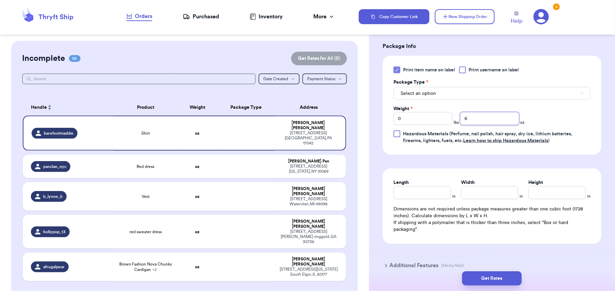
scroll to position [321, 0]
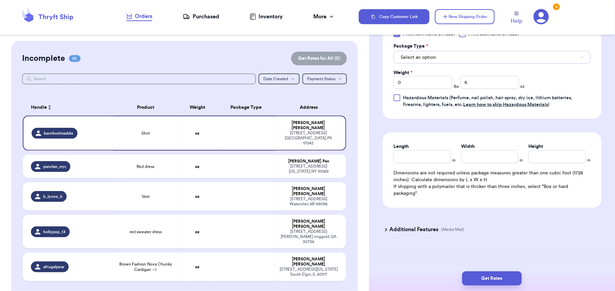
click at [423, 59] on span "Select an option" at bounding box center [418, 57] width 35 height 7
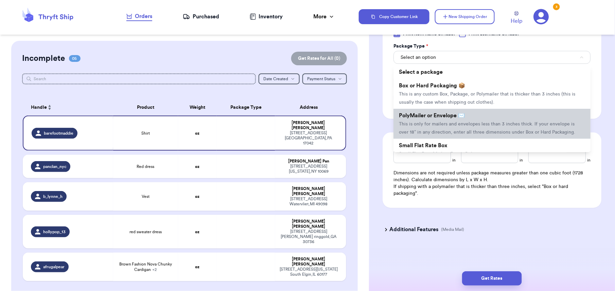
click at [427, 118] on span "PolyMailer or Envelope ✉️" at bounding box center [432, 115] width 66 height 5
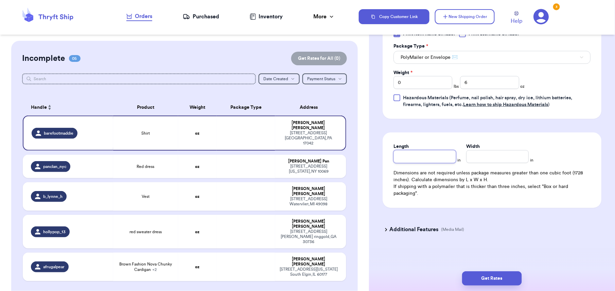
click at [423, 161] on input "Length" at bounding box center [425, 156] width 63 height 13
click at [475, 160] on input "Width *" at bounding box center [497, 156] width 63 height 13
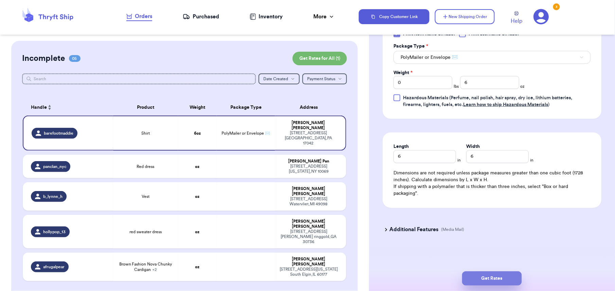
click at [496, 275] on button "Get Rates" at bounding box center [492, 278] width 60 height 14
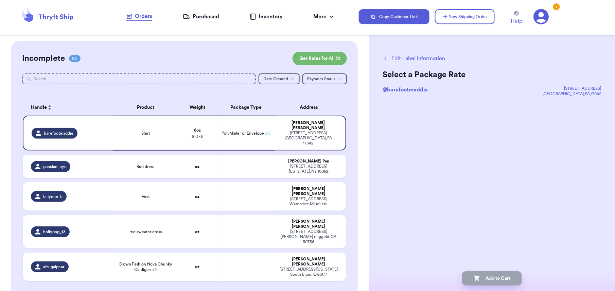
scroll to position [0, 0]
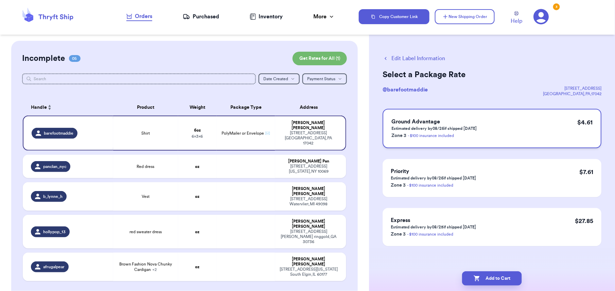
click at [512, 131] on div "Ground Advantage Estimated delivery by 08/26 if shipped [DATE] Zone 3 - $100 in…" at bounding box center [492, 128] width 219 height 39
click at [483, 276] on button "Add to Cart" at bounding box center [492, 278] width 60 height 14
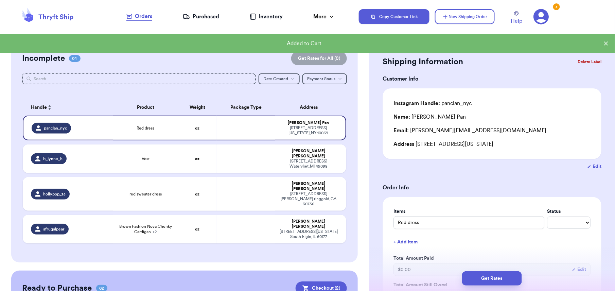
drag, startPoint x: 483, startPoint y: 276, endPoint x: 501, endPoint y: 180, distance: 98.2
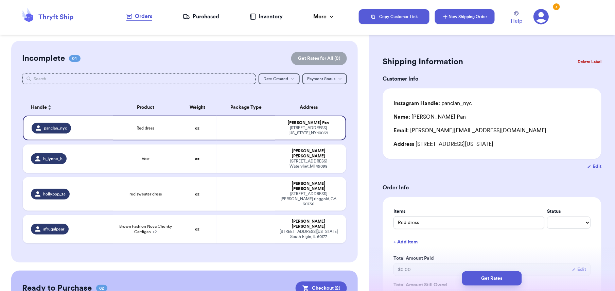
click at [470, 22] on button "New Shipping Order" at bounding box center [465, 16] width 60 height 15
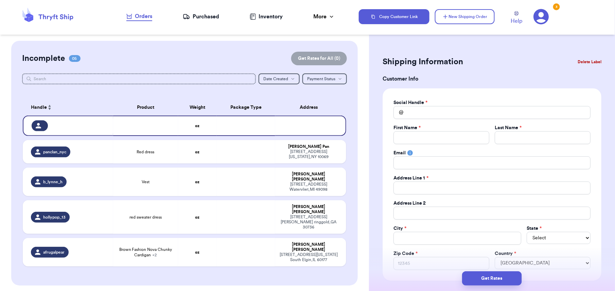
click at [403, 112] on div "@" at bounding box center [399, 112] width 10 height 13
click at [411, 113] on input "Total Amount Paid" at bounding box center [492, 112] width 197 height 13
click at [406, 114] on input "[PERSON_NAME]" at bounding box center [492, 112] width 197 height 13
click at [433, 109] on input "hannahelkins" at bounding box center [492, 112] width 197 height 13
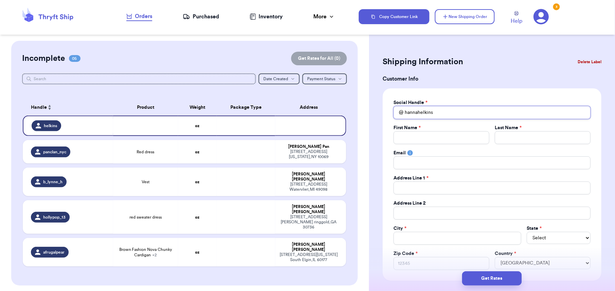
click at [433, 109] on input "hannahelkins" at bounding box center [492, 112] width 197 height 13
click at [417, 139] on input "Total Amount Paid" at bounding box center [442, 137] width 96 height 13
click at [501, 136] on input "Total Amount Paid" at bounding box center [543, 137] width 96 height 13
click at [414, 165] on input "Total Amount Paid" at bounding box center [492, 162] width 197 height 13
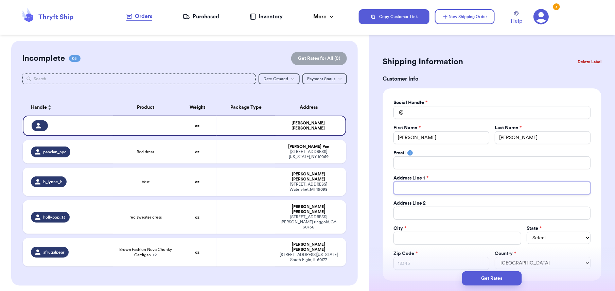
click at [399, 193] on input "Total Amount Paid" at bounding box center [492, 188] width 197 height 13
click at [401, 234] on input "Total Amount Paid" at bounding box center [458, 238] width 128 height 13
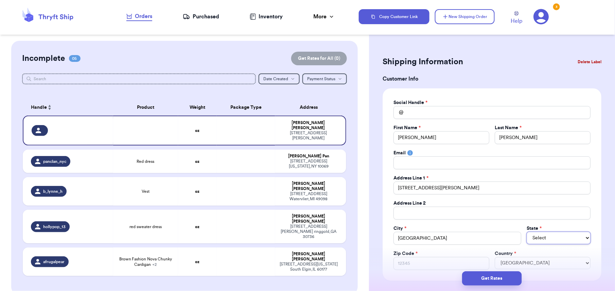
click at [550, 235] on select "Select AL AK AZ AR CA CO [GEOGRAPHIC_DATA] DE DC [GEOGRAPHIC_DATA] [GEOGRAPHIC_…" at bounding box center [559, 238] width 64 height 12
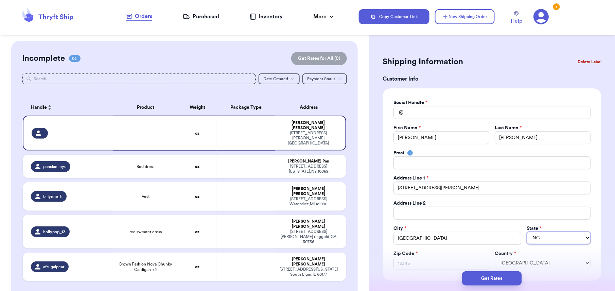
click at [527, 233] on select "Select AL AK AZ AR CA CO [GEOGRAPHIC_DATA] DE DC [GEOGRAPHIC_DATA] [GEOGRAPHIC_…" at bounding box center [559, 238] width 64 height 12
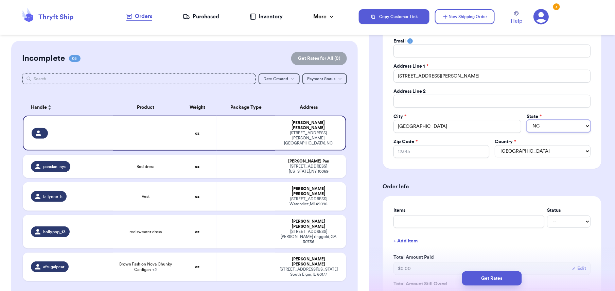
scroll to position [118, 0]
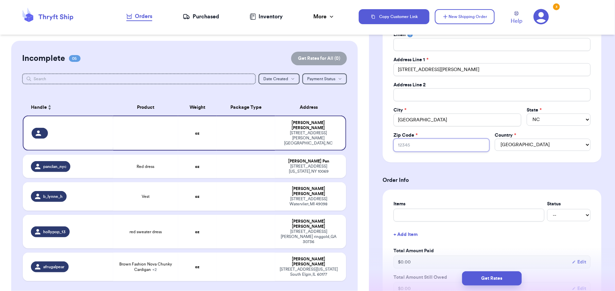
click at [422, 144] on input "Zip Code *" at bounding box center [442, 145] width 96 height 13
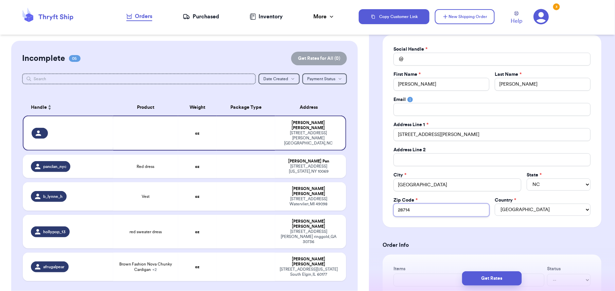
scroll to position [21, 0]
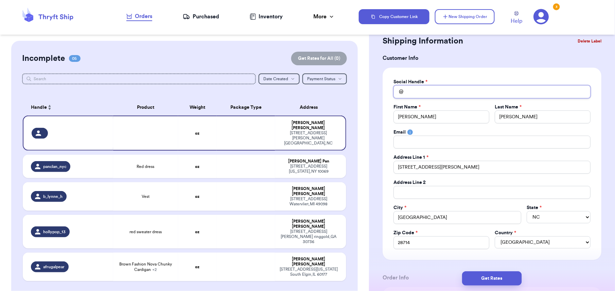
click at [408, 95] on input "Total Amount Paid" at bounding box center [492, 91] width 197 height 13
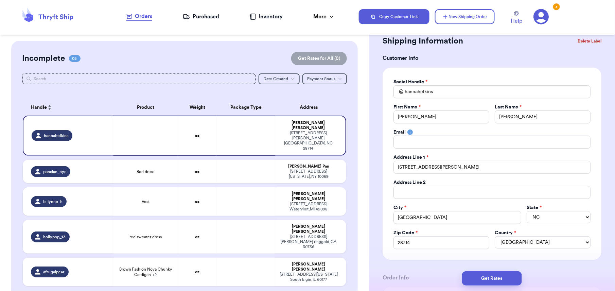
click at [414, 143] on input "Total Amount Paid" at bounding box center [492, 142] width 197 height 13
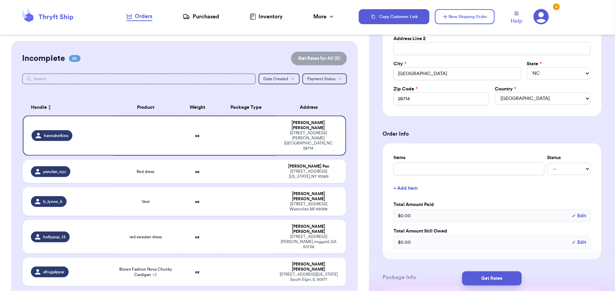
scroll to position [230, 0]
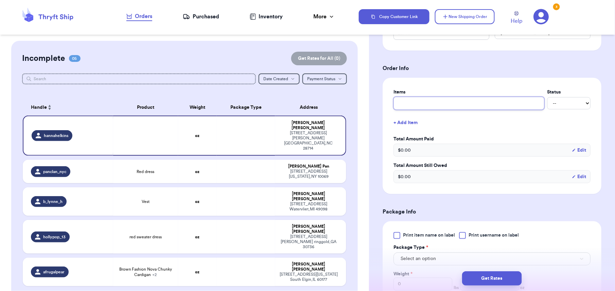
click at [409, 105] on input "text" at bounding box center [469, 103] width 151 height 13
click at [382, 131] on div "Shipping Information Delete Label Customer Info Social Handle * @ hannahelkins …" at bounding box center [492, 152] width 246 height 682
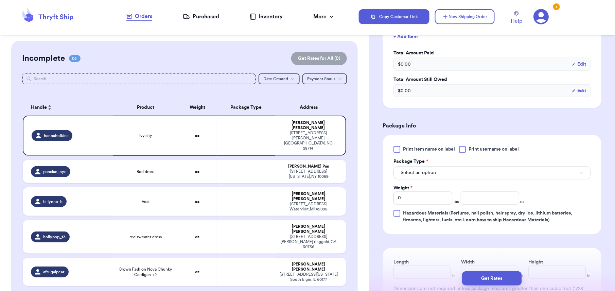
scroll to position [318, 0]
click at [419, 144] on div "Print item name on label Print username on label Package Type * Select an optio…" at bounding box center [492, 183] width 219 height 99
click at [414, 150] on span "Print item name on label" at bounding box center [429, 148] width 52 height 7
click at [0, 0] on input "Print item name on label" at bounding box center [0, 0] width 0 height 0
click at [435, 178] on button "Select an option" at bounding box center [492, 171] width 197 height 13
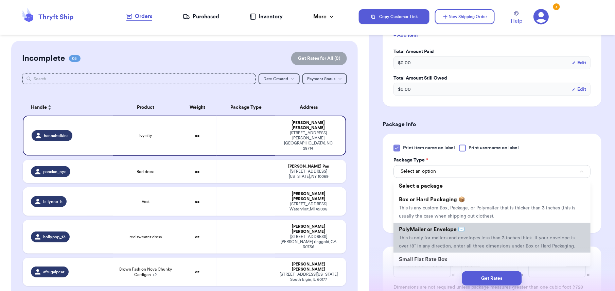
click at [454, 230] on span "PolyMailer or Envelope ✉️" at bounding box center [432, 229] width 66 height 5
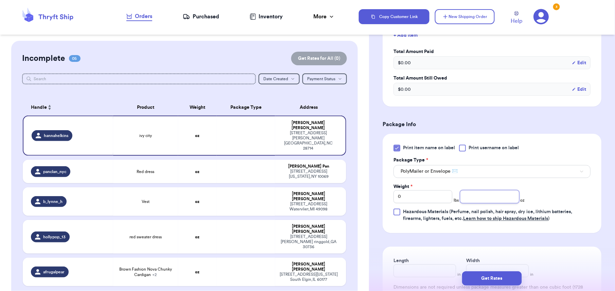
click at [465, 199] on input "number" at bounding box center [489, 196] width 59 height 13
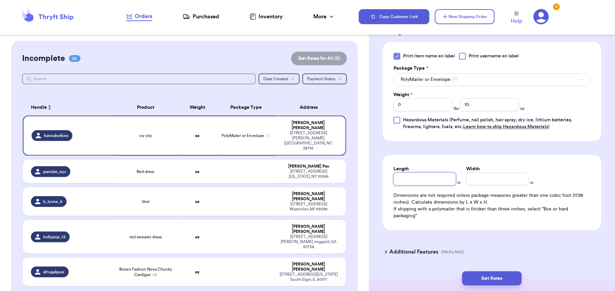
click at [415, 184] on input "Length" at bounding box center [425, 179] width 63 height 13
click at [486, 184] on input "Width *" at bounding box center [497, 179] width 63 height 13
click at [503, 276] on button "Get Rates" at bounding box center [492, 278] width 60 height 14
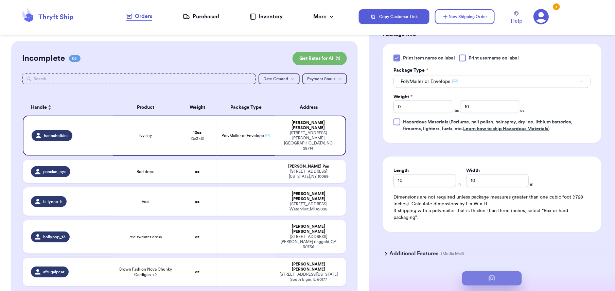
scroll to position [0, 0]
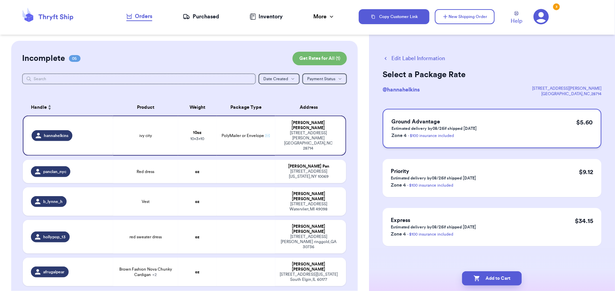
click at [495, 133] on div "Ground Advantage Estimated delivery by 08/26 if shipped [DATE] Zone 4 - $100 in…" at bounding box center [492, 128] width 219 height 39
click at [501, 278] on button "Add to Cart" at bounding box center [492, 278] width 60 height 14
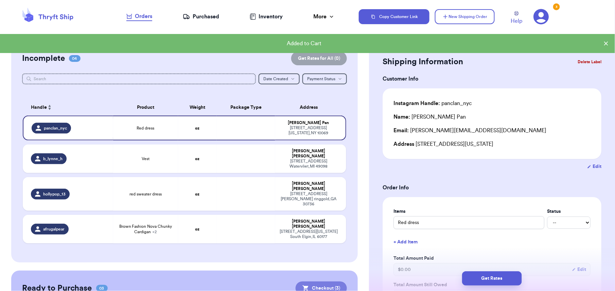
click at [317, 282] on button "Checkout ( 3 )" at bounding box center [321, 289] width 51 height 14
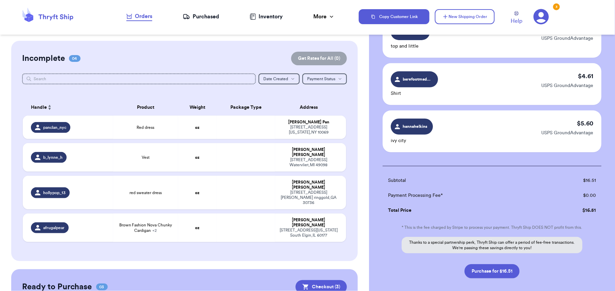
scroll to position [105, 0]
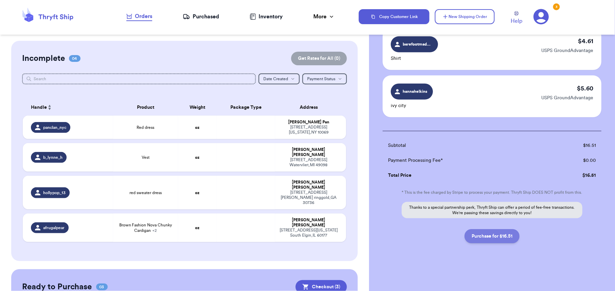
click at [493, 240] on button "Purchase for $16.51" at bounding box center [492, 236] width 55 height 14
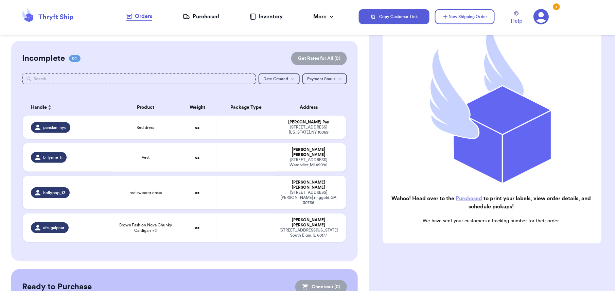
scroll to position [75, 0]
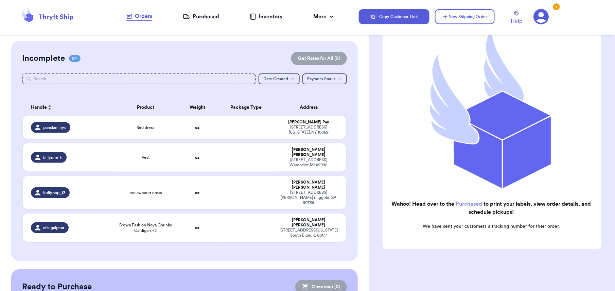
drag, startPoint x: 607, startPoint y: 112, endPoint x: 612, endPoint y: 94, distance: 19.1
click at [612, 94] on div "Checkout Purchase Confirmation Wahoo! Head over to the Purchased to print your …" at bounding box center [492, 145] width 246 height 291
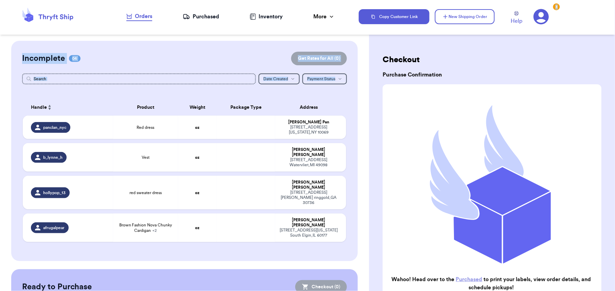
drag, startPoint x: 615, startPoint y: 33, endPoint x: 617, endPoint y: 116, distance: 83.7
click at [615, 116] on html "Orders Purchased Inventory More Stats Completed Orders Copy Customer Link New S…" at bounding box center [307, 145] width 615 height 291
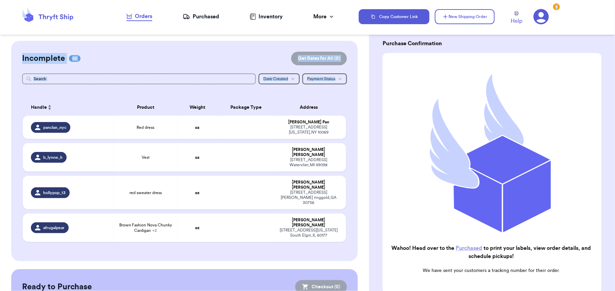
scroll to position [75, 0]
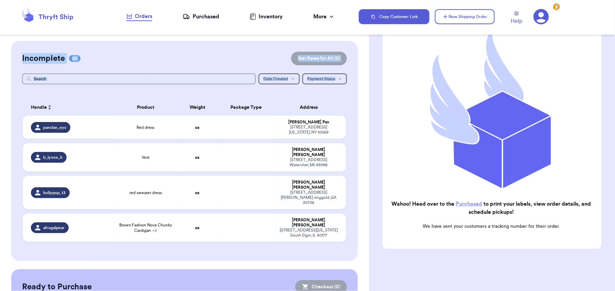
click at [483, 256] on div "Checkout Purchase Confirmation Wahoo! Head over to the Purchased to print your …" at bounding box center [492, 130] width 246 height 331
click at [203, 14] on div "Purchased" at bounding box center [201, 17] width 36 height 8
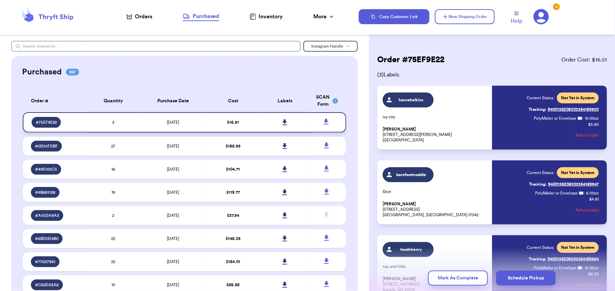
click at [283, 124] on icon at bounding box center [285, 122] width 5 height 6
